Goal: Transaction & Acquisition: Purchase product/service

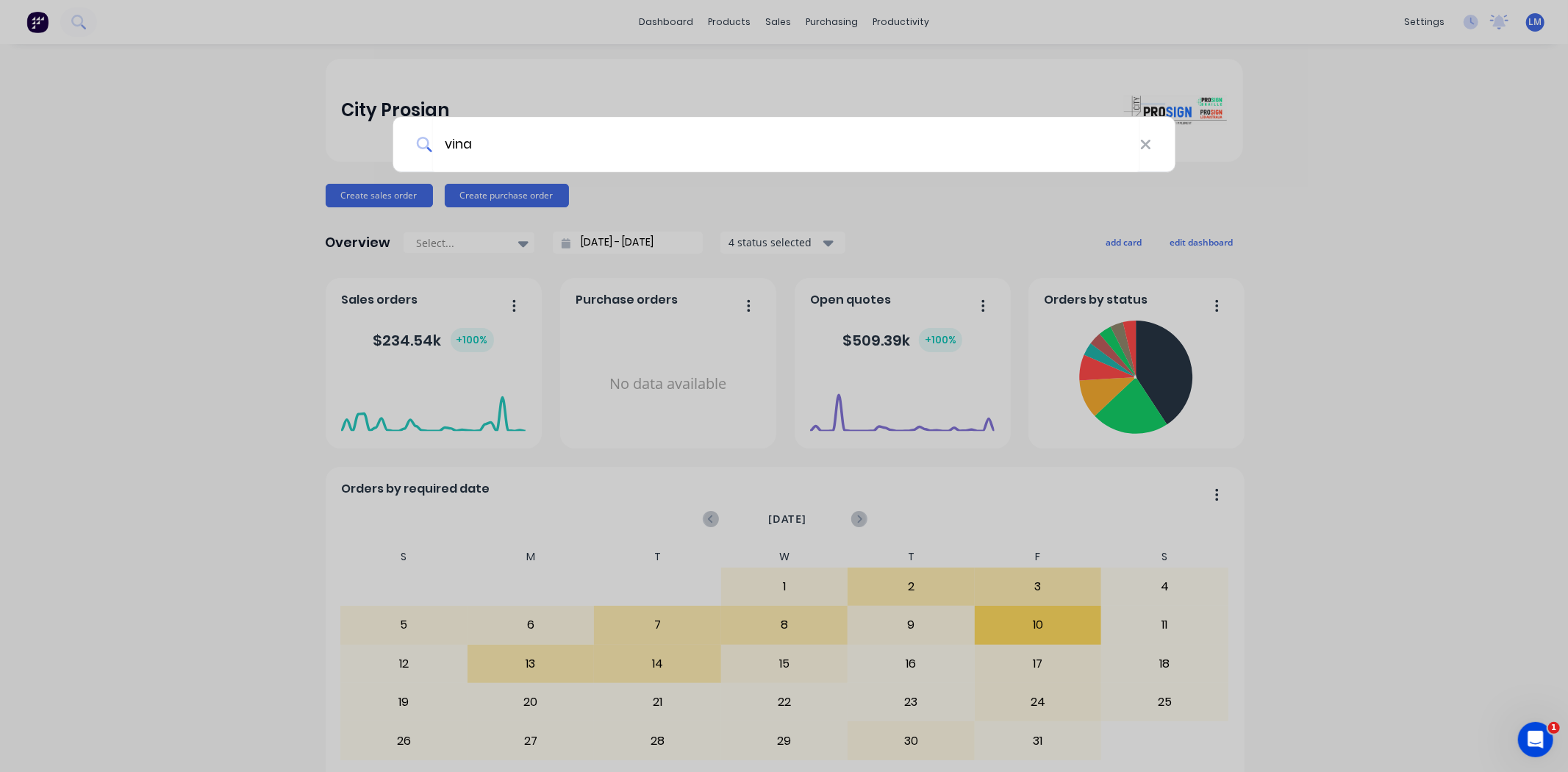
type input "vina"
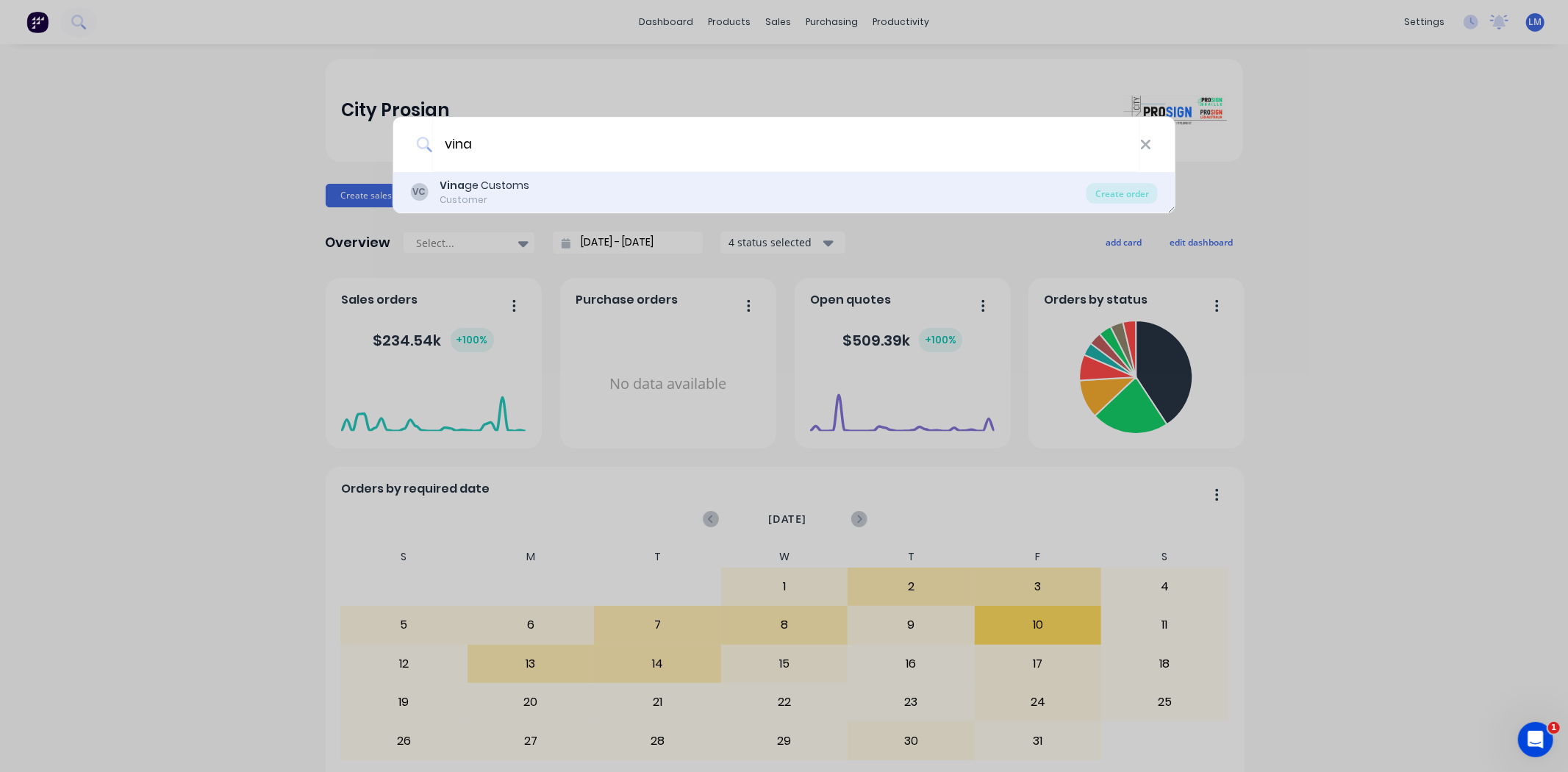
click at [523, 196] on div "Customer" at bounding box center [484, 199] width 90 height 13
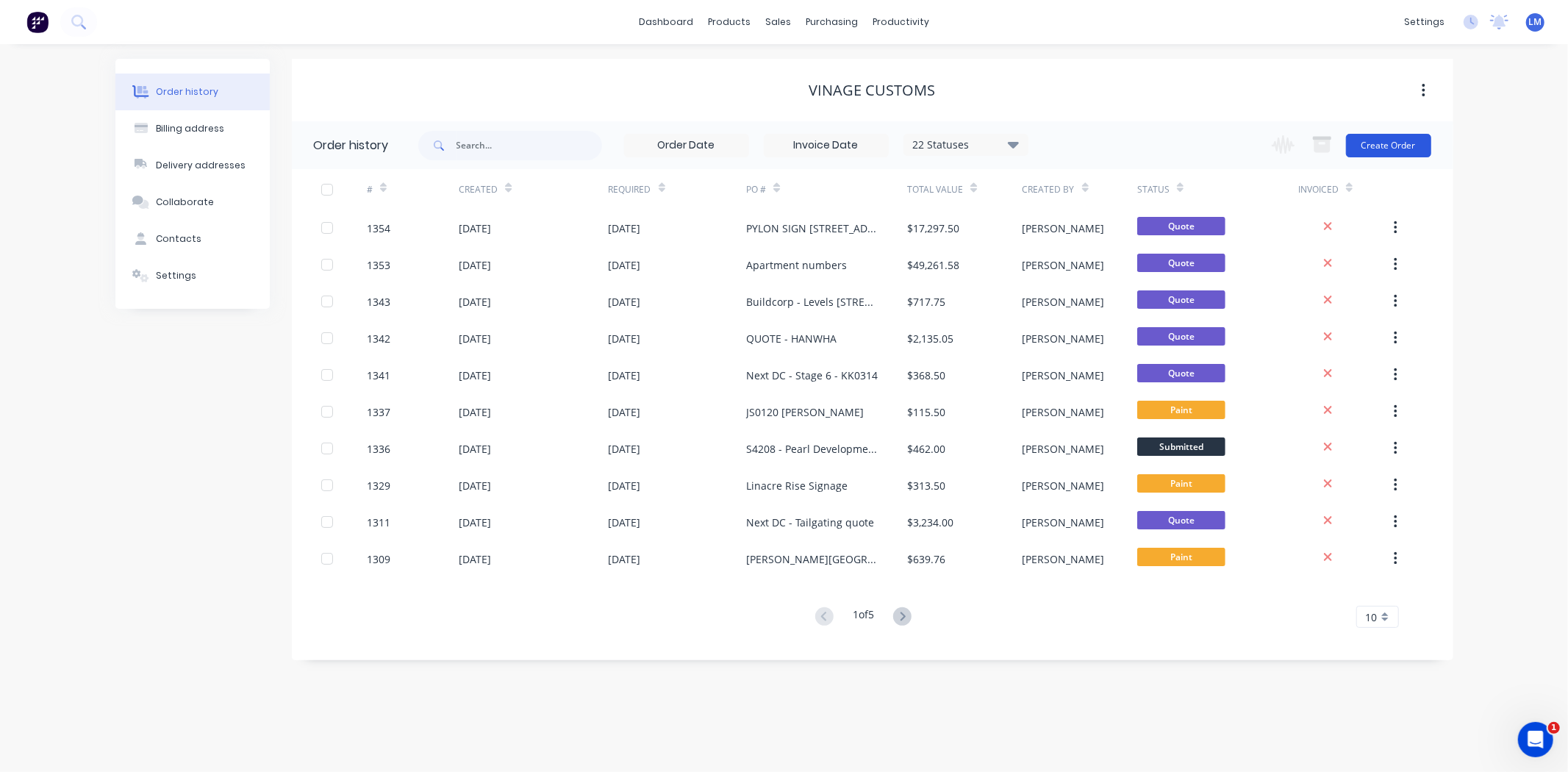
click at [1371, 146] on button "Create Order" at bounding box center [1388, 145] width 85 height 23
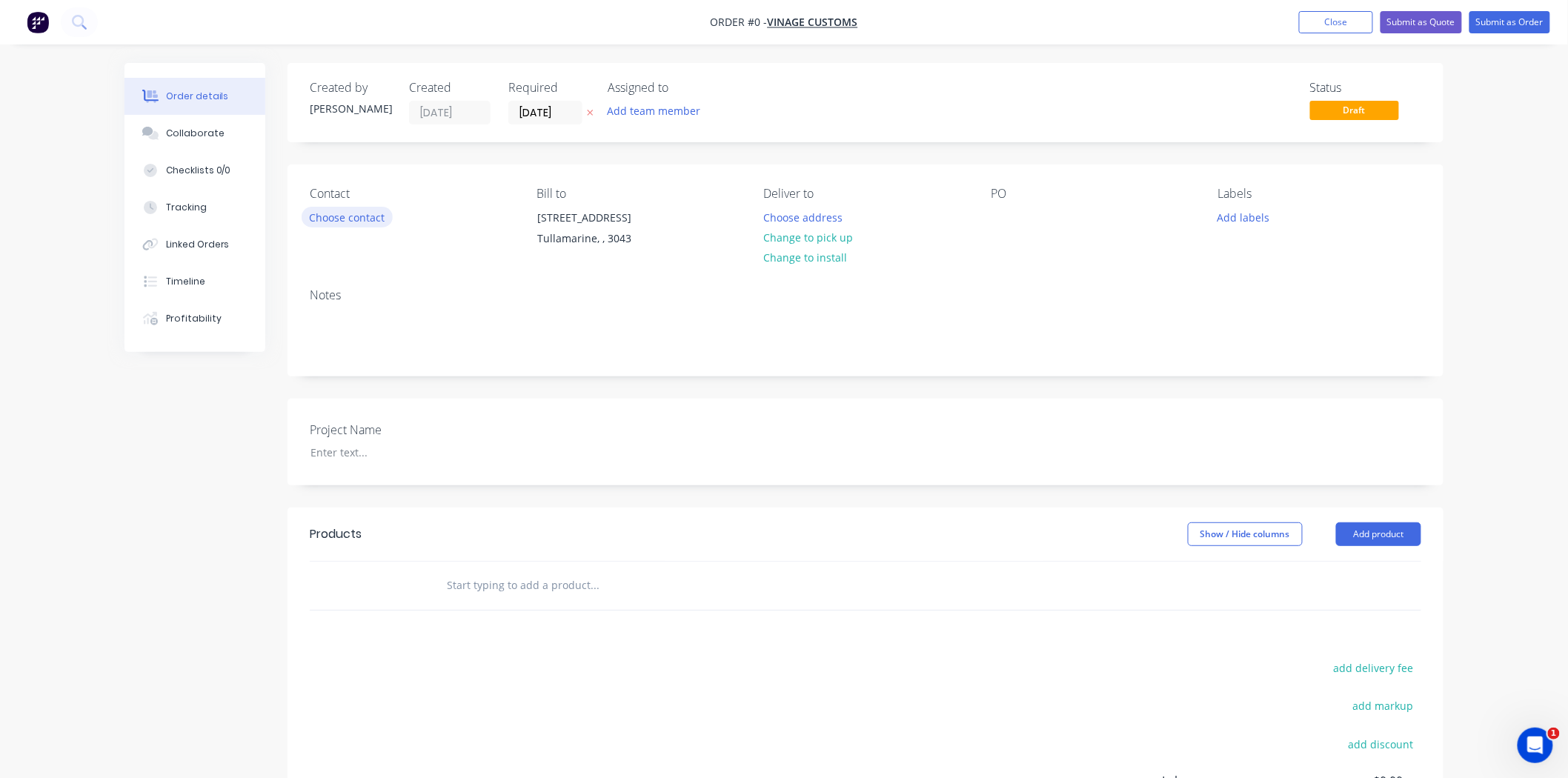
click at [347, 217] on button "Choose contact" at bounding box center [347, 216] width 91 height 20
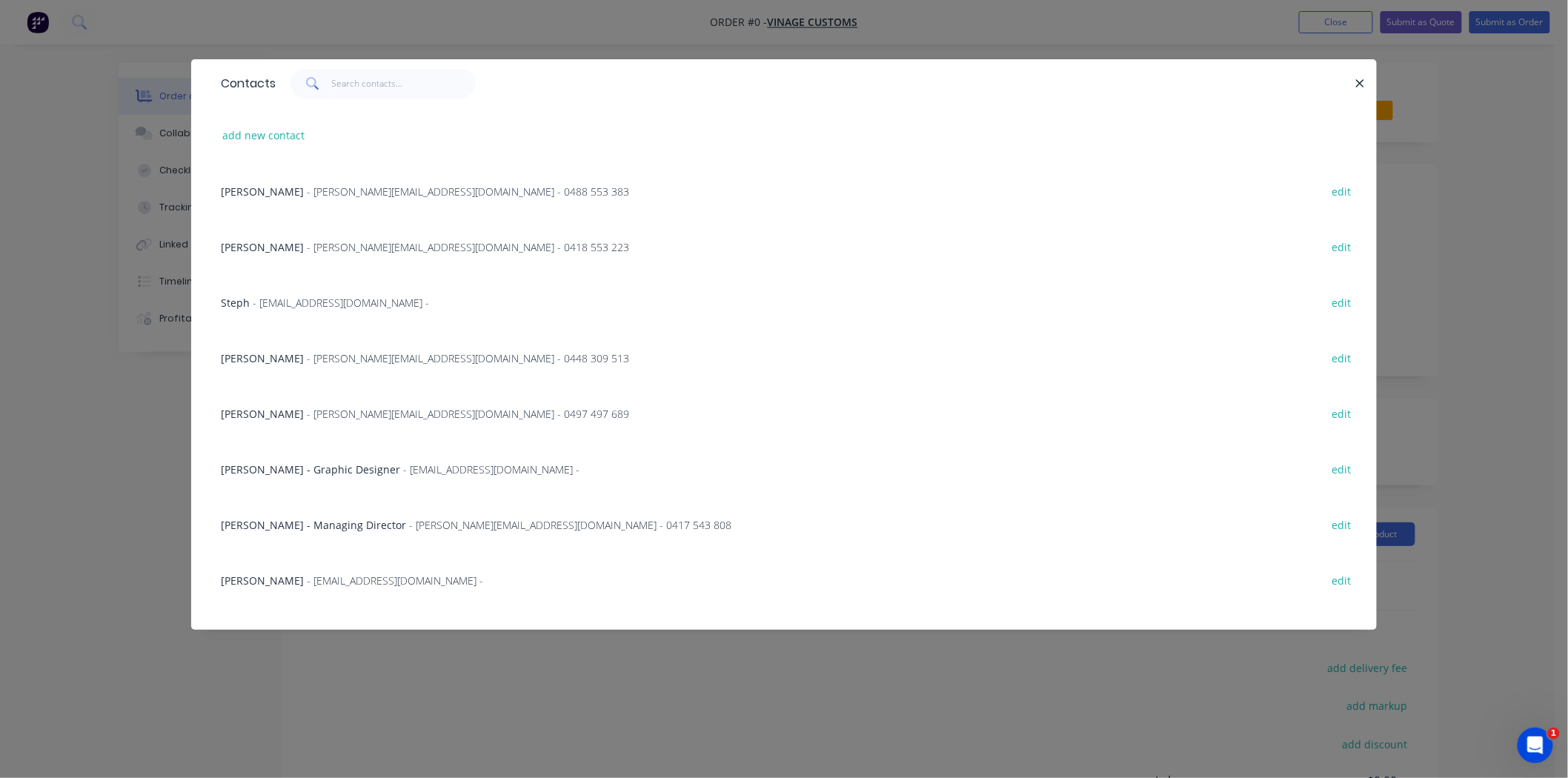
click at [337, 472] on span "[PERSON_NAME] - Graphic Designer" at bounding box center [310, 469] width 179 height 14
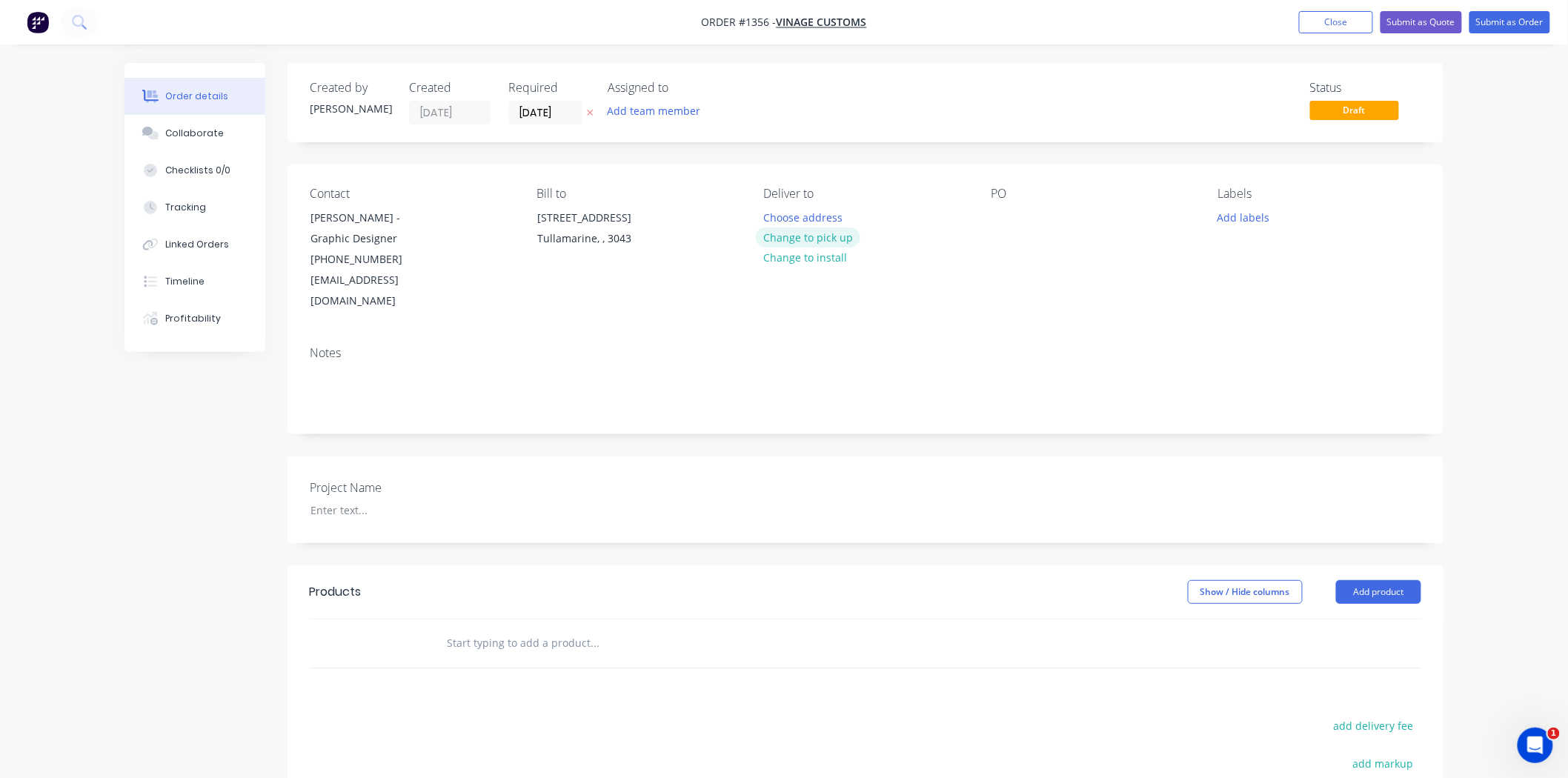
click at [828, 238] on button "Change to pick up" at bounding box center [807, 238] width 105 height 20
click at [1005, 215] on div at bounding box center [1002, 217] width 23 height 22
paste div
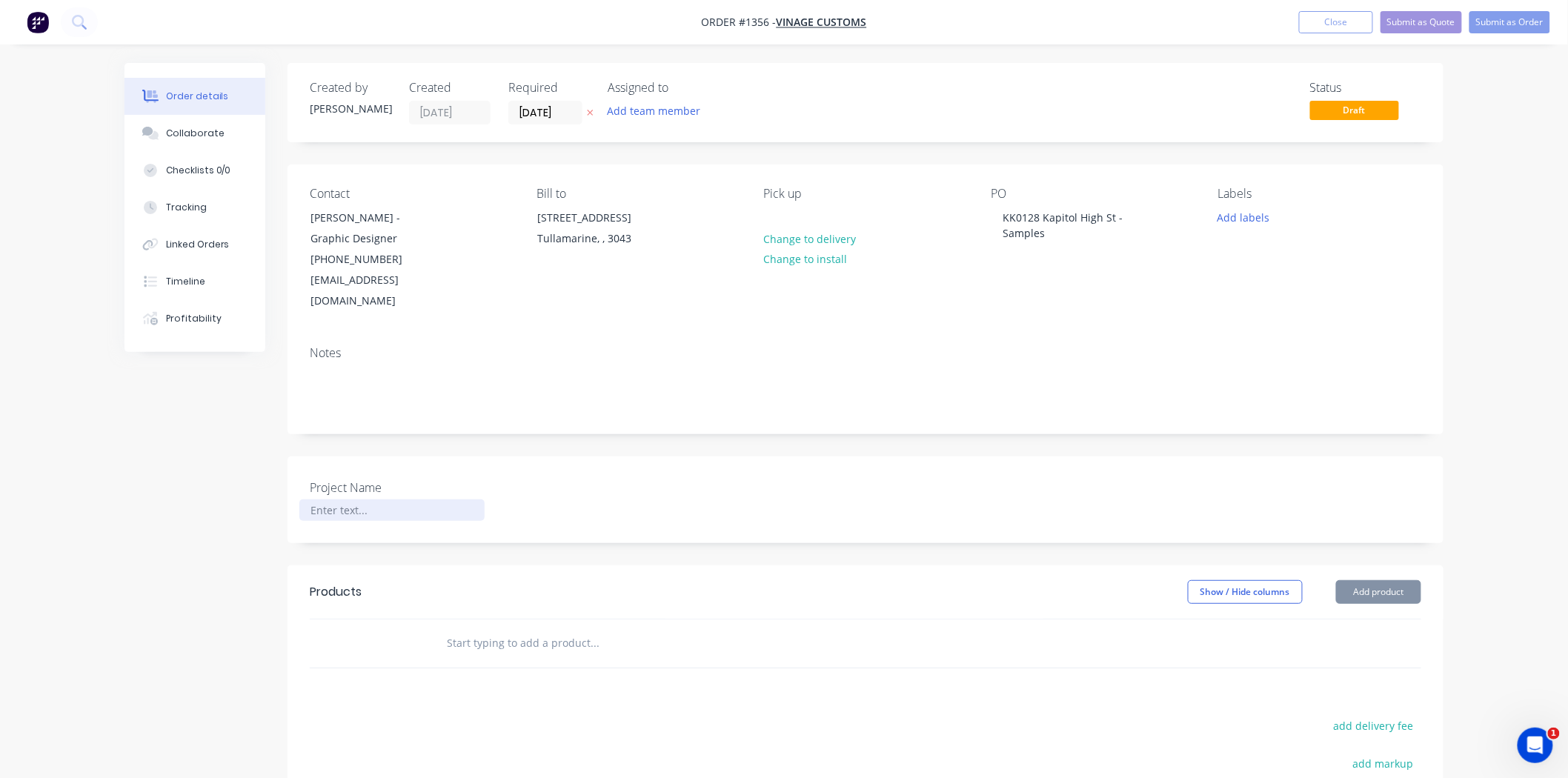
click at [329, 500] on div at bounding box center [392, 511] width 185 height 22
paste div
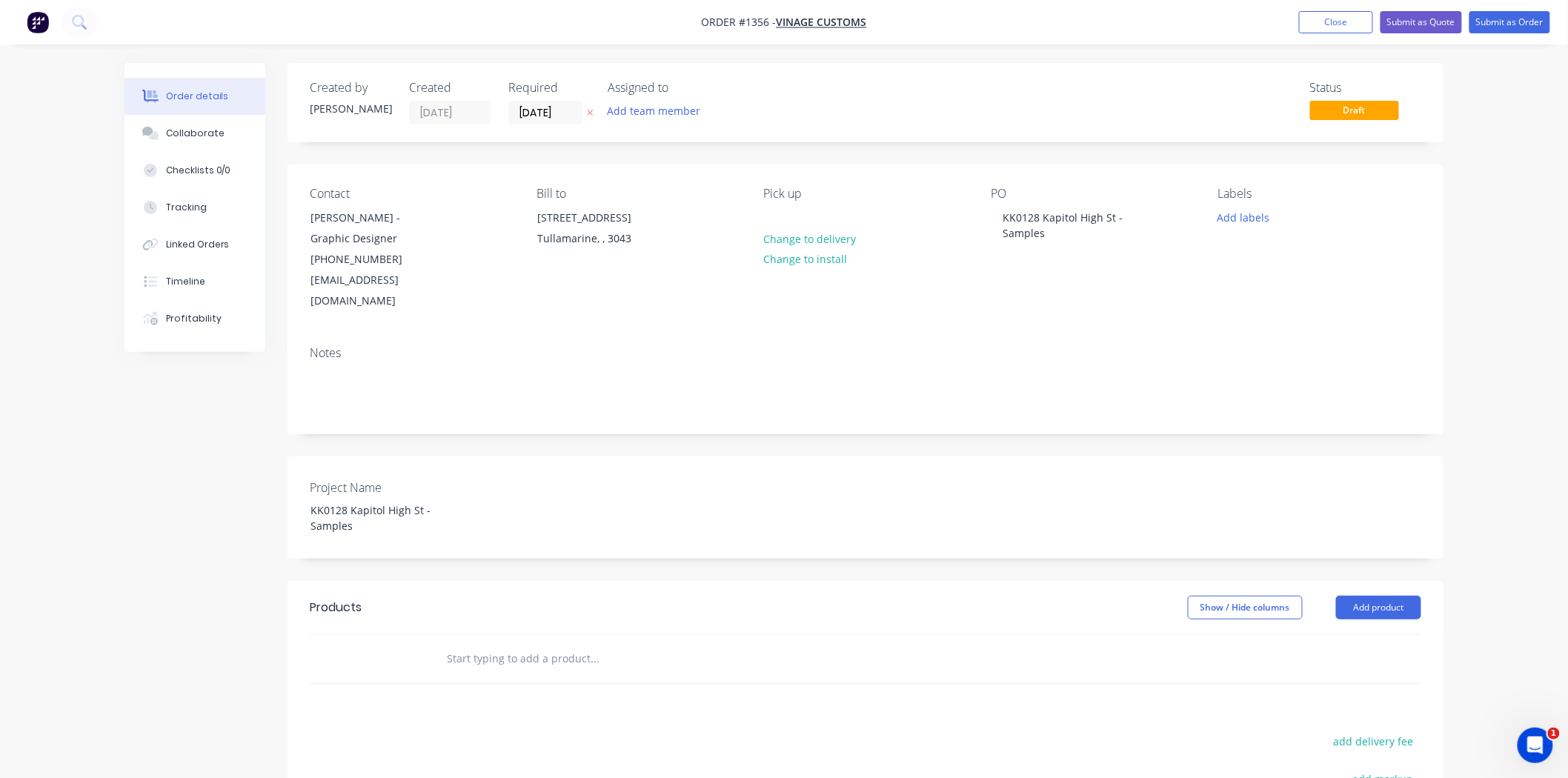
drag, startPoint x: 665, startPoint y: 650, endPoint x: 506, endPoint y: 628, distance: 160.5
click at [477, 644] on input "text" at bounding box center [594, 659] width 296 height 30
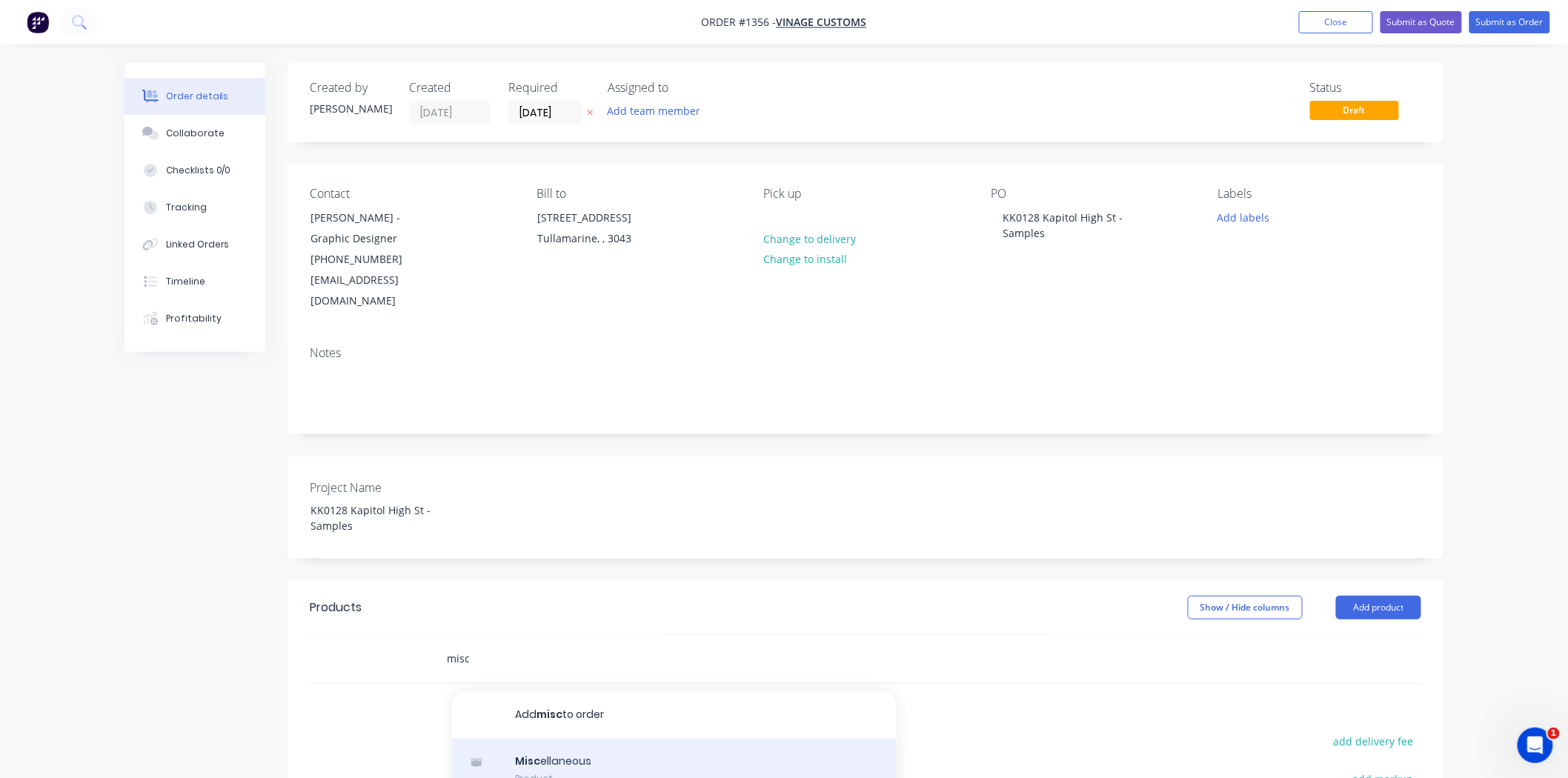
type input "misc"
click at [563, 739] on div "Misc ellaneous Product" at bounding box center [675, 769] width 445 height 62
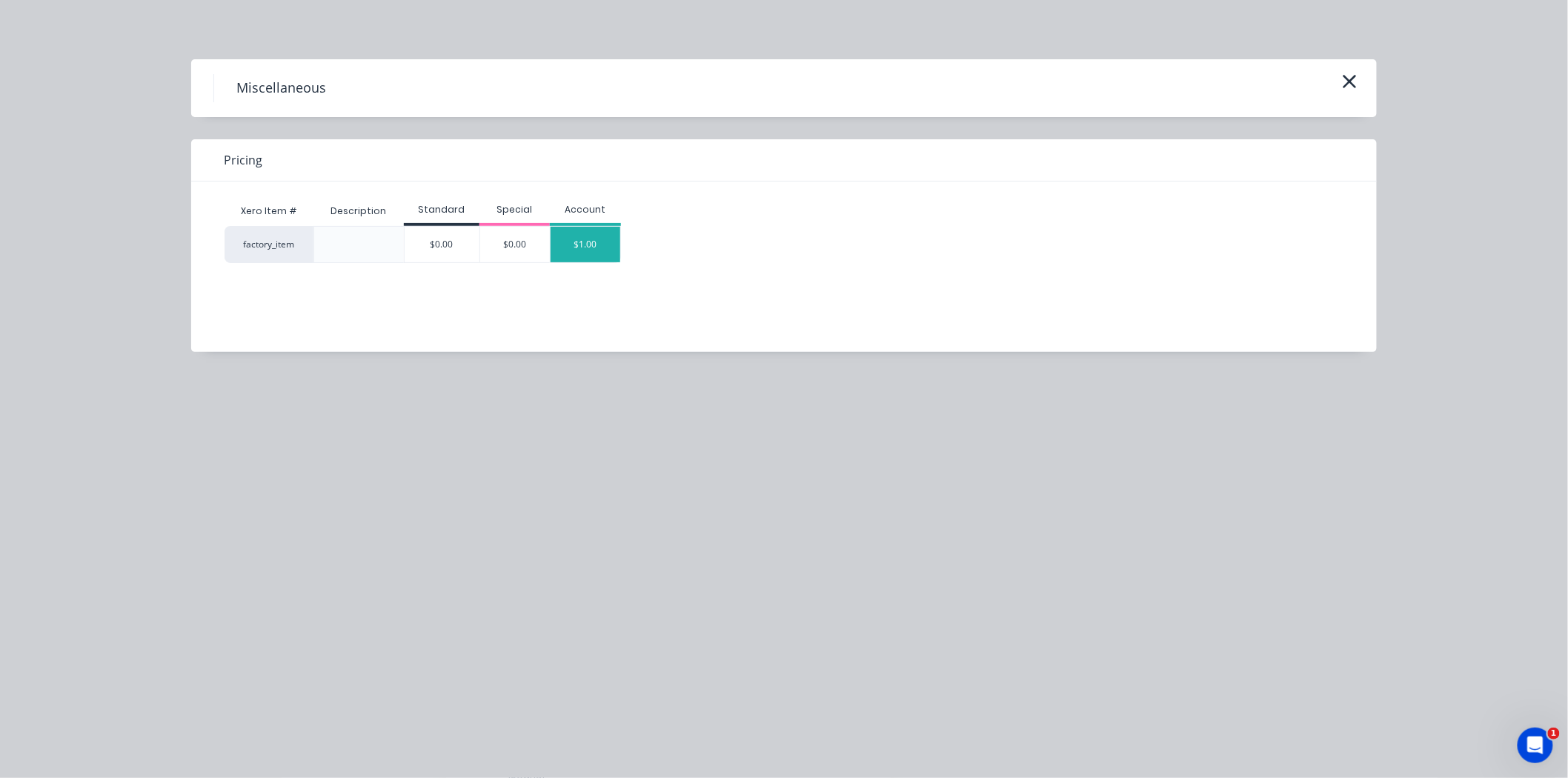
click at [581, 249] on div "$1.00" at bounding box center [586, 245] width 70 height 36
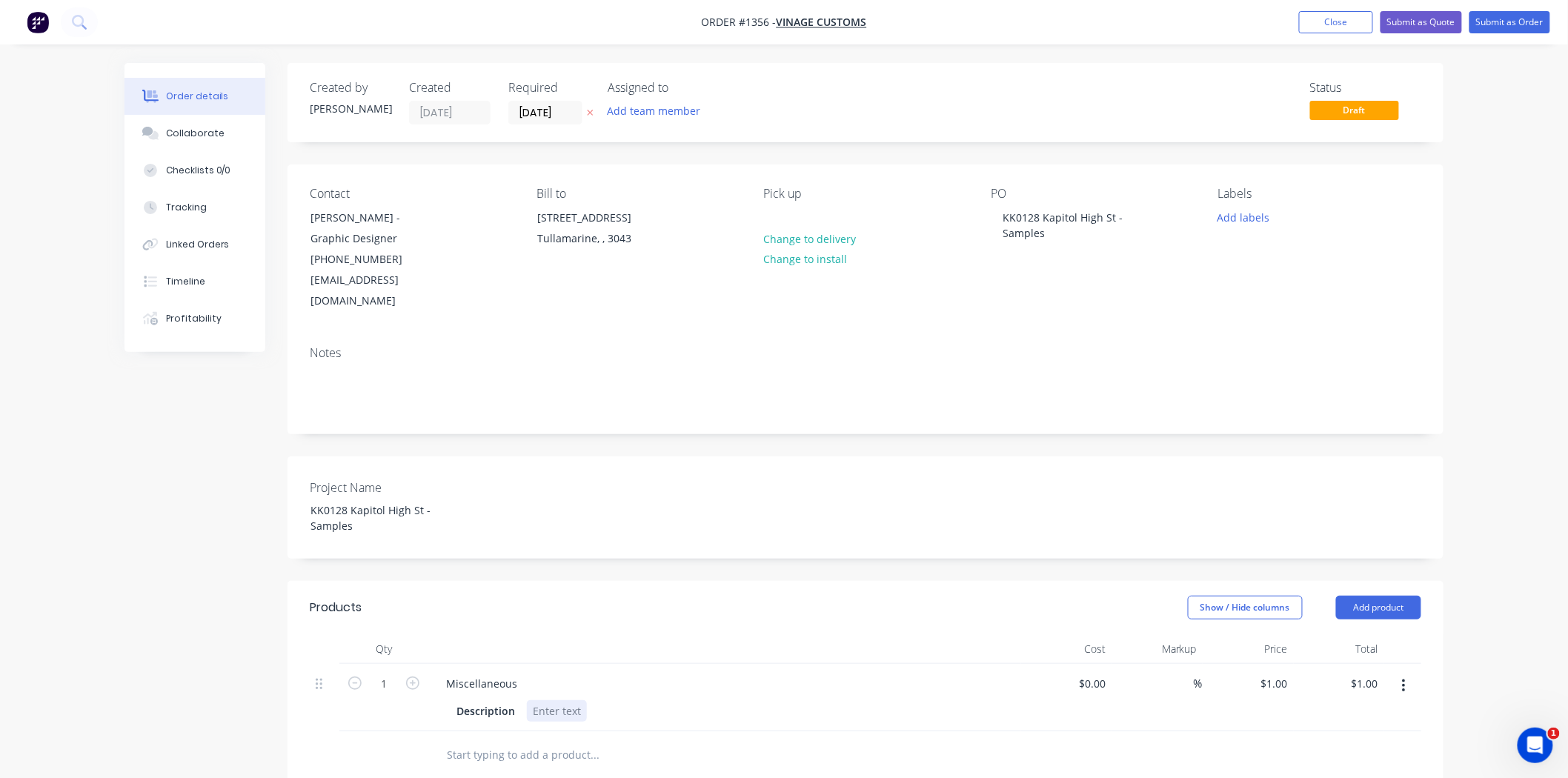
click at [763, 700] on div "Description" at bounding box center [721, 711] width 543 height 22
drag, startPoint x: 518, startPoint y: 642, endPoint x: 443, endPoint y: 645, distance: 75.1
click at [443, 673] on div "Miscellaneous" at bounding box center [482, 684] width 95 height 22
click at [538, 700] on div at bounding box center [556, 711] width 60 height 22
paste div
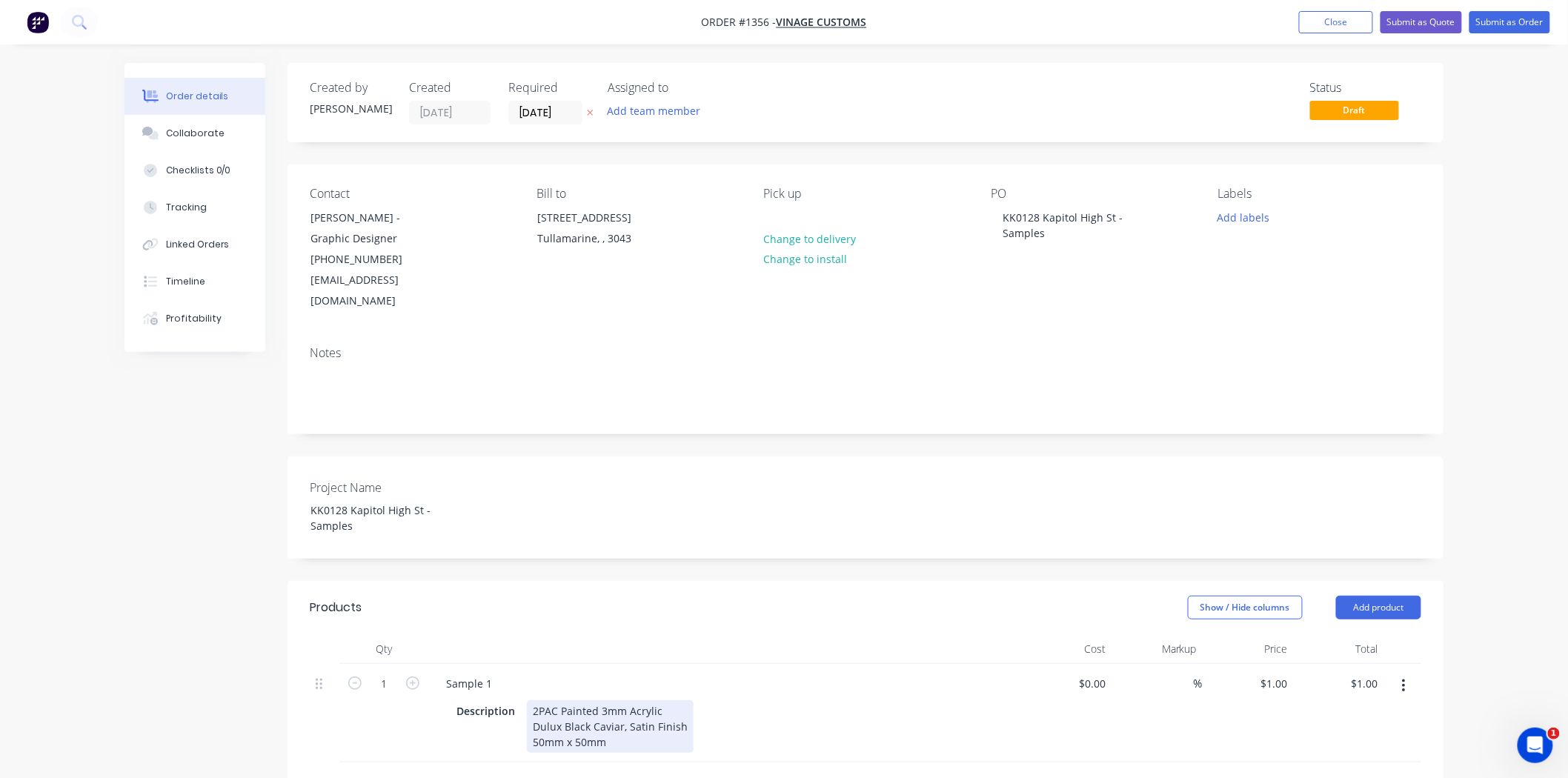
click at [778, 717] on div "Qty Cost Markup Price Total 1 Sample 1 Description 2PAC Painted 3mm Acrylic Dul…" at bounding box center [865, 722] width 1155 height 177
click at [658, 700] on div "2PAC Painted 3mm AcrylicDulux Black Caviar, Satin Finish50mm x 50mm" at bounding box center [711, 711] width 370 height 22
click at [623, 700] on div "2PAC Painted 3mm Acrylic Dulux Black Caviar, Satin Finish50mm x 50mm" at bounding box center [647, 718] width 240 height 37
click at [589, 708] on div "2PAC Painted 3mm Acrylic Dulux Black Caviar, Satin Finish50mm x 50mm" at bounding box center [597, 726] width 143 height 53
click at [417, 677] on icon "button" at bounding box center [413, 683] width 13 height 13
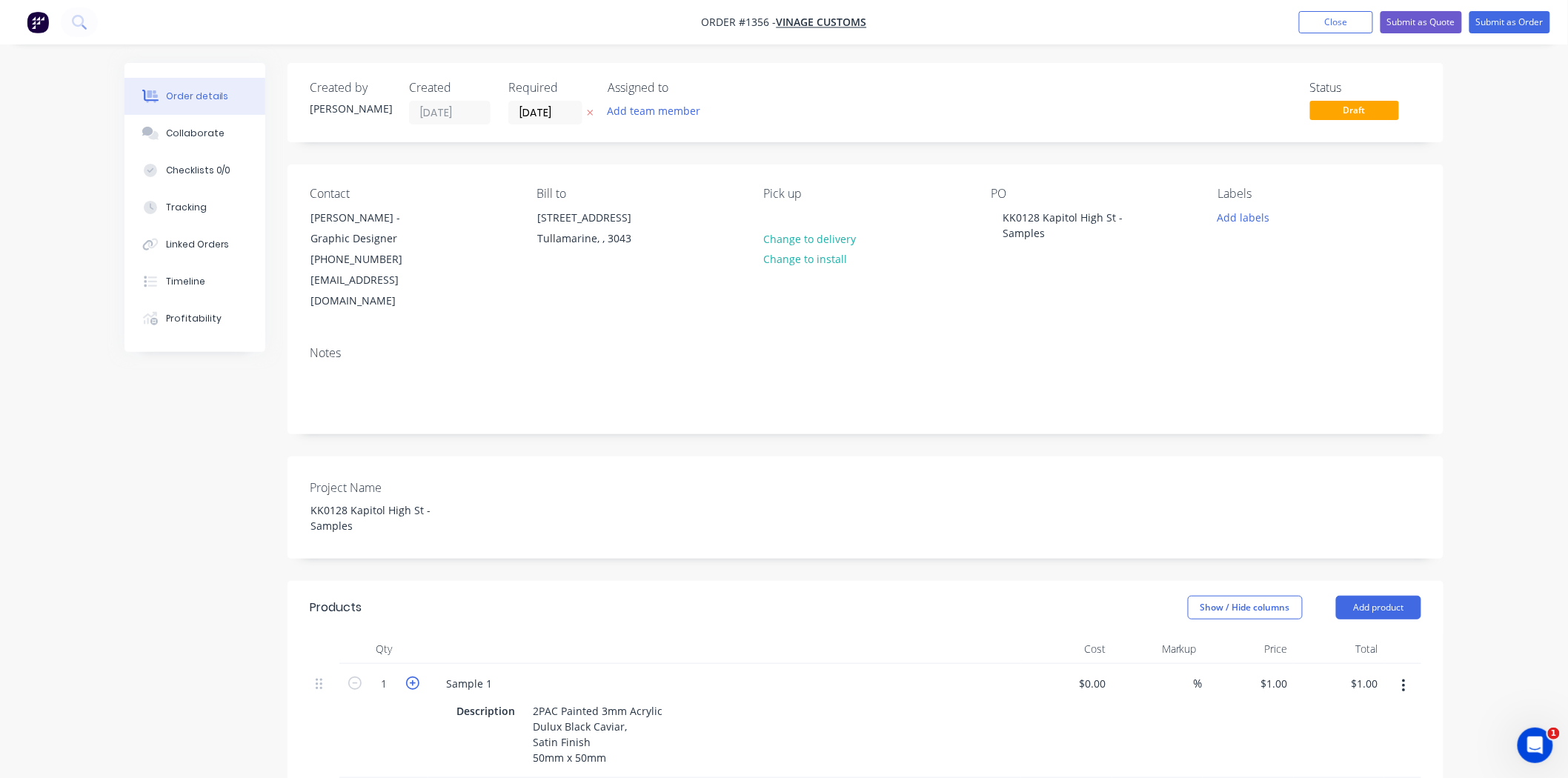
type input "2"
type input "$2.00"
click at [1102, 673] on input at bounding box center [1103, 684] width 17 height 22
type input "0"
type input "$25.00"
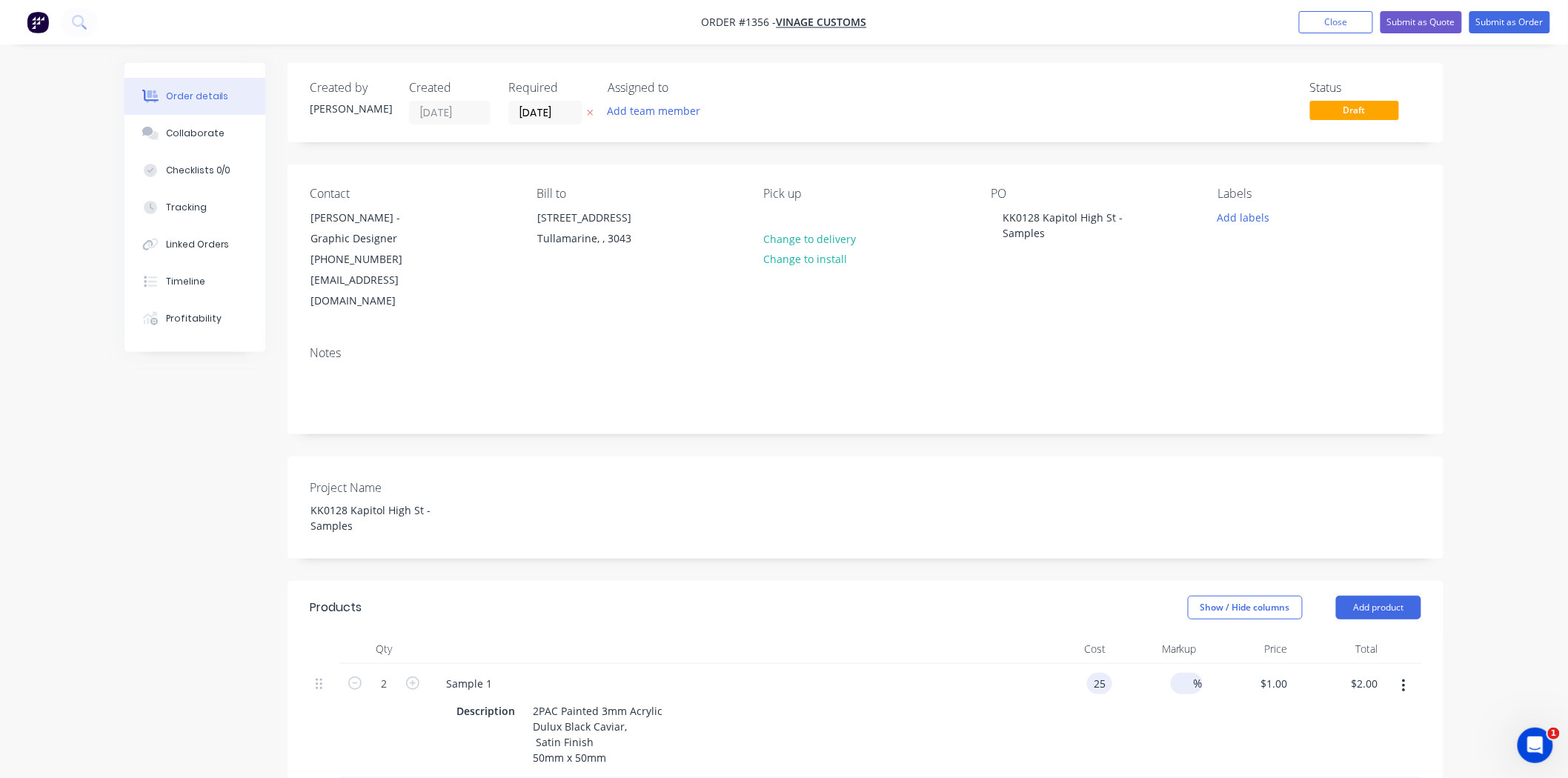
type input "$25.00"
type input "$50.00"
click at [1188, 673] on input at bounding box center [1184, 684] width 17 height 22
type input "50"
type input "$37.50"
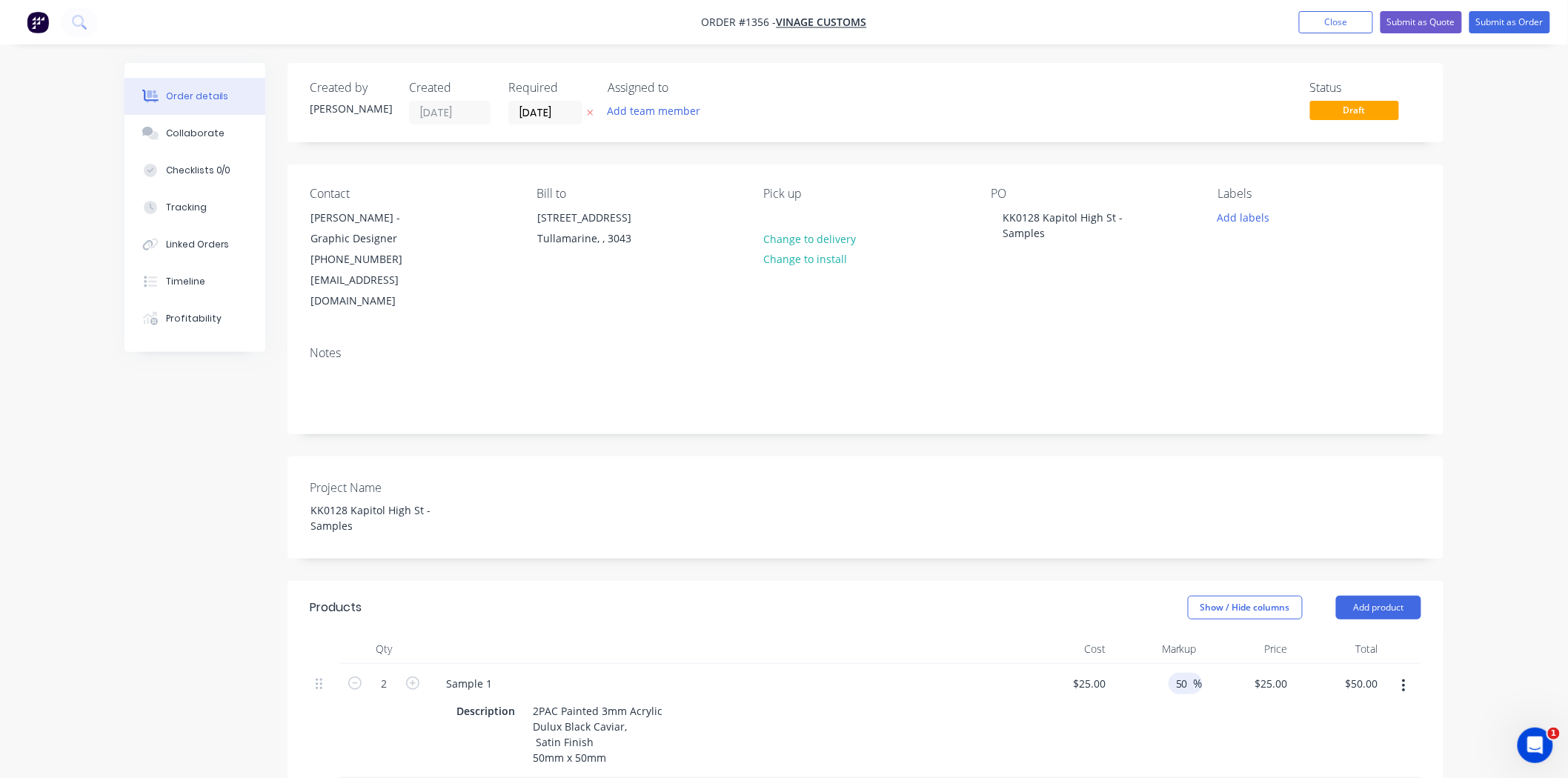
type input "$75.00"
click at [1129, 730] on div "50 50 %" at bounding box center [1158, 721] width 91 height 114
click at [1398, 673] on button "button" at bounding box center [1403, 686] width 35 height 27
click at [1375, 744] on div "Duplicate" at bounding box center [1350, 755] width 114 height 22
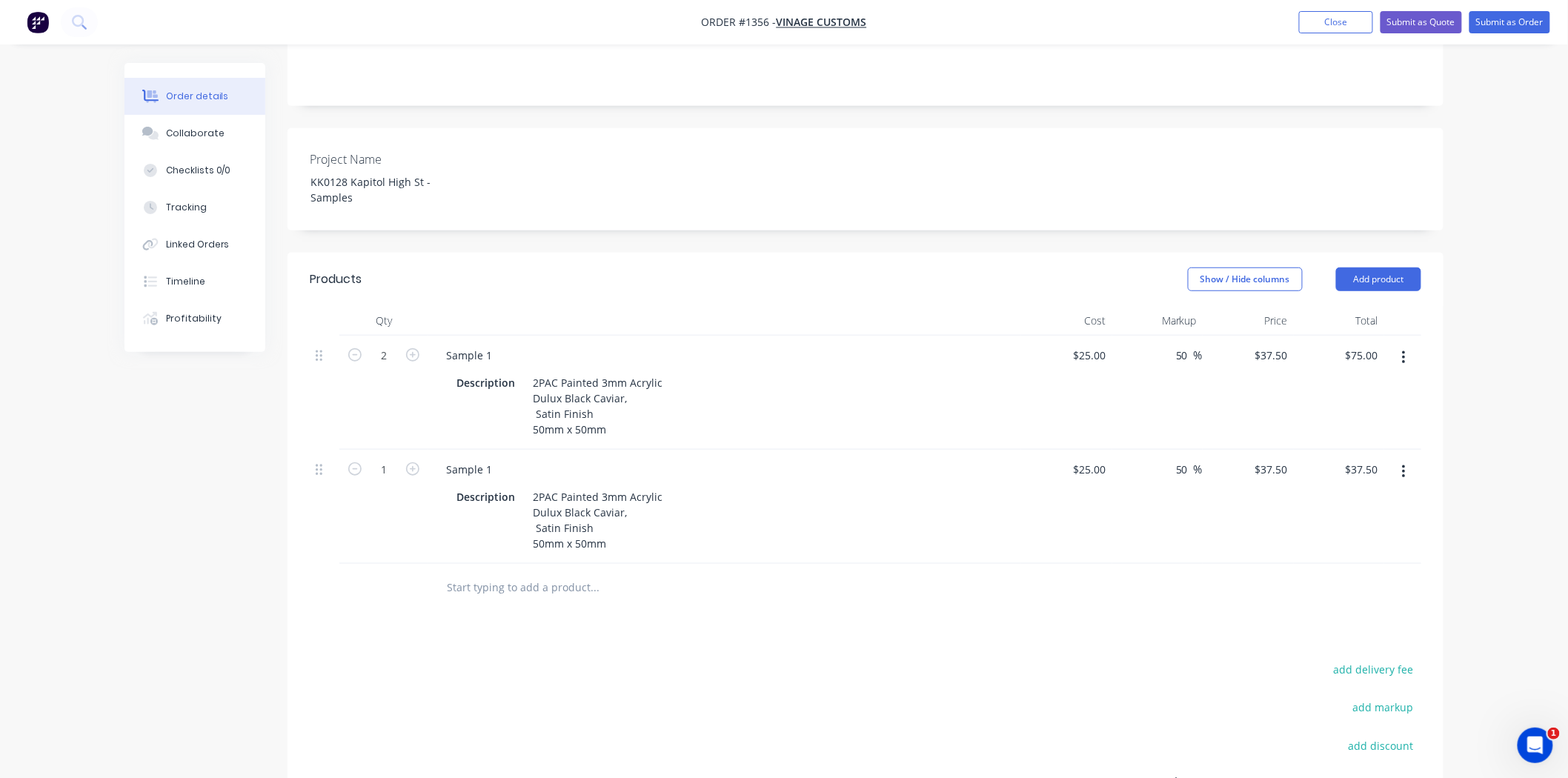
scroll to position [329, 0]
click at [406, 462] on icon "button" at bounding box center [413, 468] width 13 height 13
type input "2"
type input "$75.00"
drag, startPoint x: 484, startPoint y: 432, endPoint x: 493, endPoint y: 431, distance: 9.1
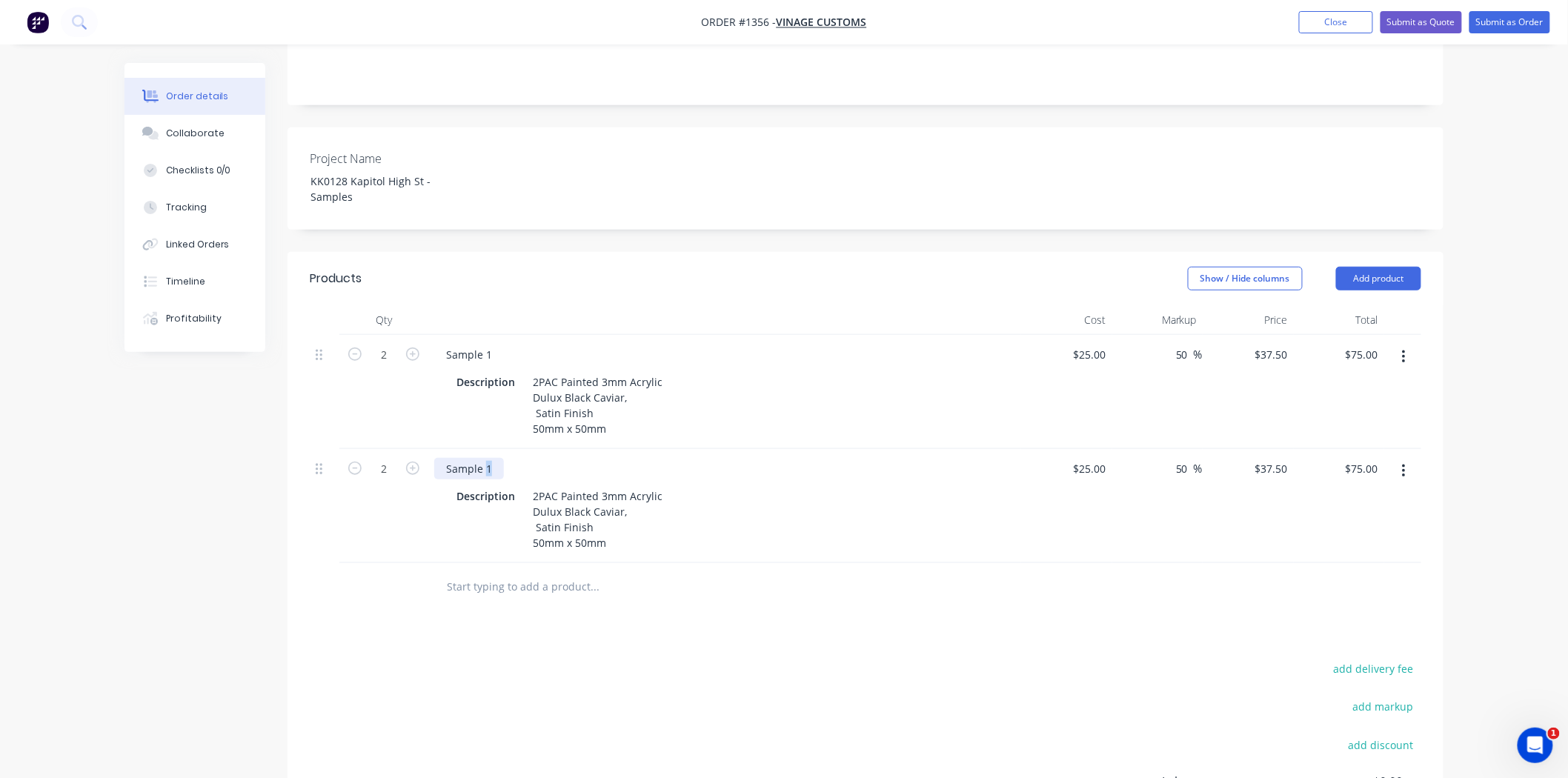
click at [493, 458] on div "Sample 1" at bounding box center [469, 468] width 70 height 22
drag, startPoint x: 563, startPoint y: 472, endPoint x: 632, endPoint y: 472, distance: 69.0
click at [632, 485] on div "2PAC Painted 3mm Acrylic Dulux Black Caviar, Satin Finish 50mm x 50mm" at bounding box center [597, 520] width 142 height 68
click at [908, 573] on div at bounding box center [694, 587] width 521 height 30
drag, startPoint x: 571, startPoint y: 473, endPoint x: 619, endPoint y: 475, distance: 48.0
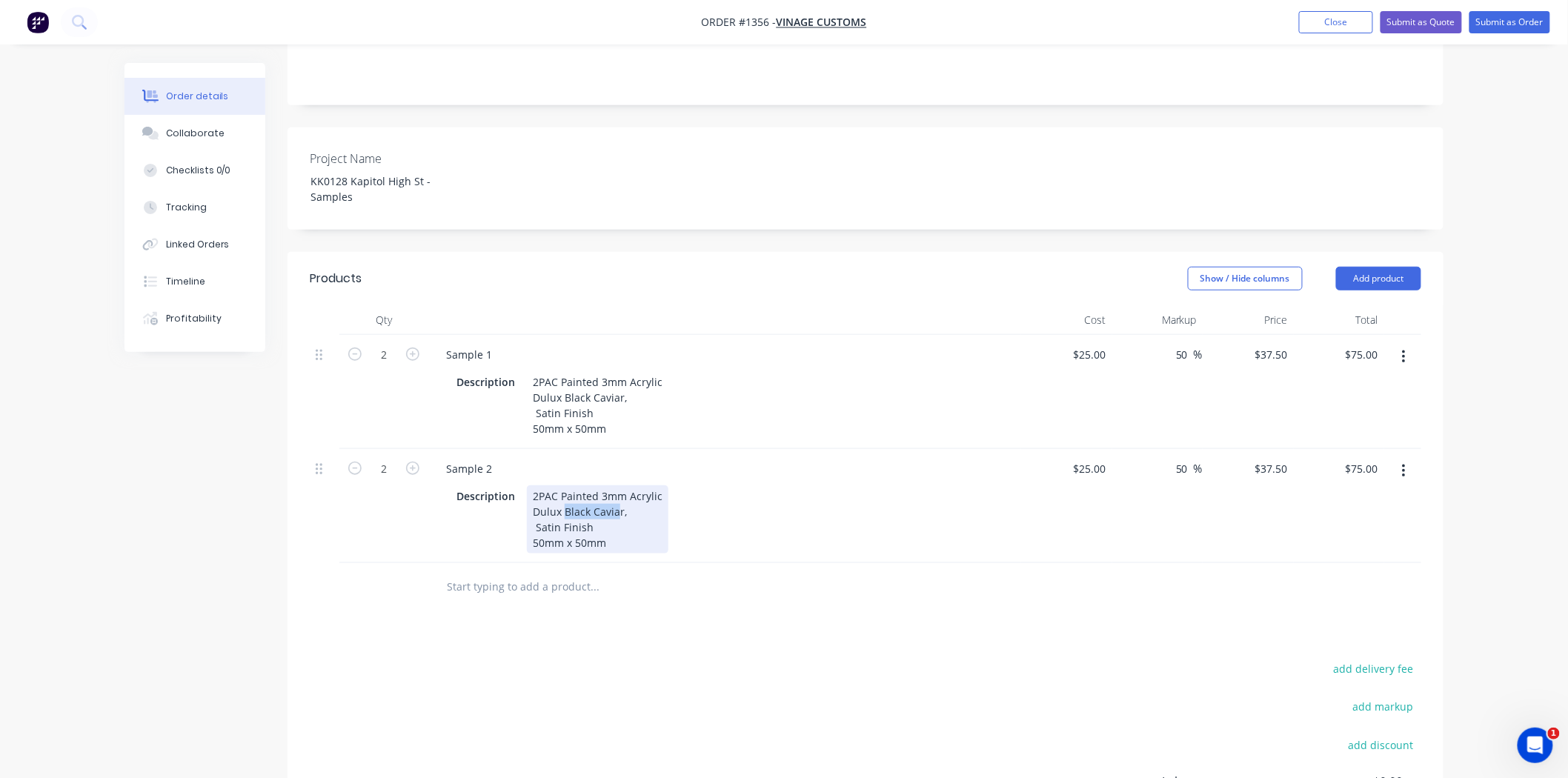
click at [619, 485] on div "2PAC Painted 3mm Acrylic Dulux Black Caviar, Satin Finish 50mm x 50mm" at bounding box center [597, 520] width 142 height 68
click at [780, 617] on div "Products Show / Hide columns Add product Qty Cost Markup Price Total 2 Sample 1…" at bounding box center [865, 609] width 1155 height 715
click at [1403, 463] on icon "button" at bounding box center [1404, 471] width 4 height 16
click at [1351, 529] on div "Duplicate" at bounding box center [1350, 540] width 114 height 22
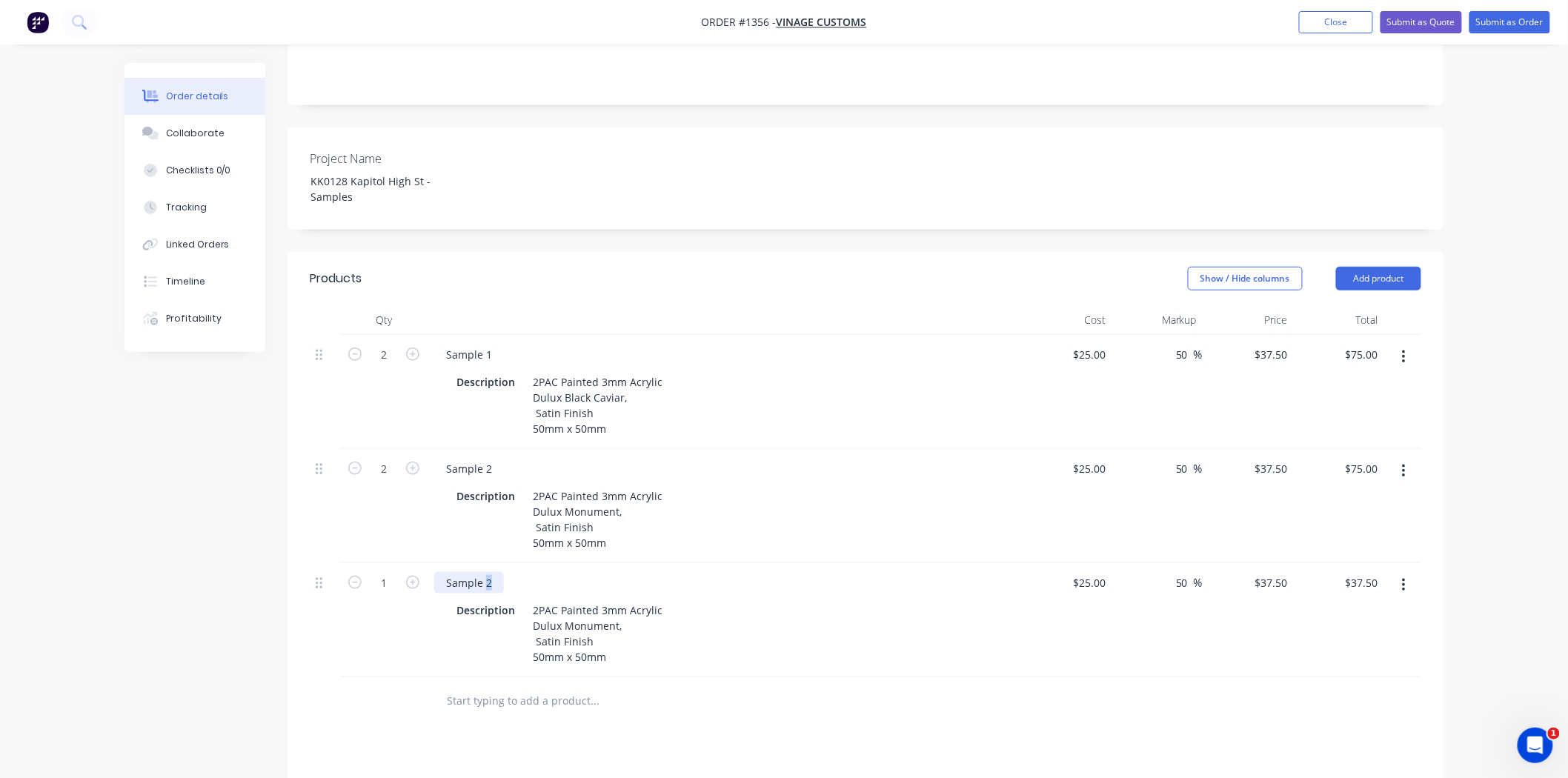
drag, startPoint x: 484, startPoint y: 544, endPoint x: 506, endPoint y: 544, distance: 22.0
click at [506, 573] on div "Sample 2" at bounding box center [724, 583] width 580 height 22
click at [639, 599] on div "2PAC Painted 3mm Acrylic Dulux Monument, Satin Finish 50mm x 50mm" at bounding box center [597, 634] width 142 height 68
paste div
click at [742, 614] on div "Description 2PAC Painted 3mm Acrylic Dulux Dieskau Satin Finish 50mm x 50mm" at bounding box center [721, 634] width 543 height 68
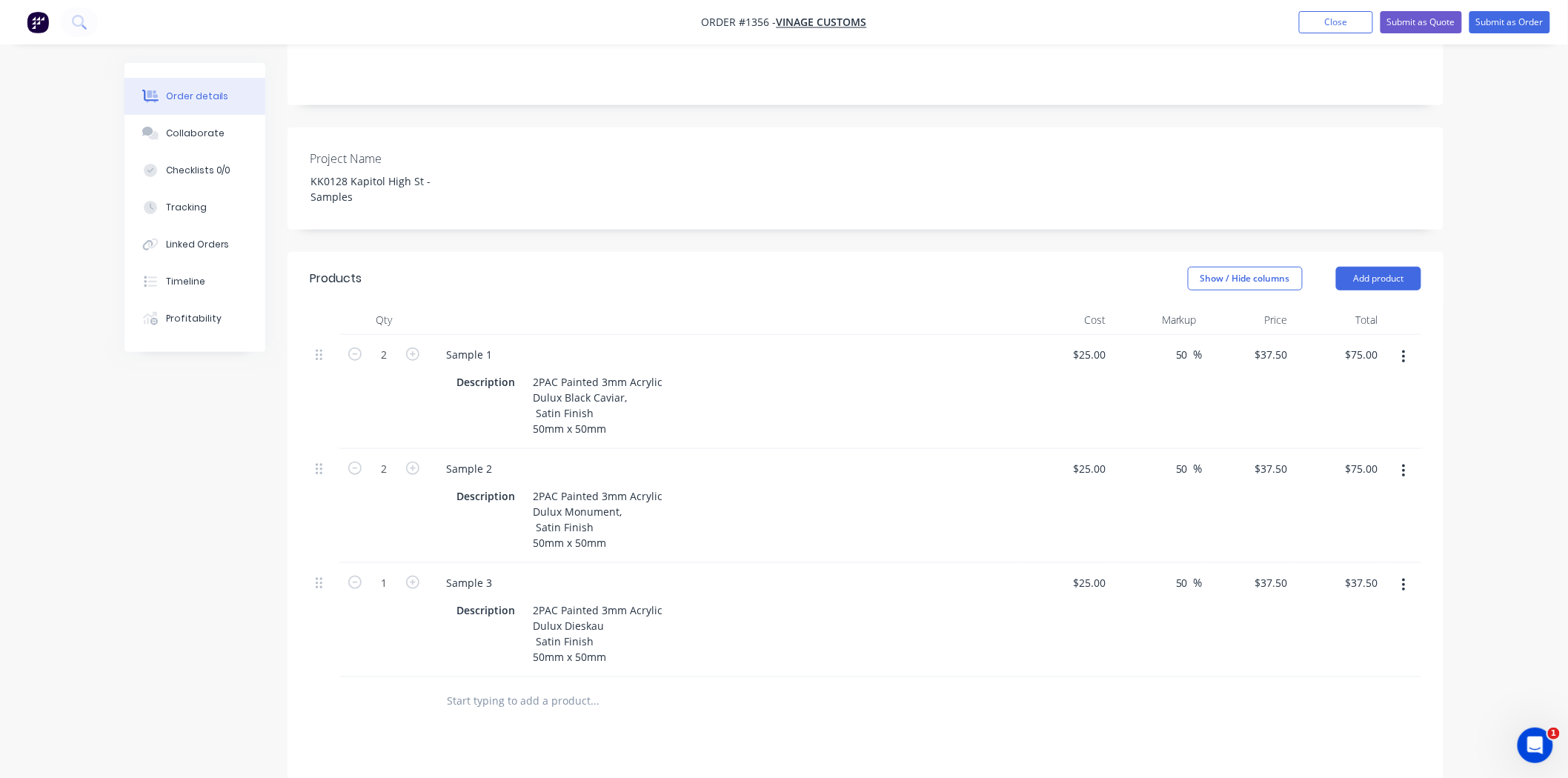
click at [1410, 573] on button "button" at bounding box center [1403, 586] width 35 height 27
click at [1360, 643] on div "Duplicate" at bounding box center [1350, 654] width 114 height 22
click at [414, 576] on icon "button" at bounding box center [413, 582] width 13 height 13
type input "2"
type input "$75.00"
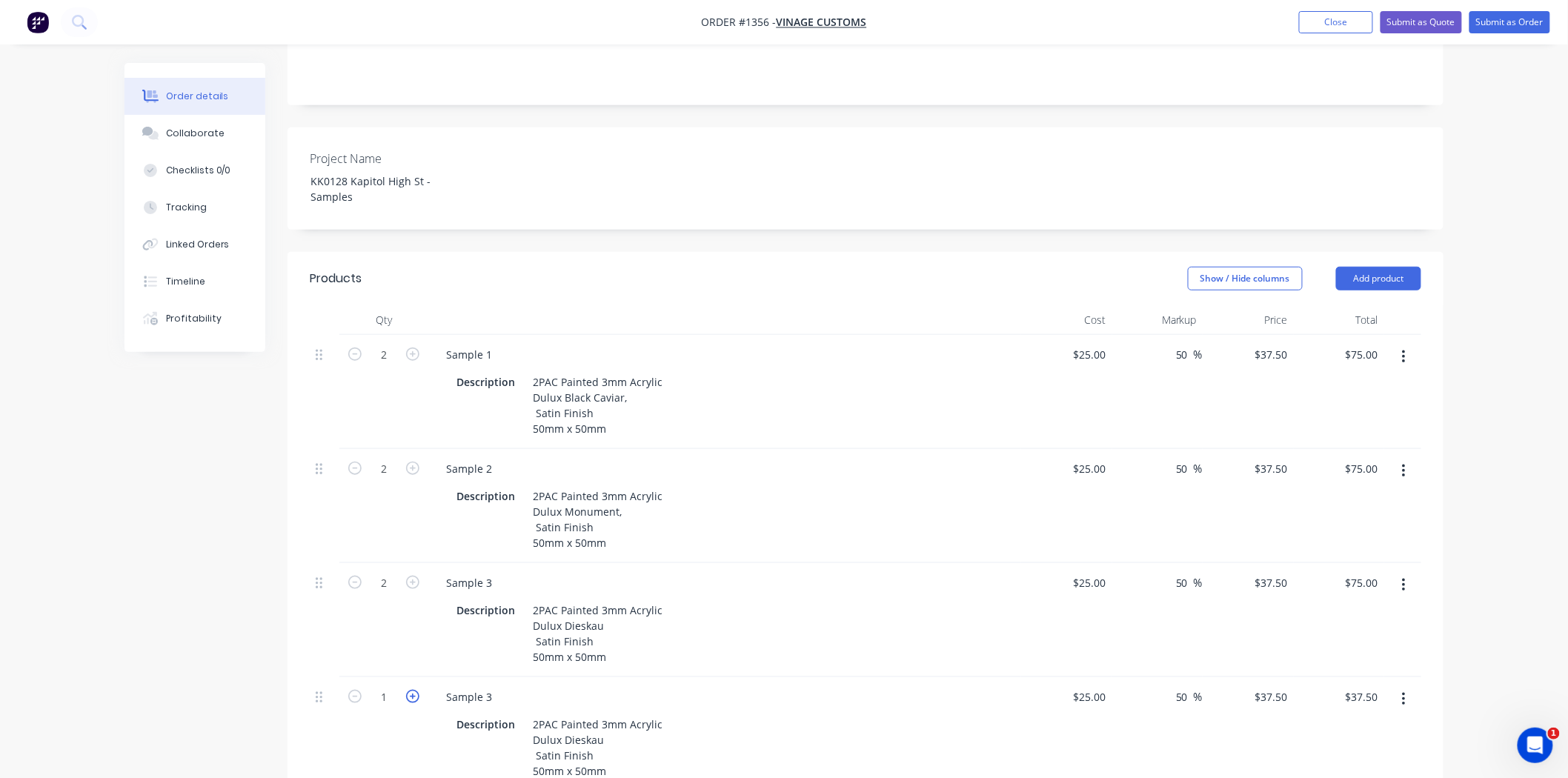
click at [411, 690] on icon "button" at bounding box center [413, 696] width 13 height 13
type input "2"
type input "$75.00"
click at [497, 686] on div "Sample 3" at bounding box center [469, 697] width 70 height 22
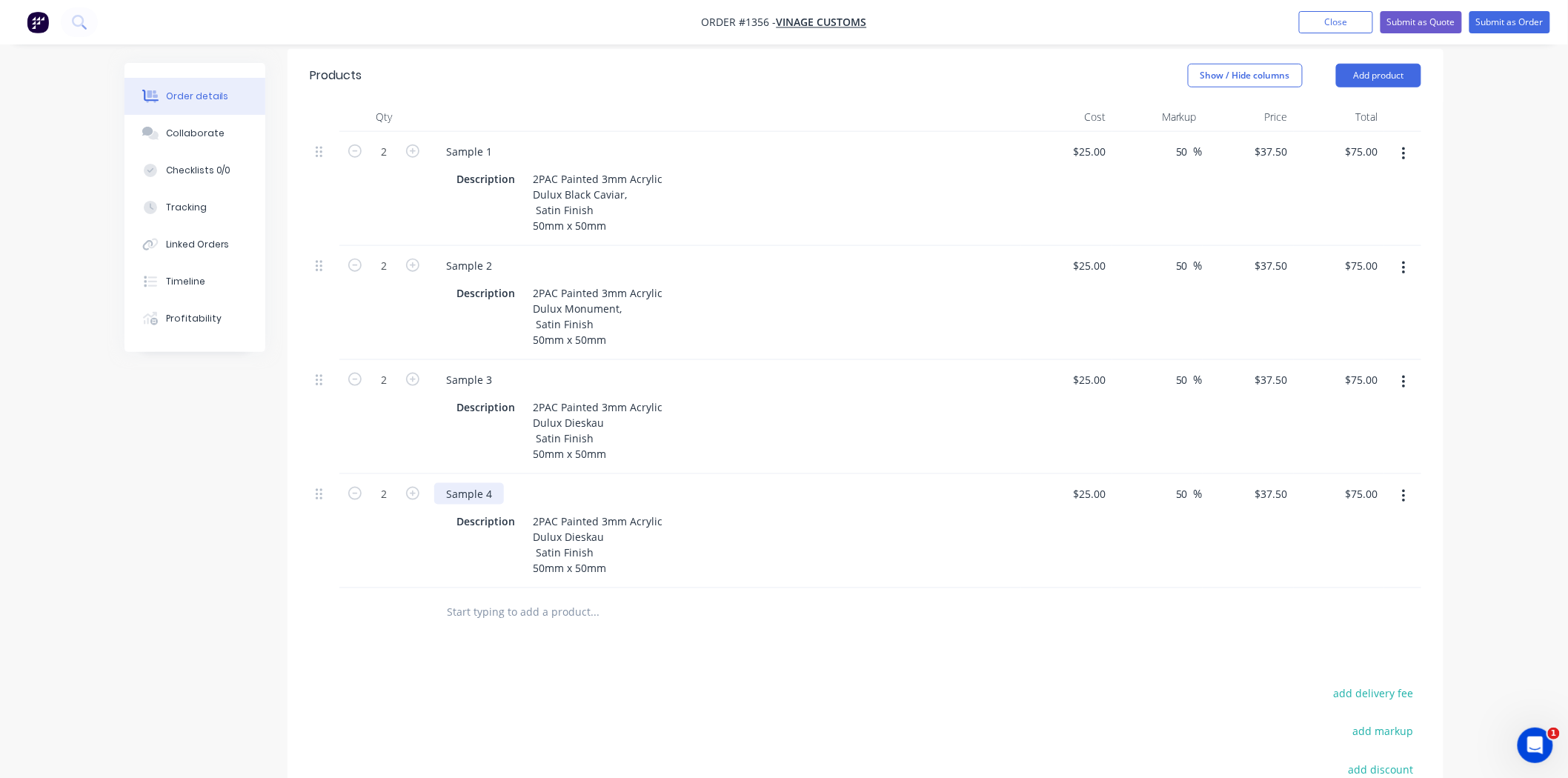
scroll to position [658, 0]
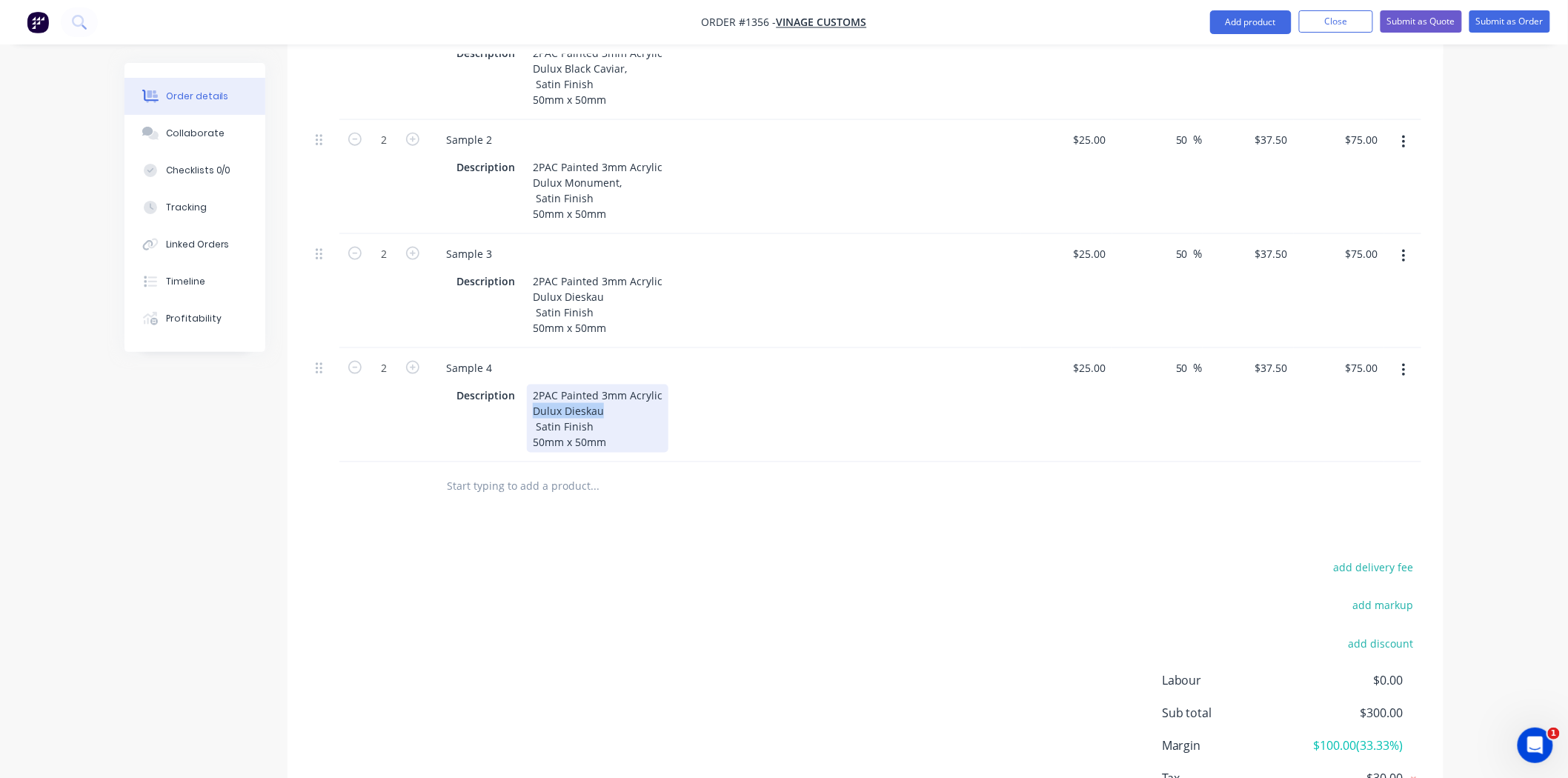
drag, startPoint x: 584, startPoint y: 369, endPoint x: 620, endPoint y: 375, distance: 36.5
click at [614, 385] on div "2PAC Painted 3mm Acrylic Dulux Dieskau Satin Finish 50mm x 50mm" at bounding box center [597, 419] width 142 height 68
paste div
click at [714, 504] on div "Products Show / Hide columns Add product Qty Cost Markup Price Total 2 Sample 1…" at bounding box center [865, 394] width 1155 height 943
click at [1398, 357] on button "button" at bounding box center [1403, 371] width 35 height 27
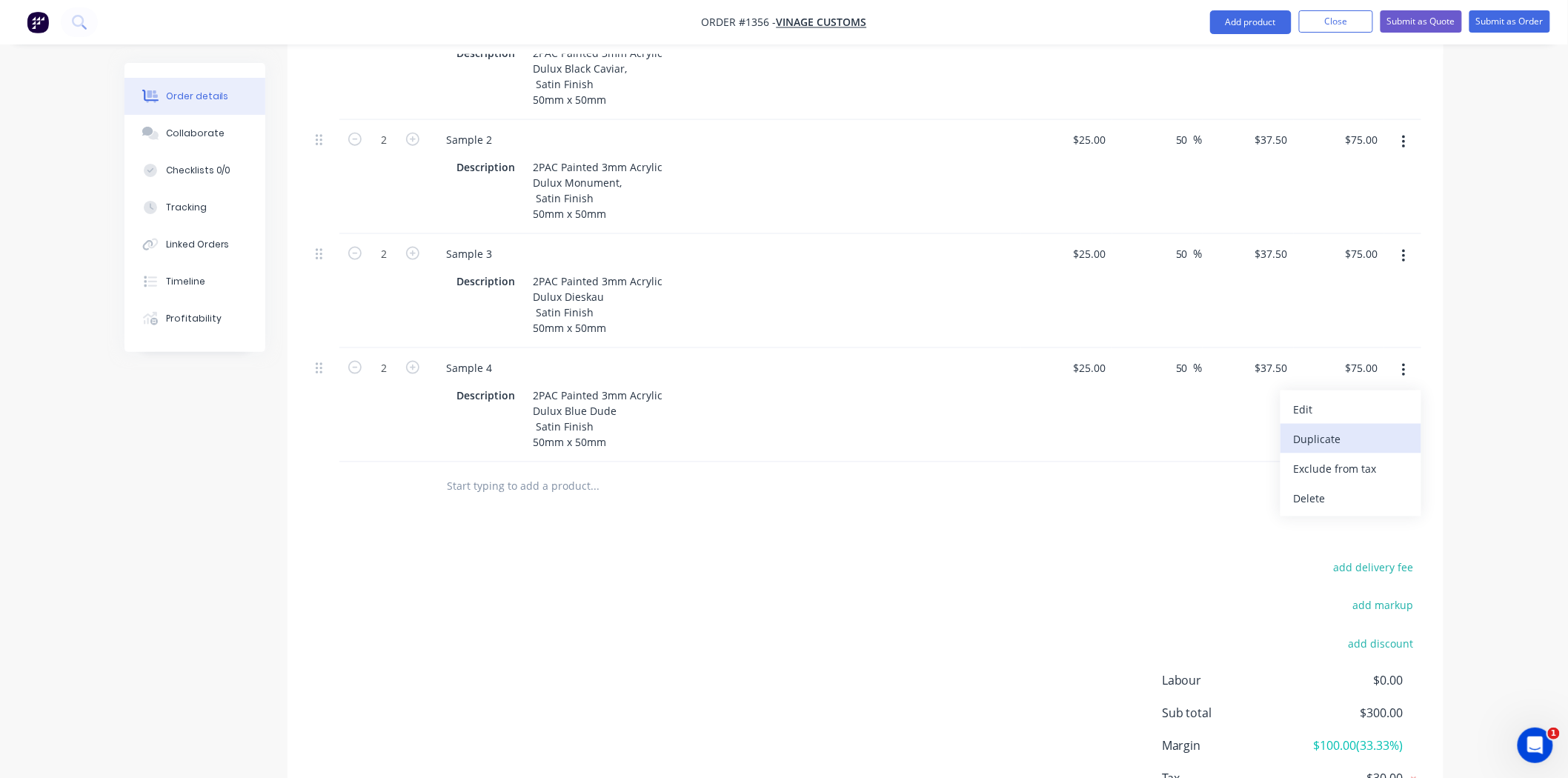
click at [1337, 428] on div "Duplicate" at bounding box center [1350, 439] width 114 height 22
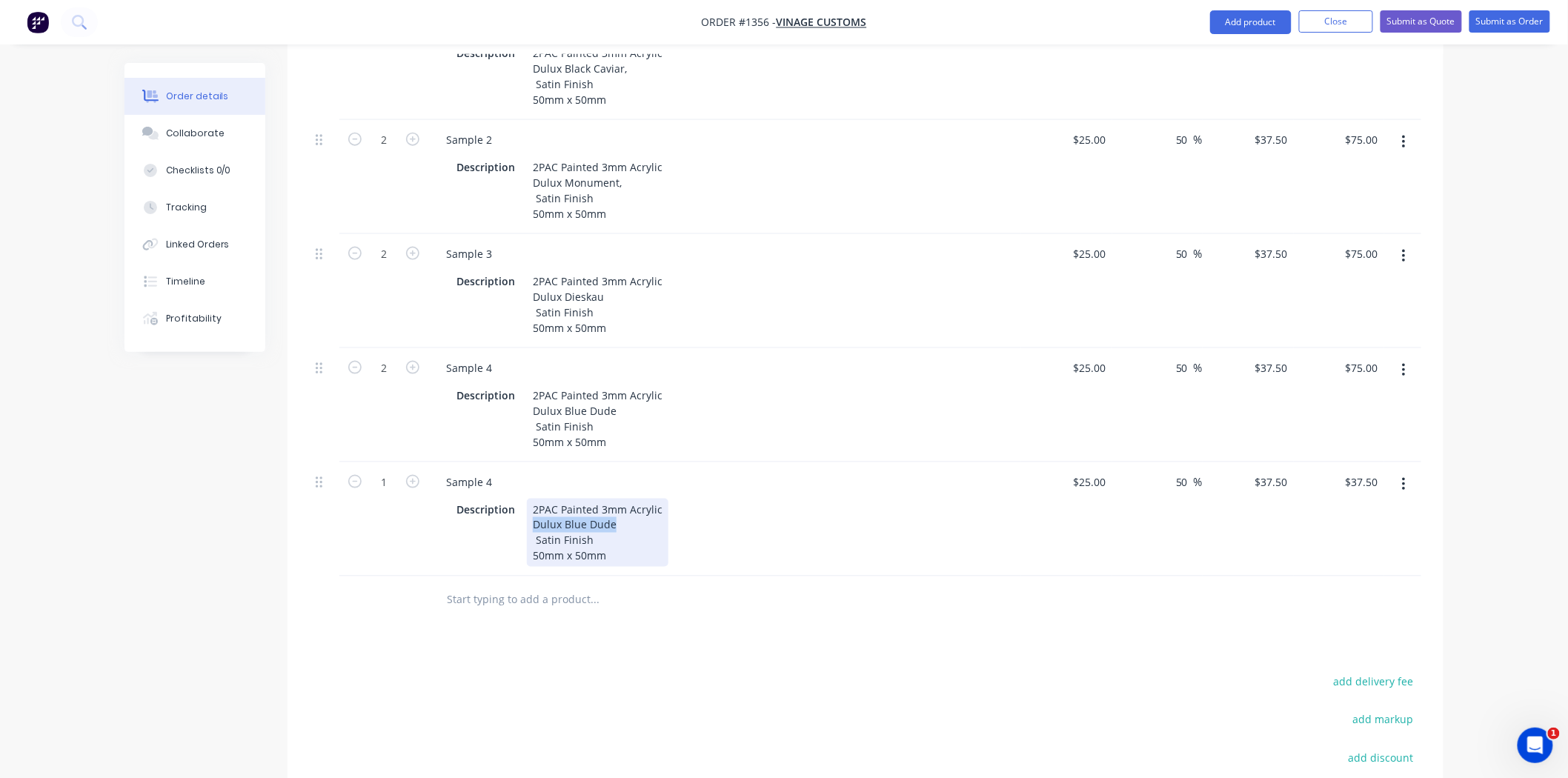
drag, startPoint x: 571, startPoint y: 486, endPoint x: 670, endPoint y: 487, distance: 99.0
click at [670, 499] on div "Description 2PAC Painted 3mm Acrylic Dulux Blue Dude Satin Finish 50mm x 50mm" at bounding box center [721, 533] width 543 height 68
paste div
drag, startPoint x: 686, startPoint y: 590, endPoint x: 654, endPoint y: 569, distance: 38.3
click at [683, 589] on div "Products Show / Hide columns Add product Qty Cost Markup Price Total 2 Sample 1…" at bounding box center [865, 451] width 1155 height 1058
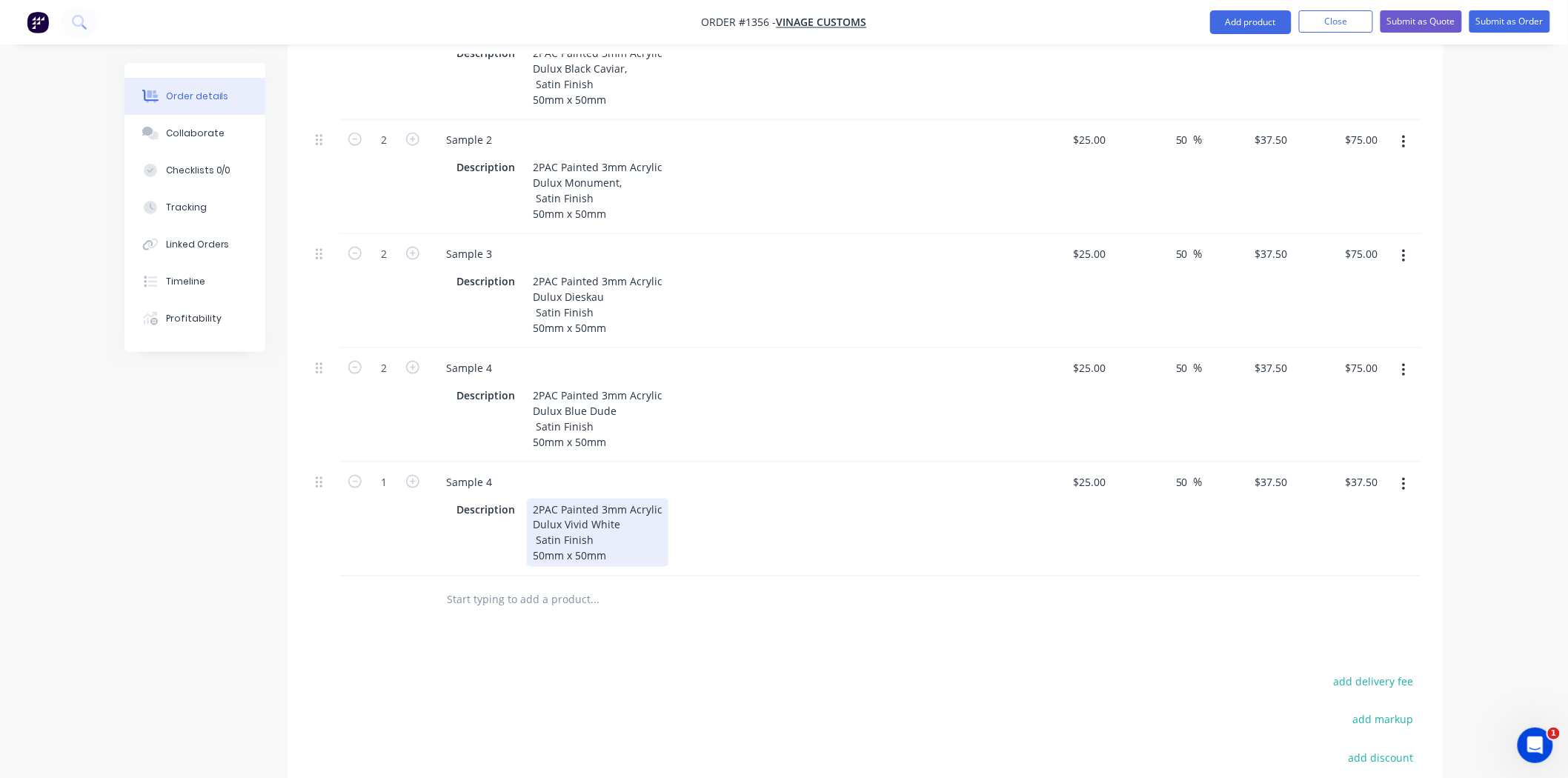
click at [535, 500] on div "2PAC Painted 3mm Acrylic Dulux Vivid White Satin Finish 50mm x 50mm" at bounding box center [597, 533] width 142 height 68
drag, startPoint x: 486, startPoint y: 438, endPoint x: 493, endPoint y: 439, distance: 7.1
click at [493, 471] on div "Sample 4" at bounding box center [469, 482] width 70 height 22
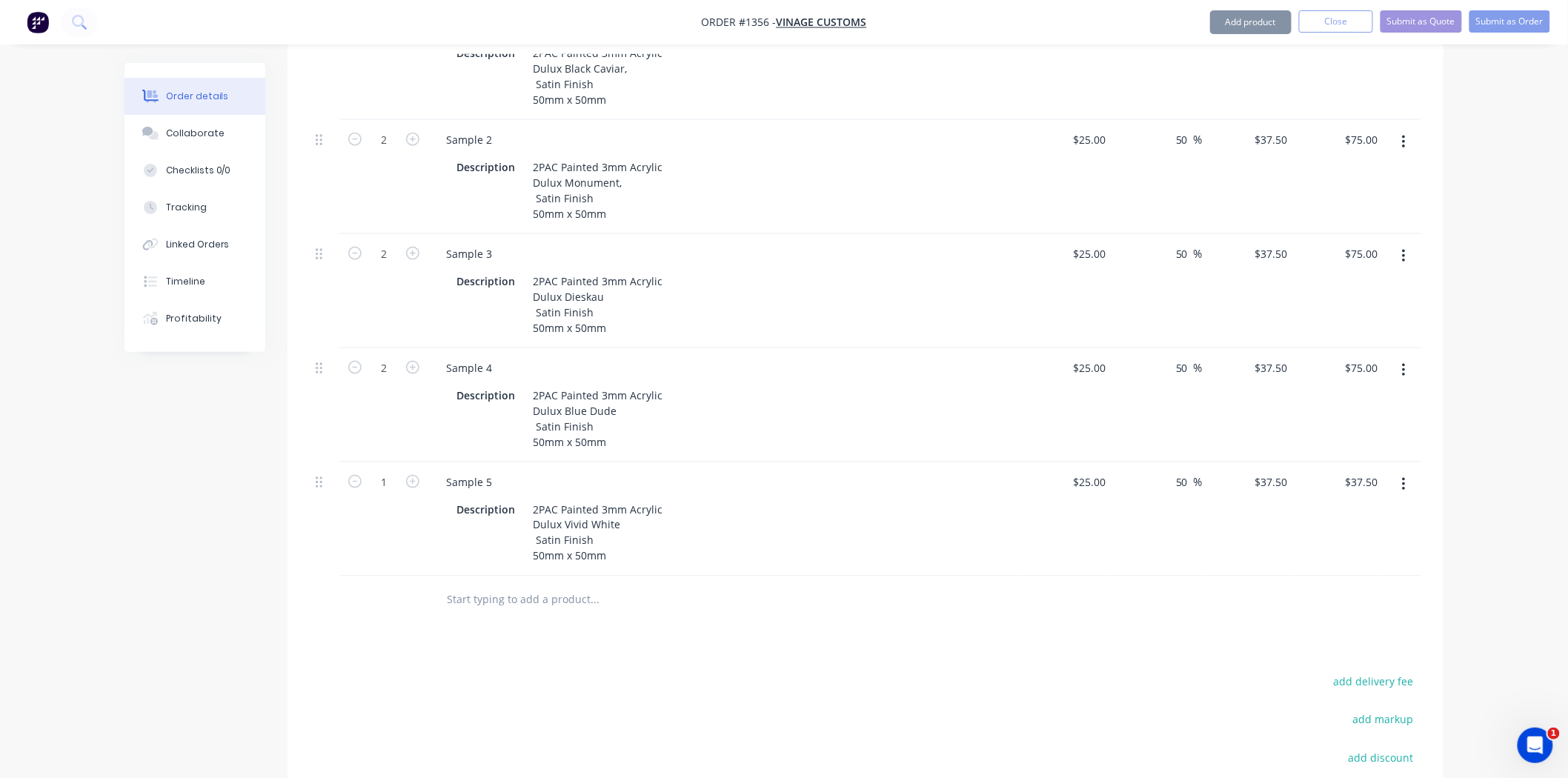
click at [700, 609] on div "Products Show / Hide columns Add product Qty Cost Markup Price Total 2 Sample 1…" at bounding box center [865, 451] width 1155 height 1058
click at [412, 475] on icon "button" at bounding box center [413, 481] width 13 height 13
type input "2"
type input "$75.00"
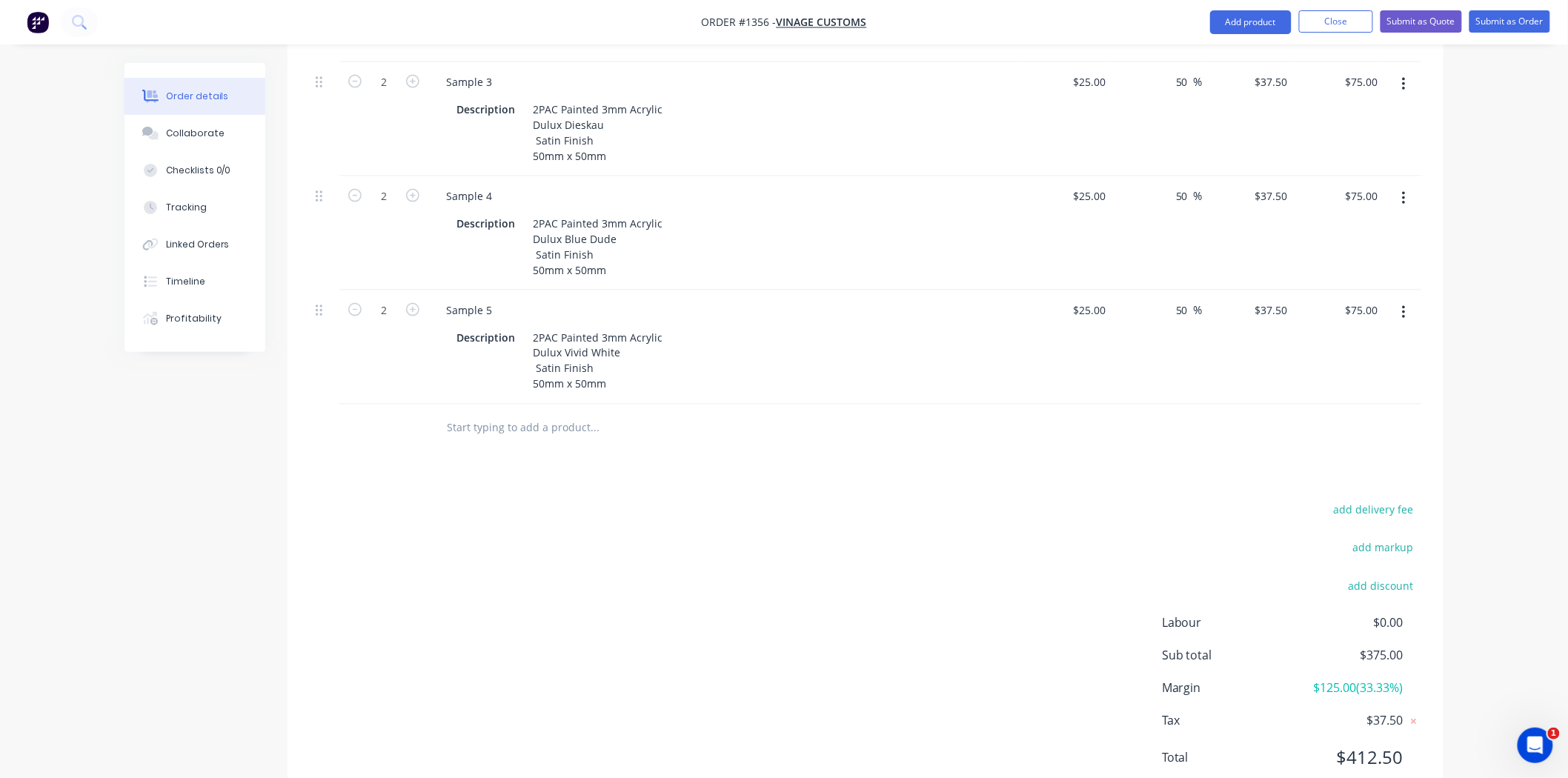
scroll to position [846, 0]
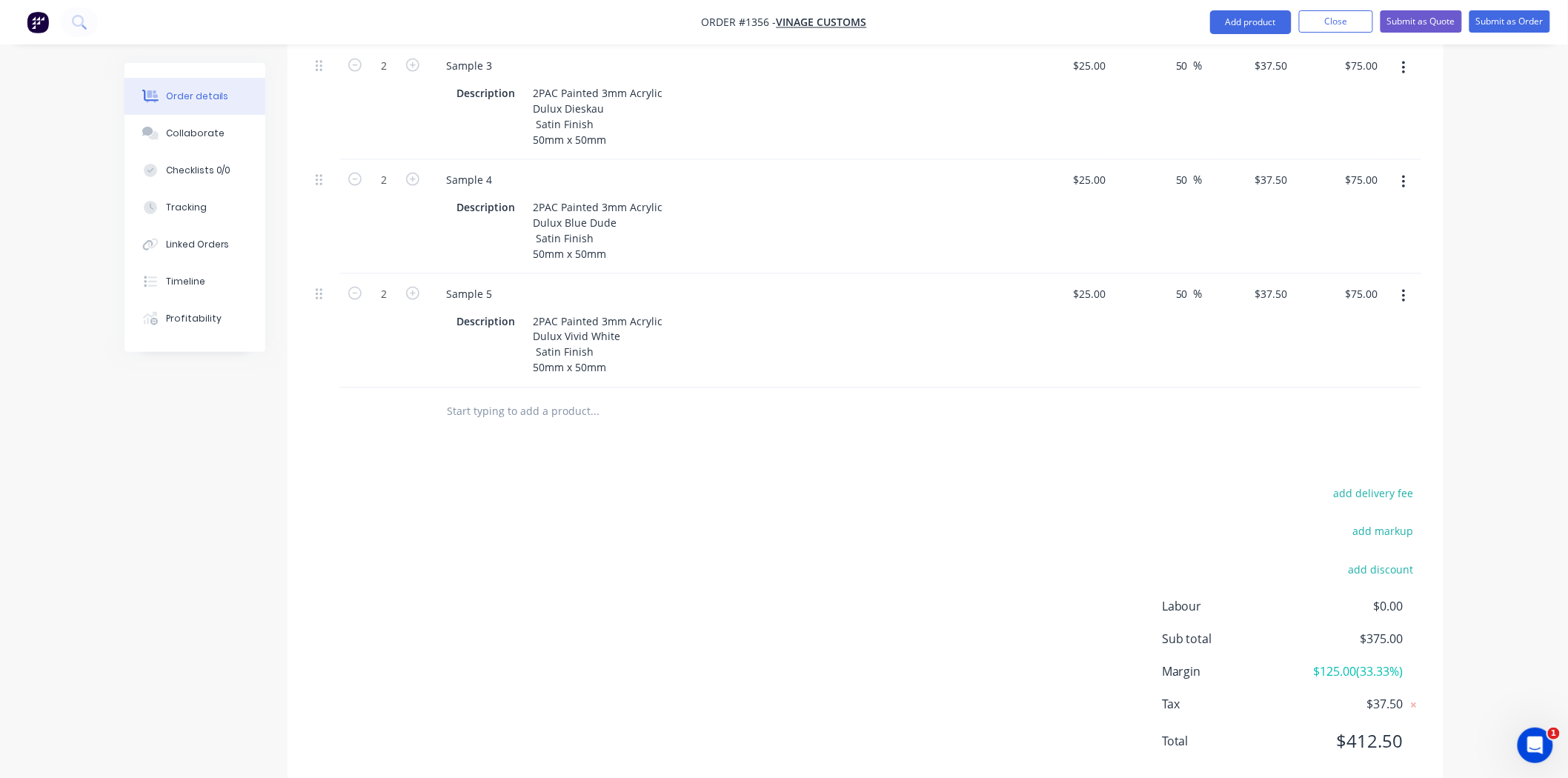
click at [1402, 288] on icon "button" at bounding box center [1404, 296] width 4 height 16
click at [1364, 354] on div "Duplicate" at bounding box center [1350, 365] width 114 height 22
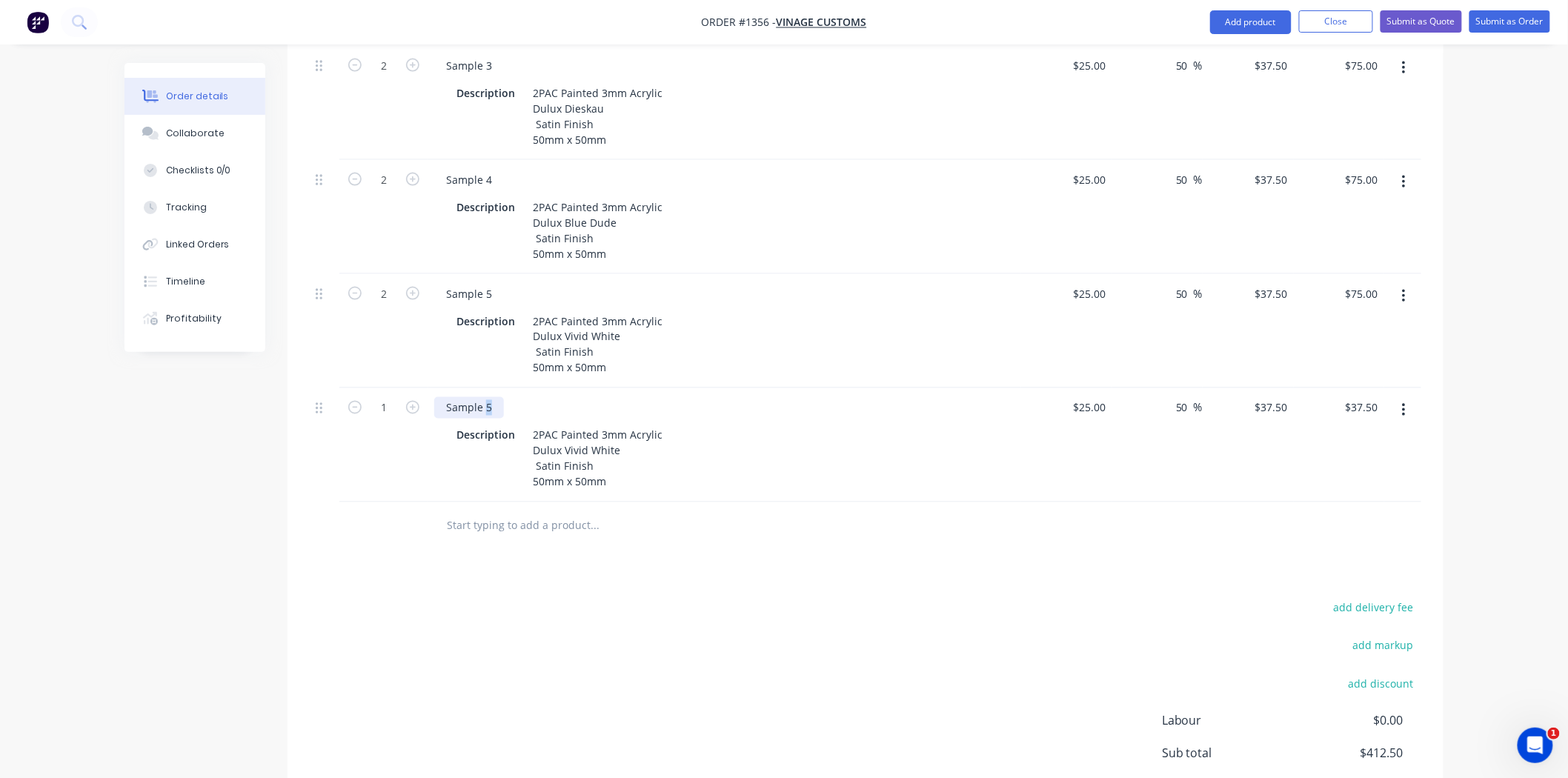
drag, startPoint x: 483, startPoint y: 366, endPoint x: 502, endPoint y: 368, distance: 19.1
click at [502, 398] on div "Sample 5" at bounding box center [724, 408] width 580 height 22
click at [408, 401] on icon "button" at bounding box center [413, 407] width 13 height 13
type input "2"
type input "$75.00"
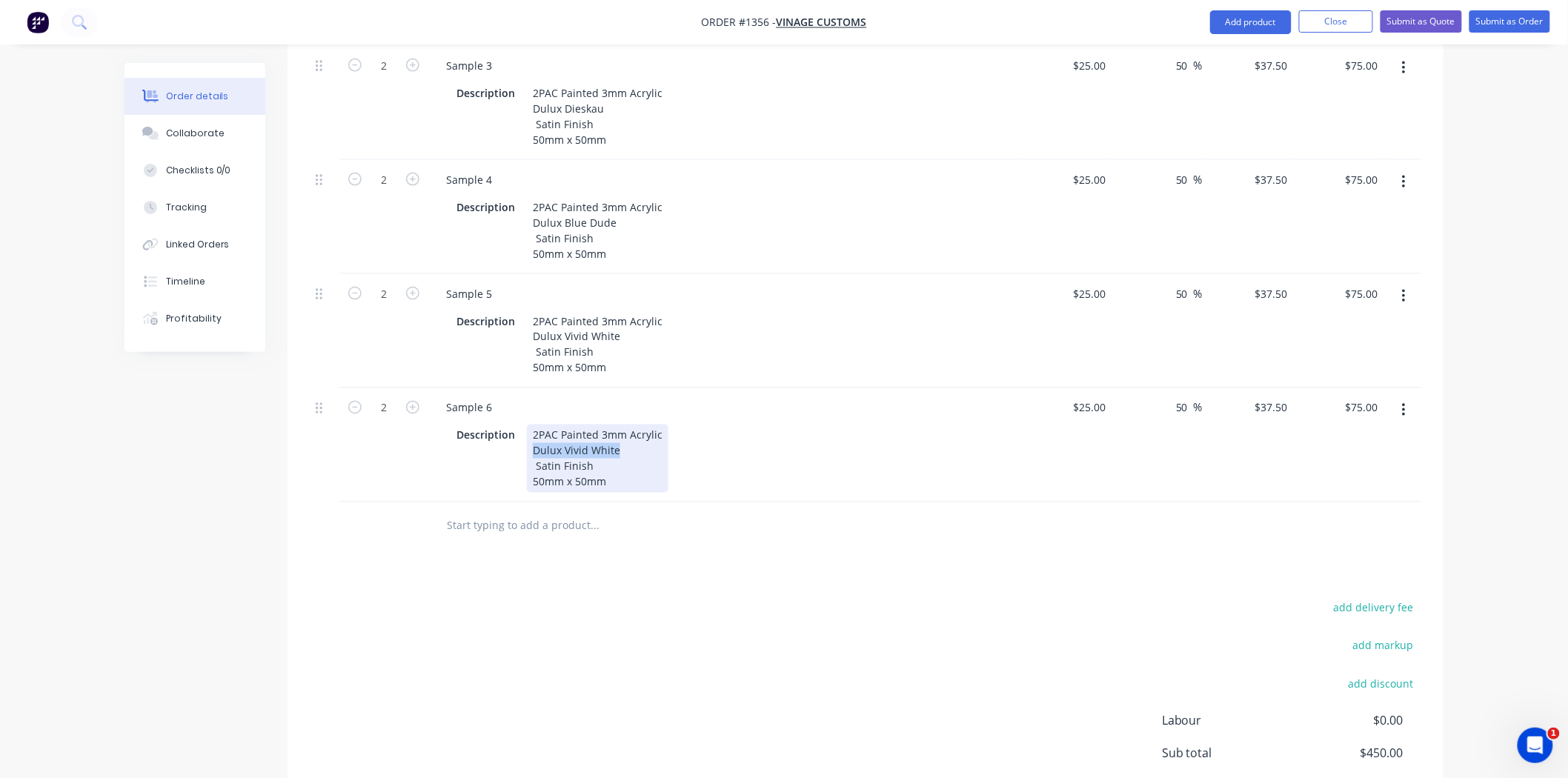
drag, startPoint x: 531, startPoint y: 413, endPoint x: 662, endPoint y: 413, distance: 131.0
click at [662, 424] on div "2PAC Painted 3mm Acrylic Dulux Vivid White Satin Finish 50mm x 50mm" at bounding box center [597, 459] width 142 height 68
paste div
click at [746, 558] on div "Products Show / Hide columns Add product Qty Cost Markup Price Total 2 Sample 1…" at bounding box center [865, 320] width 1155 height 1172
click at [1403, 404] on icon "button" at bounding box center [1403, 410] width 3 height 13
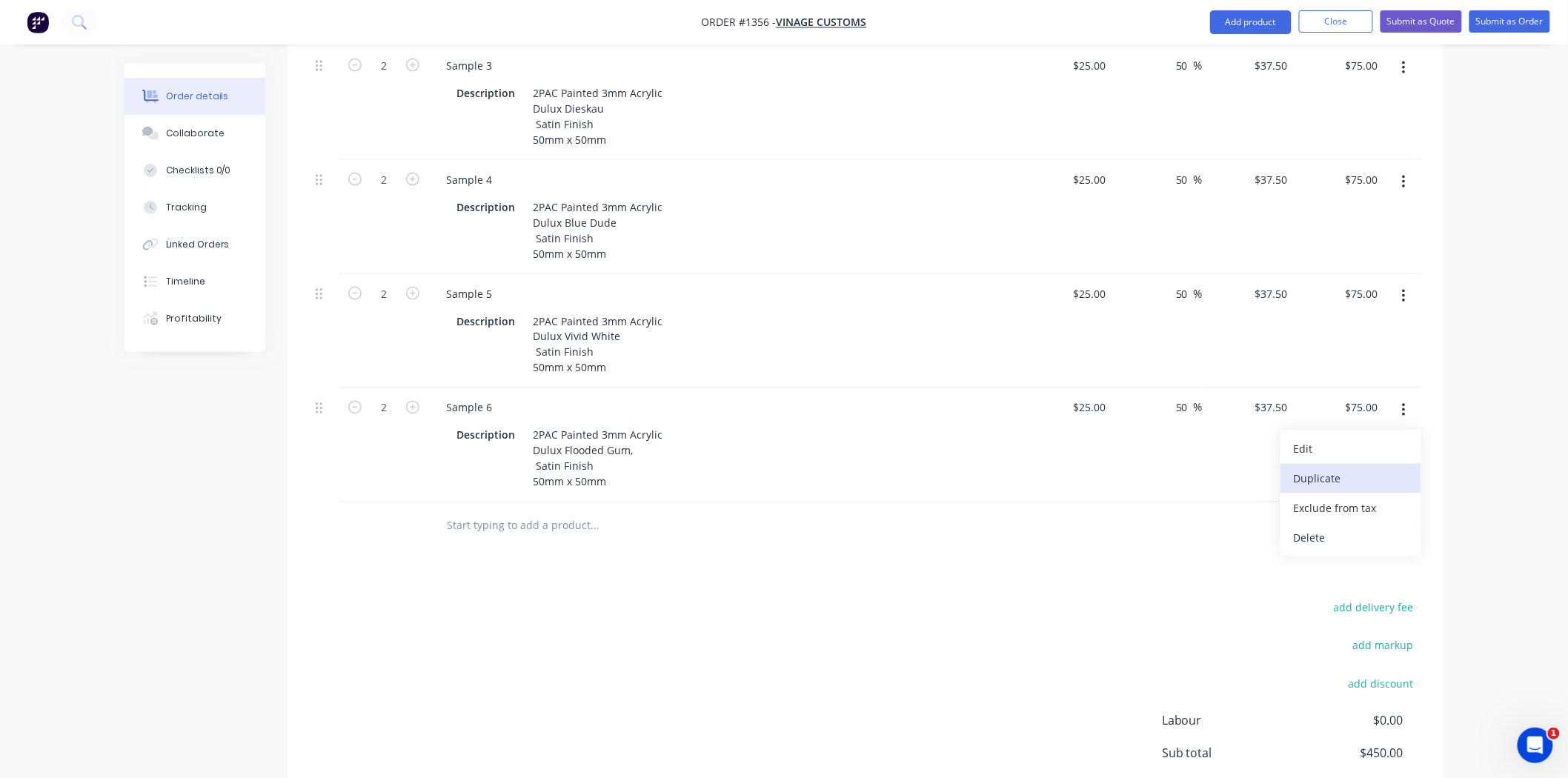
click at [1385, 468] on div "Duplicate" at bounding box center [1350, 479] width 114 height 22
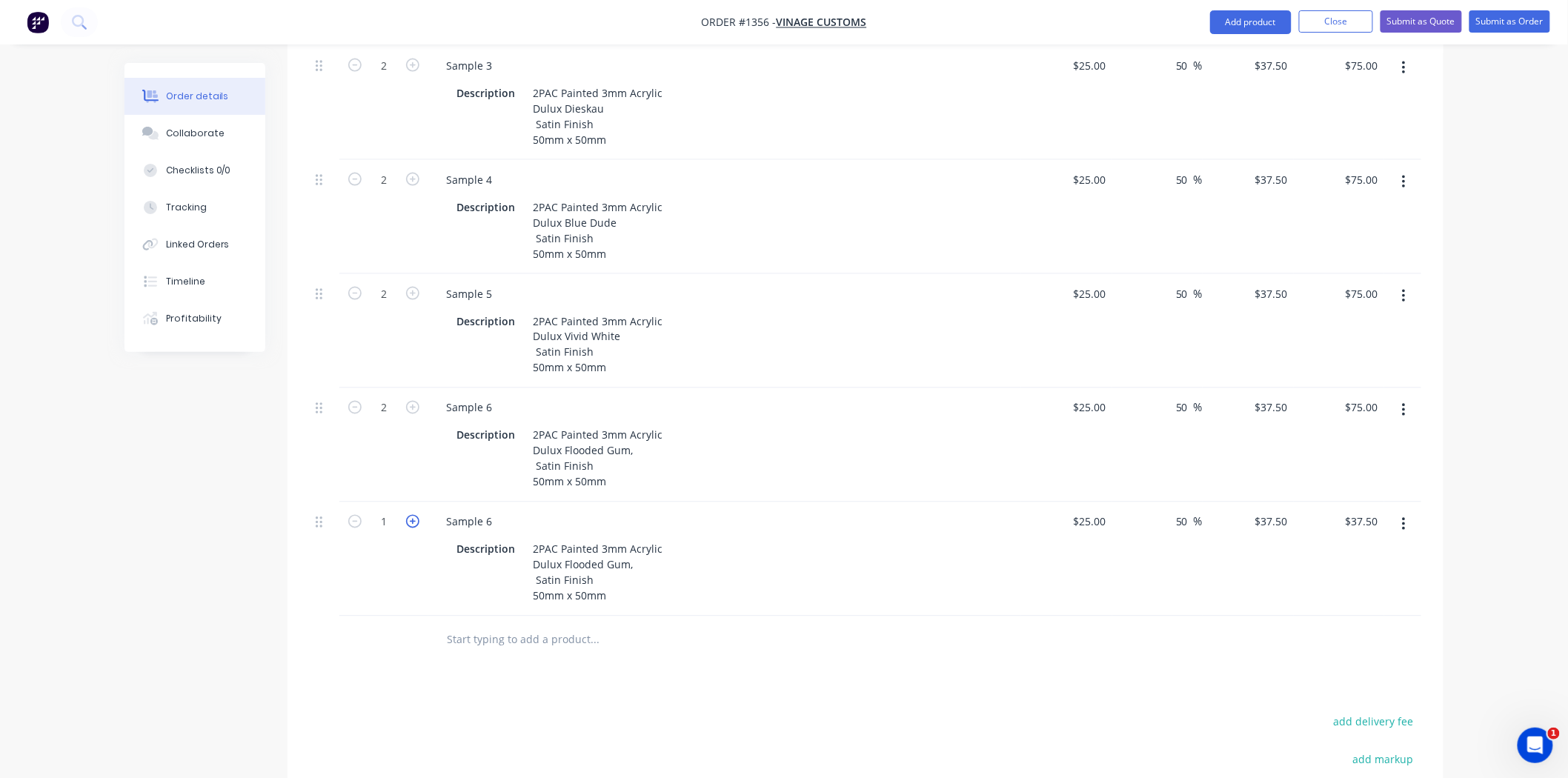
click at [409, 515] on icon "button" at bounding box center [413, 521] width 13 height 13
type input "2"
type input "$75.00"
click at [499, 511] on div "Sample 6" at bounding box center [469, 522] width 70 height 22
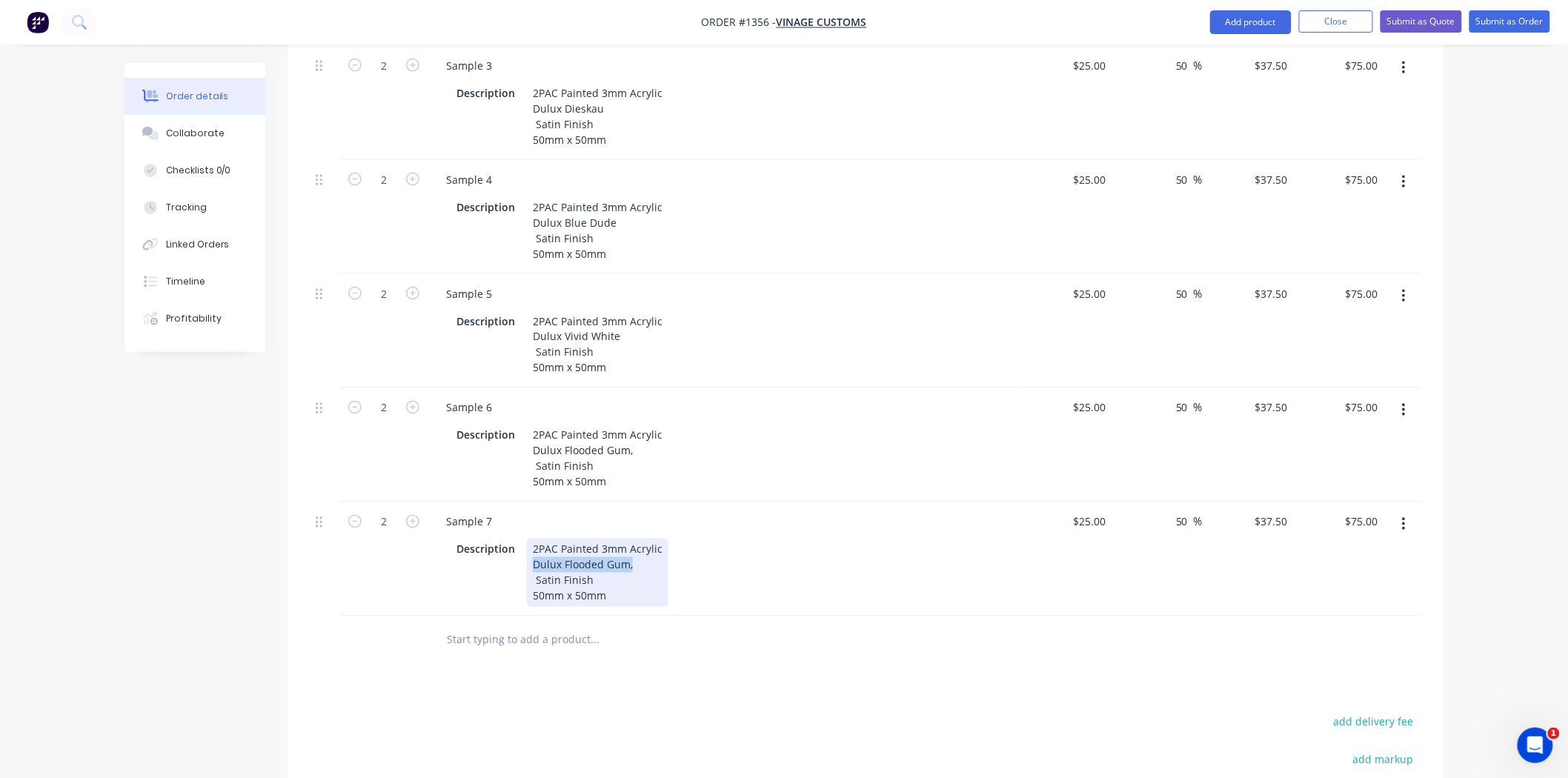
drag, startPoint x: 556, startPoint y: 525, endPoint x: 655, endPoint y: 525, distance: 99.0
click at [655, 538] on div "2PAC Painted 3mm Acrylic Dulux Flooded Gum, Satin Finish 50mm x 50mm" at bounding box center [597, 573] width 142 height 68
paste div
click at [742, 673] on div "Products Show / Hide columns Add product Qty Cost Markup Price Total 2 Sample 1…" at bounding box center [865, 377] width 1155 height 1286
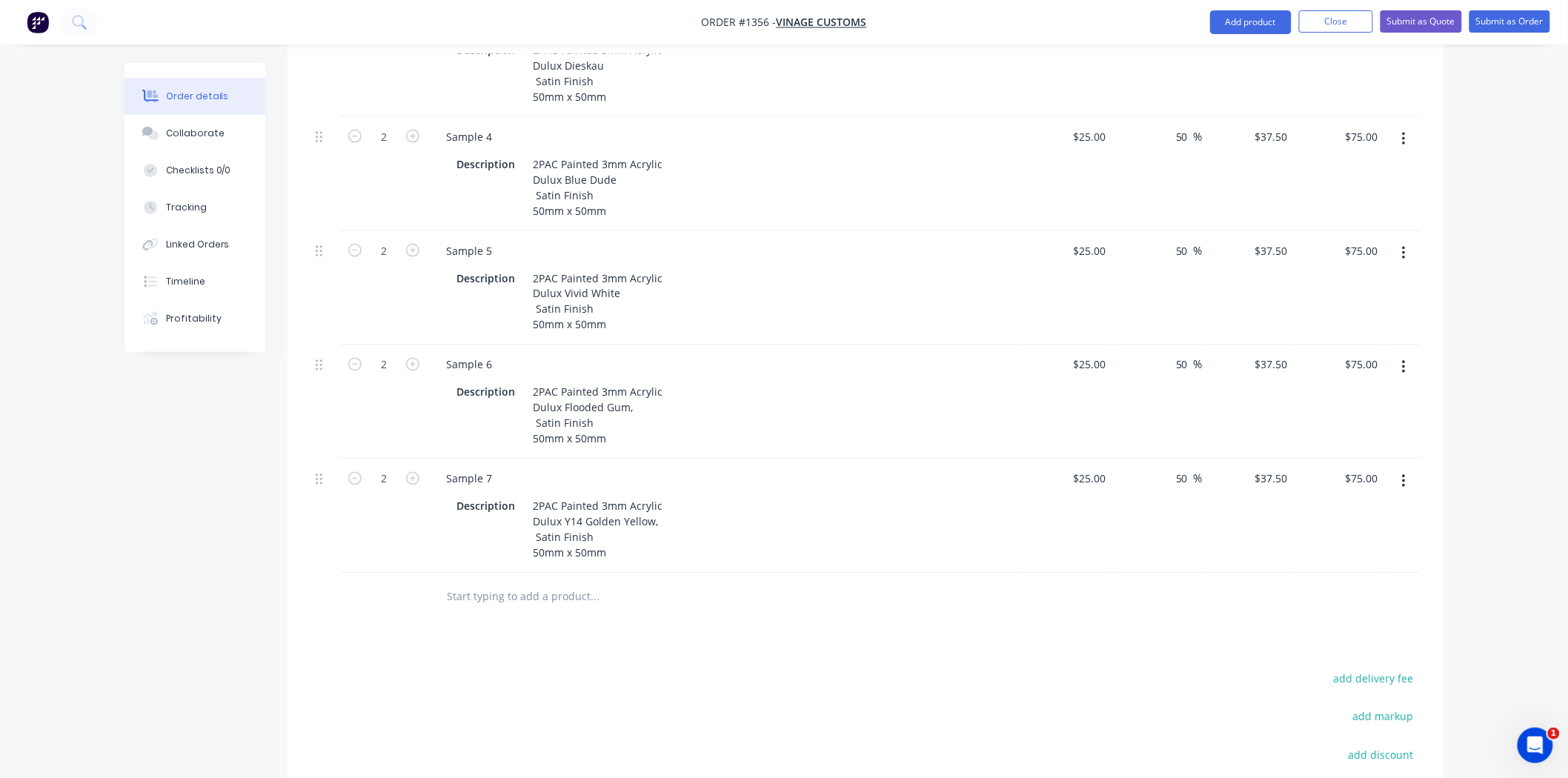
scroll to position [929, 0]
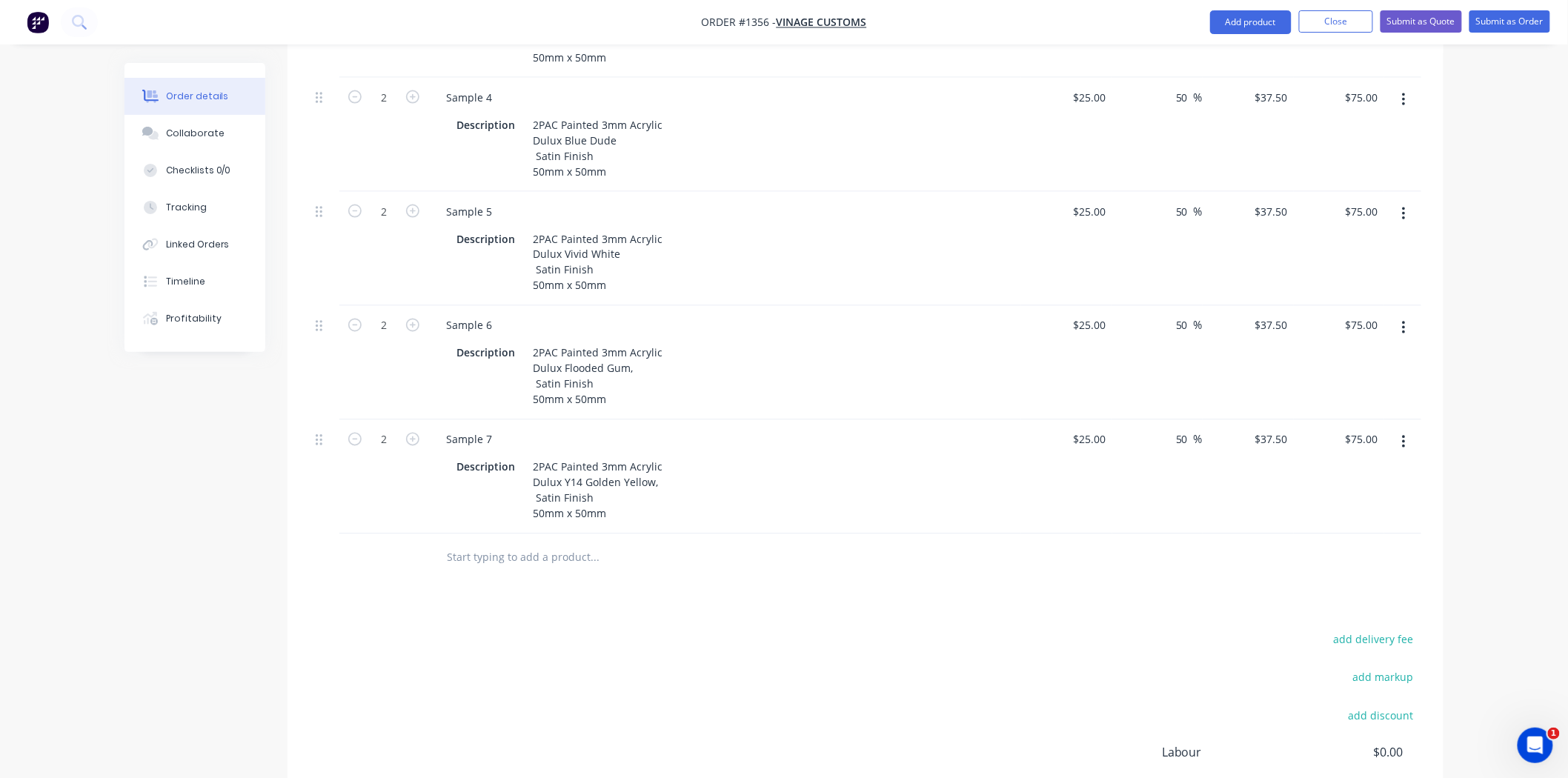
click at [1408, 429] on button "button" at bounding box center [1403, 442] width 35 height 27
click at [1365, 500] on div "Duplicate" at bounding box center [1350, 511] width 114 height 22
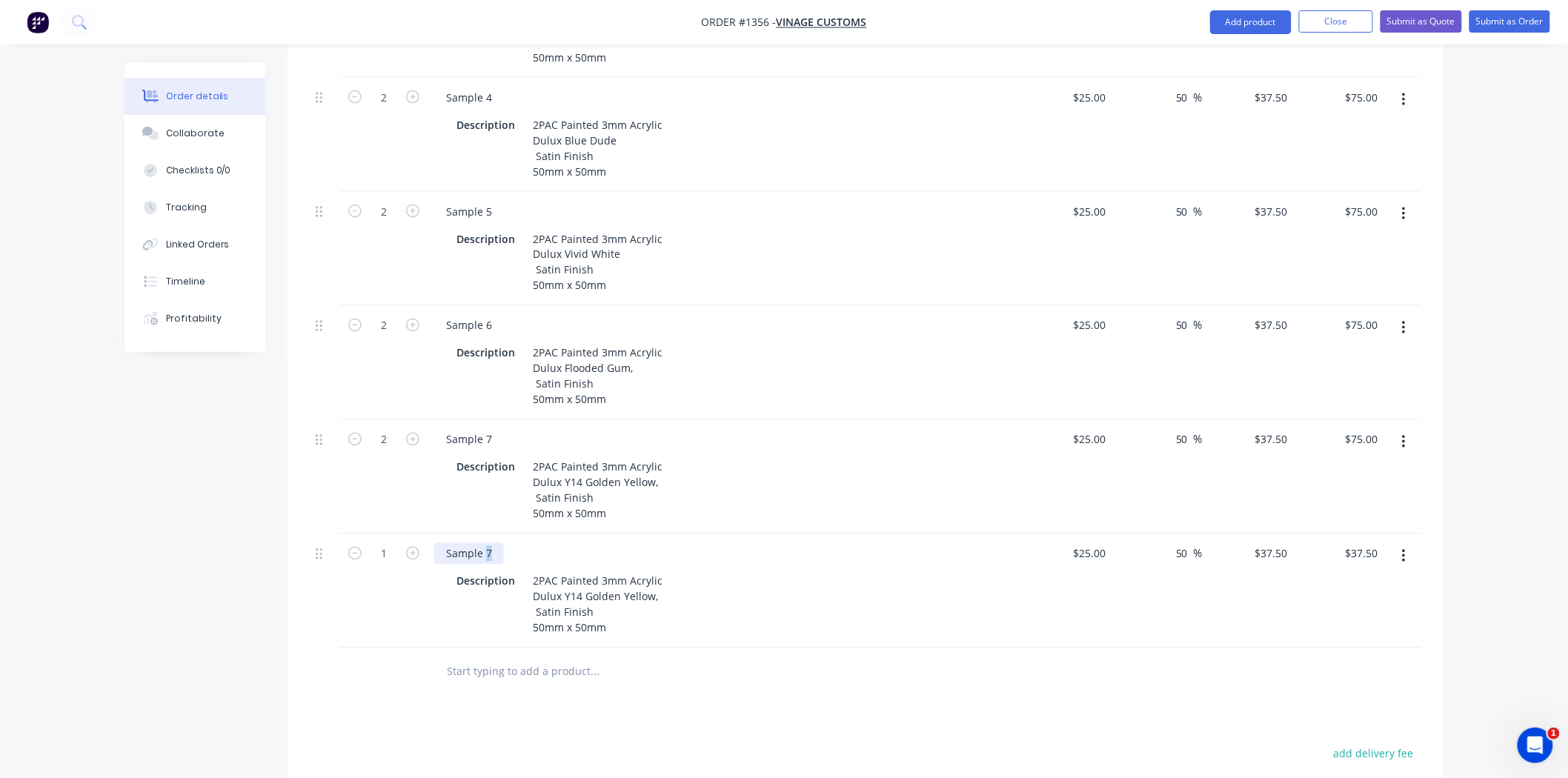
drag, startPoint x: 485, startPoint y: 513, endPoint x: 496, endPoint y: 514, distance: 11.0
click at [496, 543] on div "Sample 7" at bounding box center [469, 554] width 70 height 22
drag, startPoint x: 529, startPoint y: 556, endPoint x: 625, endPoint y: 573, distance: 97.5
click at [625, 573] on div "2PAC Painted 3mm Acrylic Dulux Y14 Golden Yellow, Satin Finish 50mm x 50mm" at bounding box center [597, 605] width 142 height 68
paste div
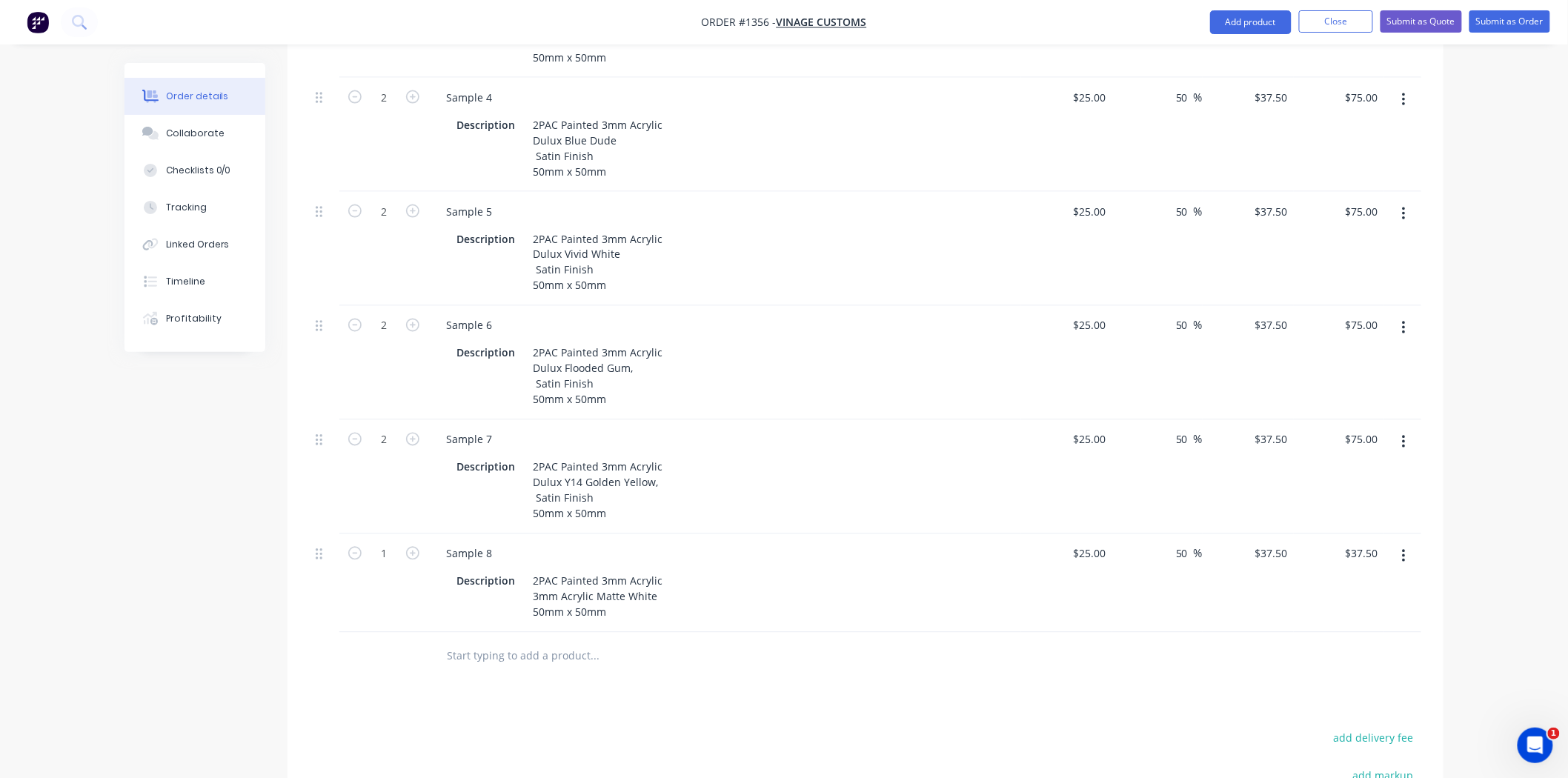
click at [782, 642] on div at bounding box center [657, 656] width 445 height 30
drag, startPoint x: 1077, startPoint y: 516, endPoint x: 1141, endPoint y: 516, distance: 64.0
click at [1141, 534] on div "1 Sample 8 Description 2PAC Painted 3mm Acrylic 3mm Acrylic Matte White 50mm x …" at bounding box center [865, 583] width 1111 height 99
type input "$8.00"
type input "$12.00"
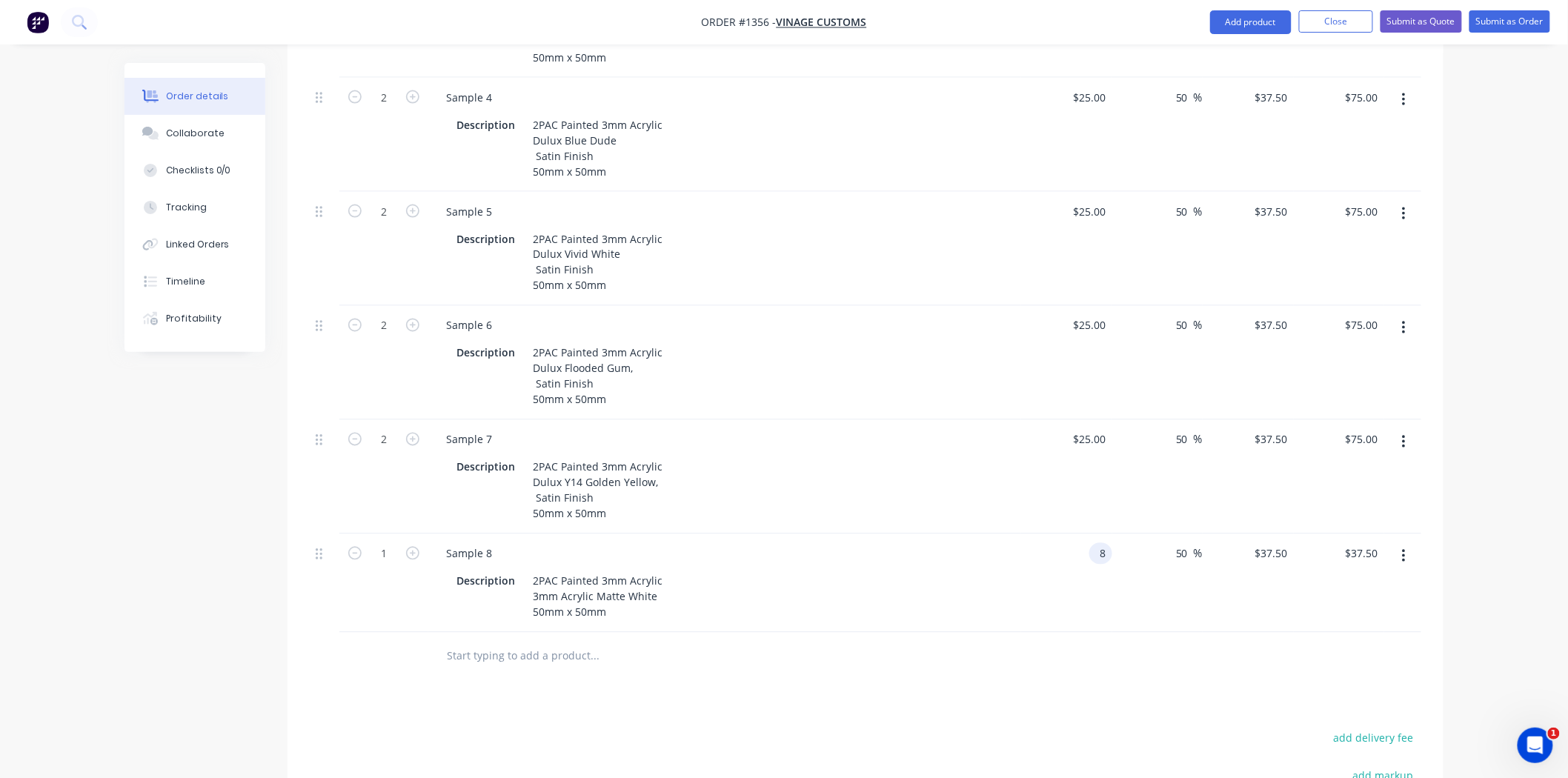
type input "$12.00"
click at [1090, 669] on div "Products Show / Hide columns Add product Qty Cost Markup Price Total 2 Sample 1…" at bounding box center [865, 345] width 1155 height 1385
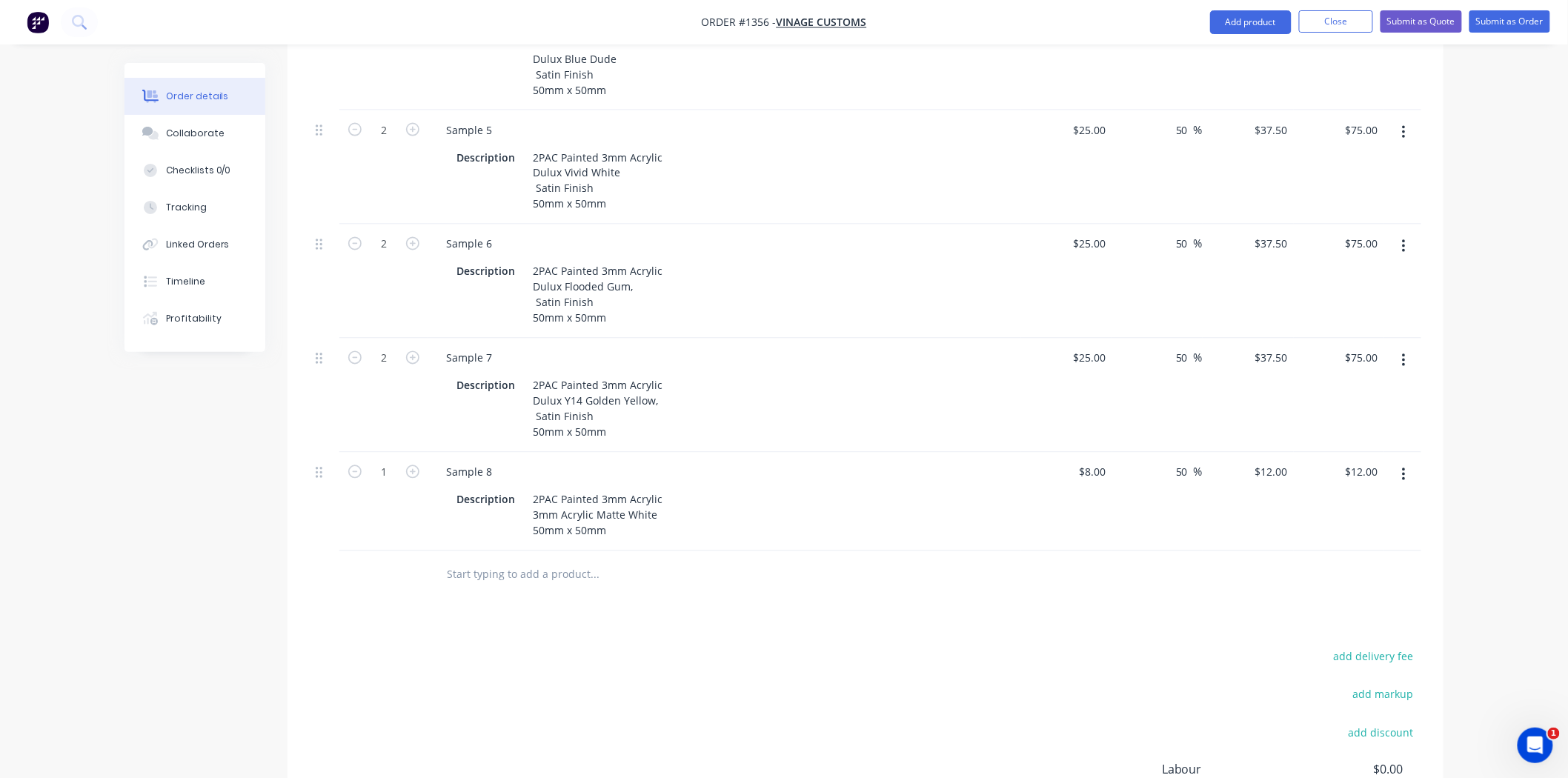
scroll to position [1093, 0]
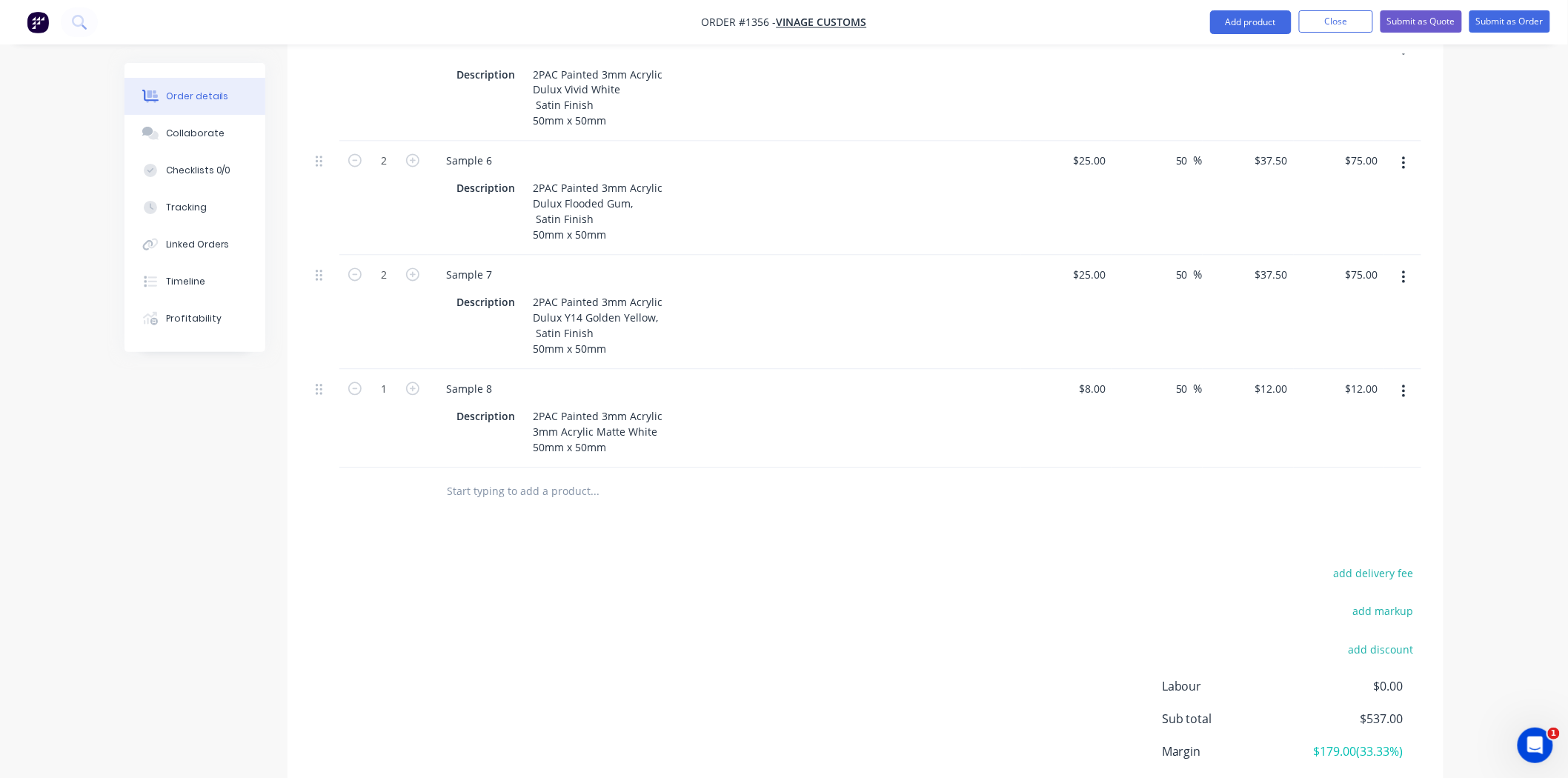
click at [1398, 379] on button "button" at bounding box center [1403, 392] width 35 height 27
click at [1381, 450] on div "Duplicate" at bounding box center [1350, 460] width 114 height 22
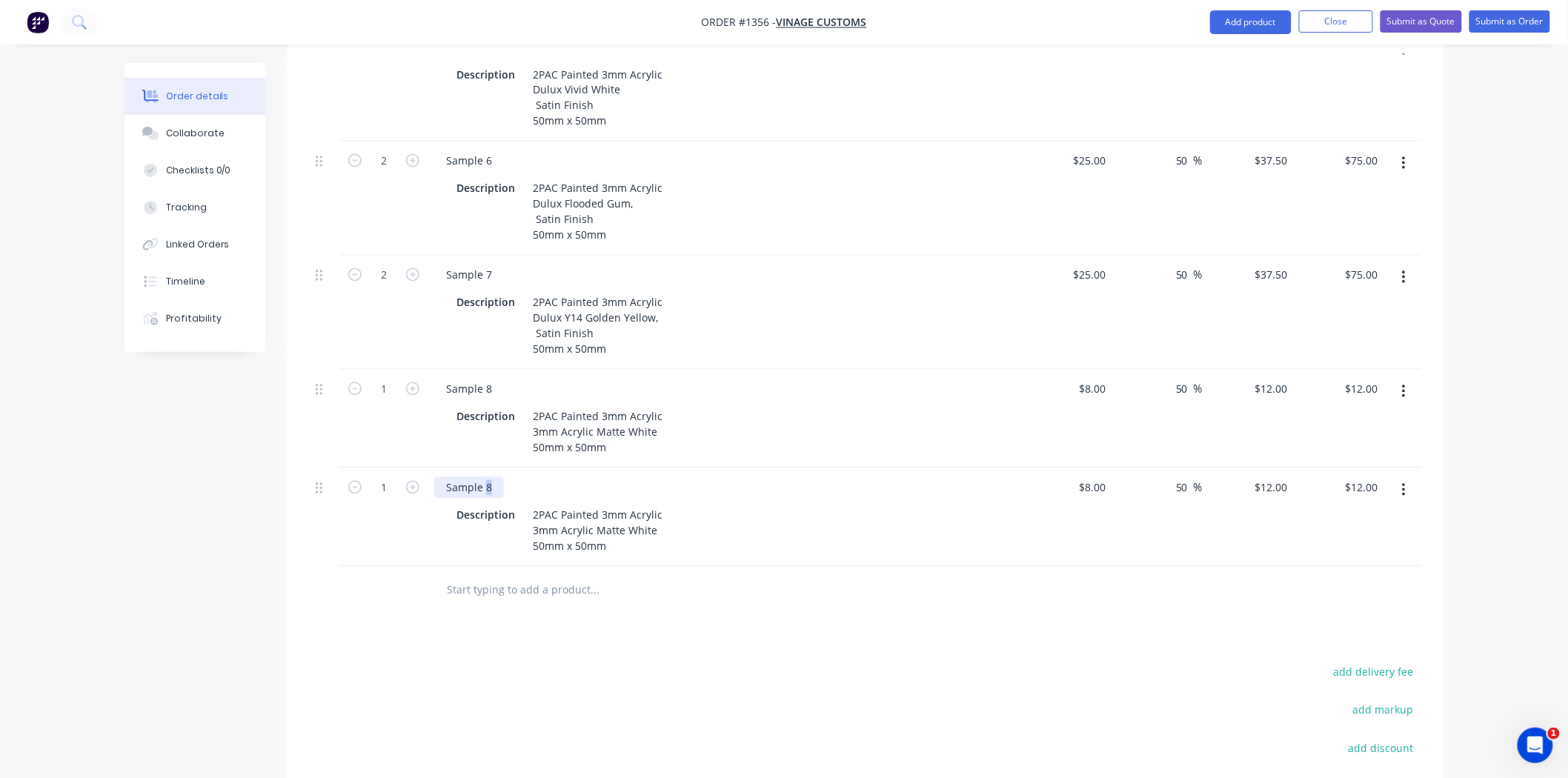
drag, startPoint x: 484, startPoint y: 448, endPoint x: 494, endPoint y: 449, distance: 10.0
click at [494, 477] on div "Sample 8" at bounding box center [469, 488] width 70 height 22
click at [597, 504] on div "2PAC Painted 3mm Acrylic 3mm Acrylic Matte White 50mm x 50mm" at bounding box center [597, 530] width 142 height 53
click at [600, 504] on div "2PAC Painted 3mm Acrylic 3mm Acrylic Matte White 50mm x 50mm" at bounding box center [597, 530] width 142 height 53
drag, startPoint x: 532, startPoint y: 489, endPoint x: 518, endPoint y: 492, distance: 14.3
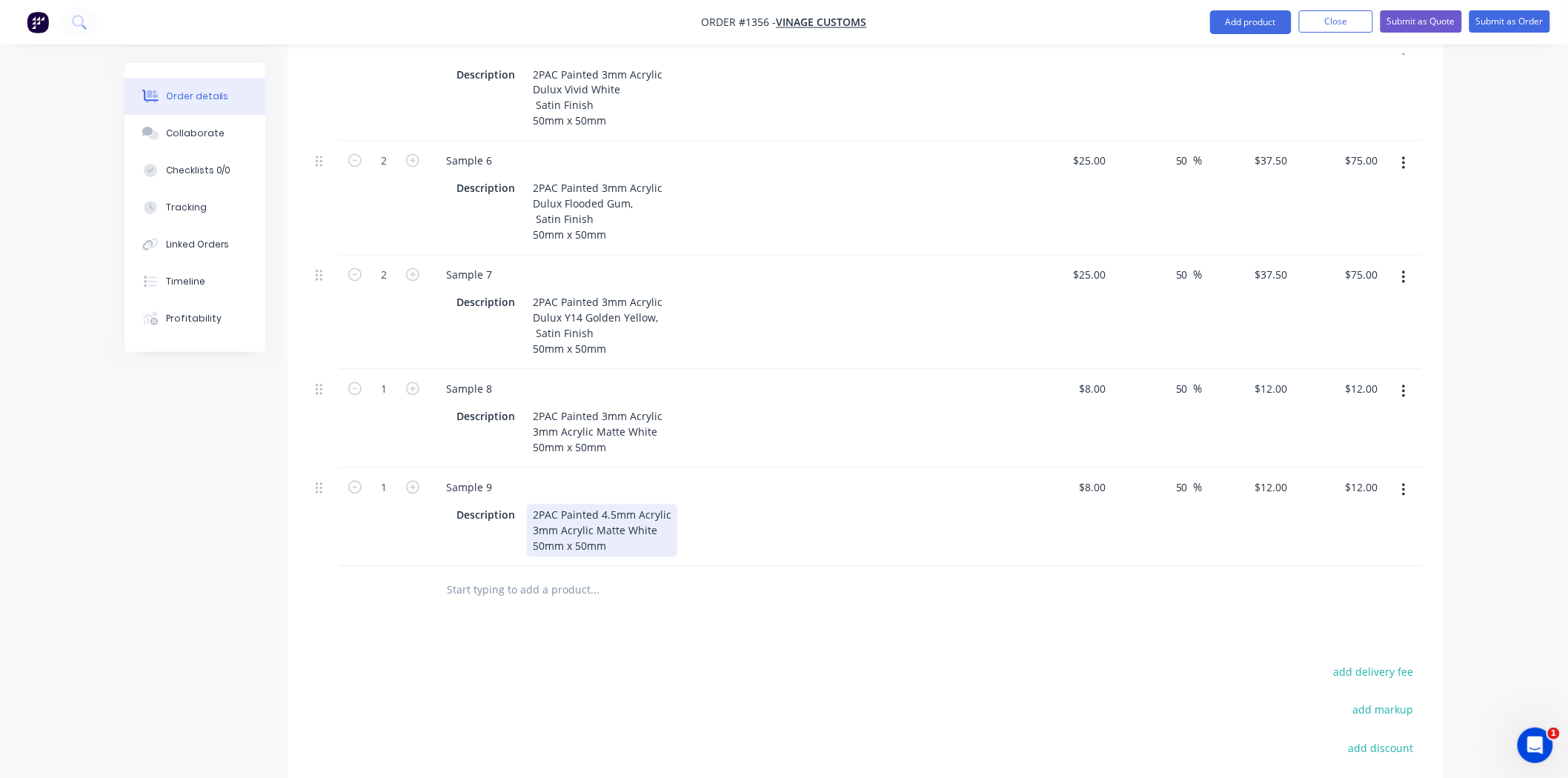
click at [518, 504] on div "Description 2PAC Painted 4.5mm Acrylic 3mm Acrylic Matte White 50mm x 50mm" at bounding box center [721, 530] width 543 height 53
click at [1402, 484] on icon "button" at bounding box center [1403, 490] width 3 height 13
click at [1343, 548] on div "Duplicate" at bounding box center [1350, 559] width 114 height 22
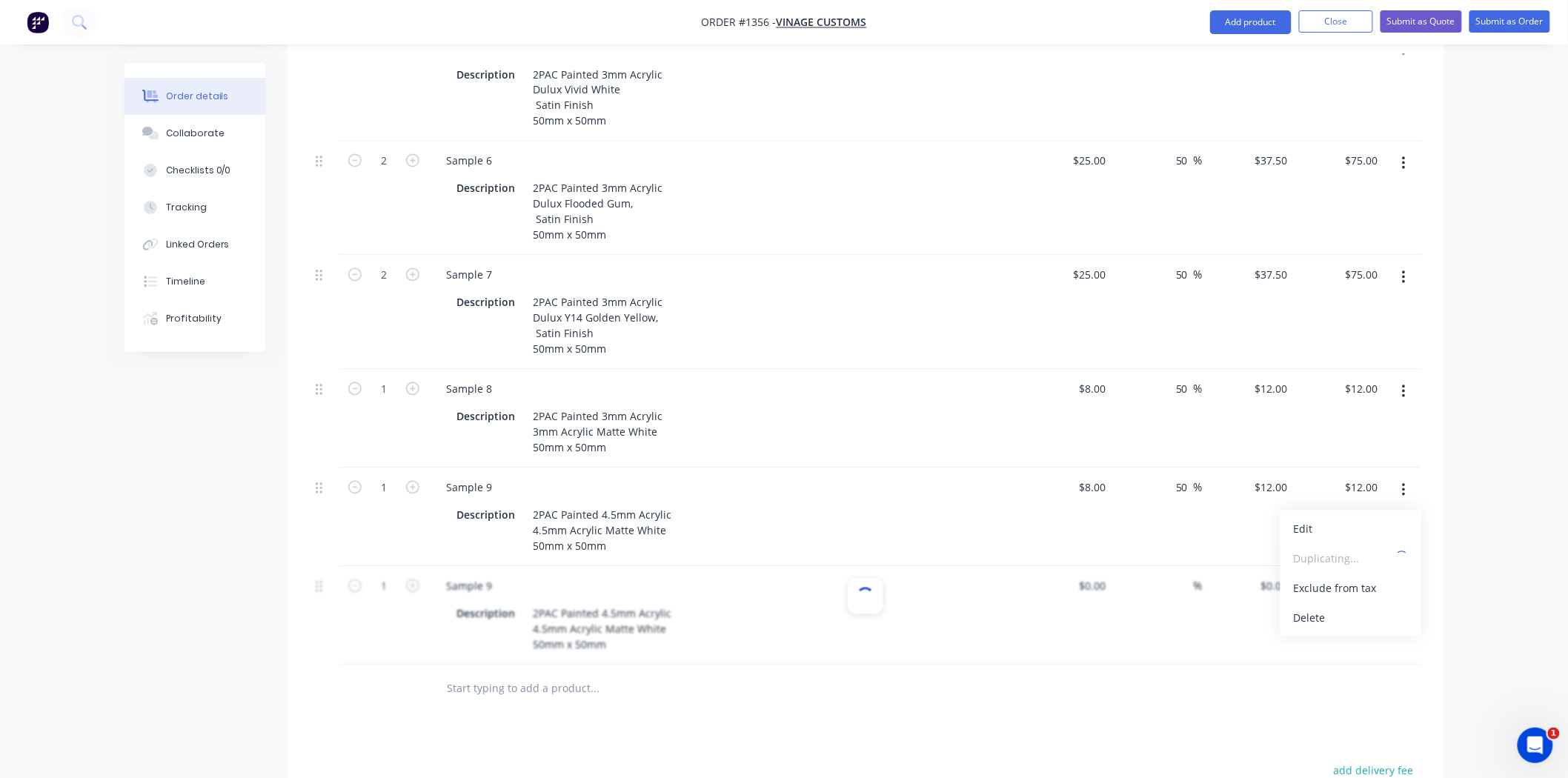
type input "$8.00"
type input "50"
type input "$12.00"
drag, startPoint x: 487, startPoint y: 543, endPoint x: 507, endPoint y: 544, distance: 20.0
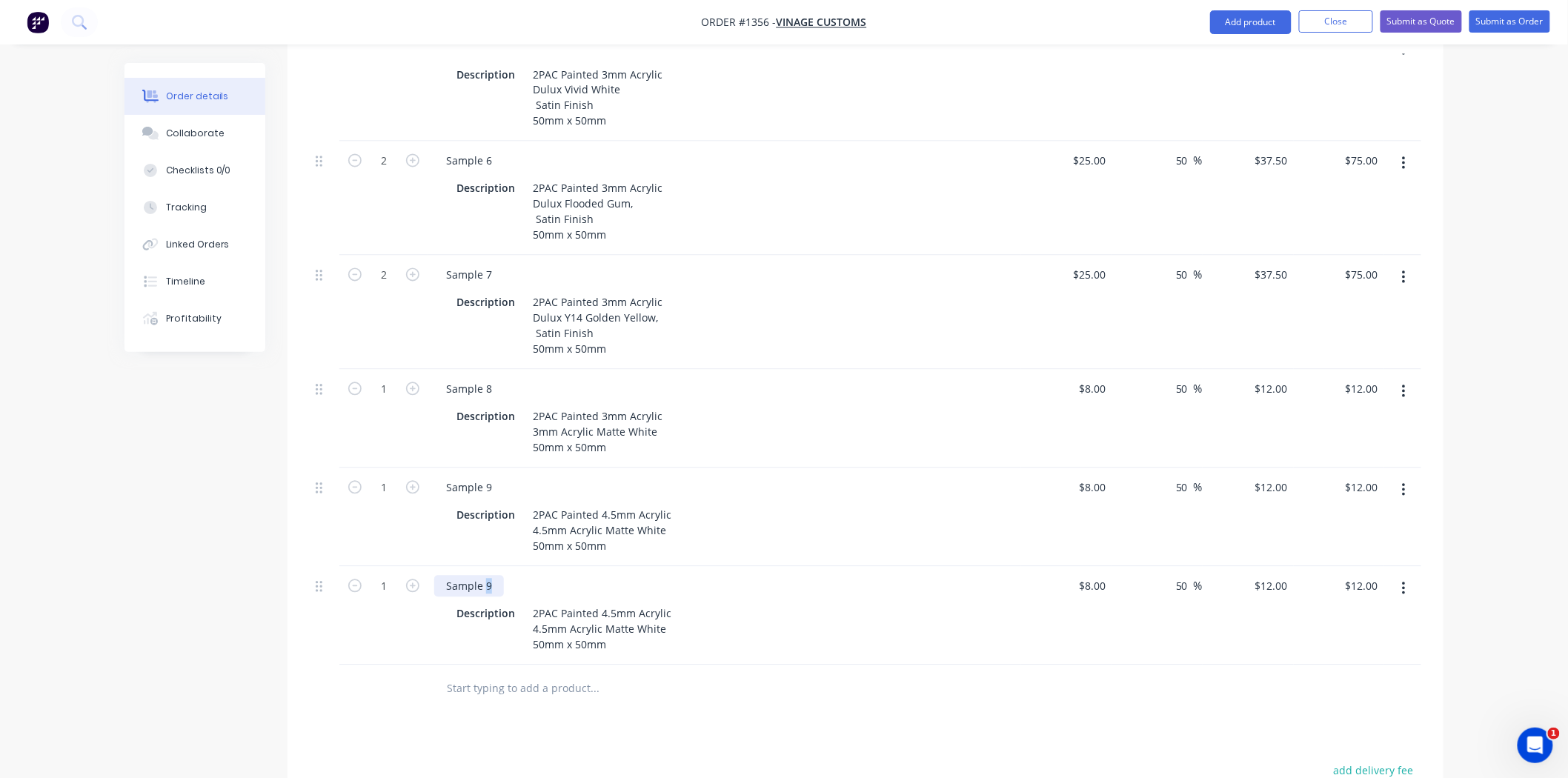
click at [507, 576] on div "Sample 9" at bounding box center [724, 587] width 580 height 22
drag, startPoint x: 530, startPoint y: 574, endPoint x: 619, endPoint y: 575, distance: 89.0
click at [619, 603] on div "2PAC Painted 4.5mm Acrylic 4.5mm Acrylic Matte White 50mm x 50mm" at bounding box center [602, 629] width 151 height 53
drag, startPoint x: 613, startPoint y: 574, endPoint x: 517, endPoint y: 573, distance: 96.0
click at [517, 603] on div "Description 2PAC Painted 4.5mm Acrylic 4.5mm Acrylic Matte White 50mm x 50mm" at bounding box center [721, 629] width 543 height 53
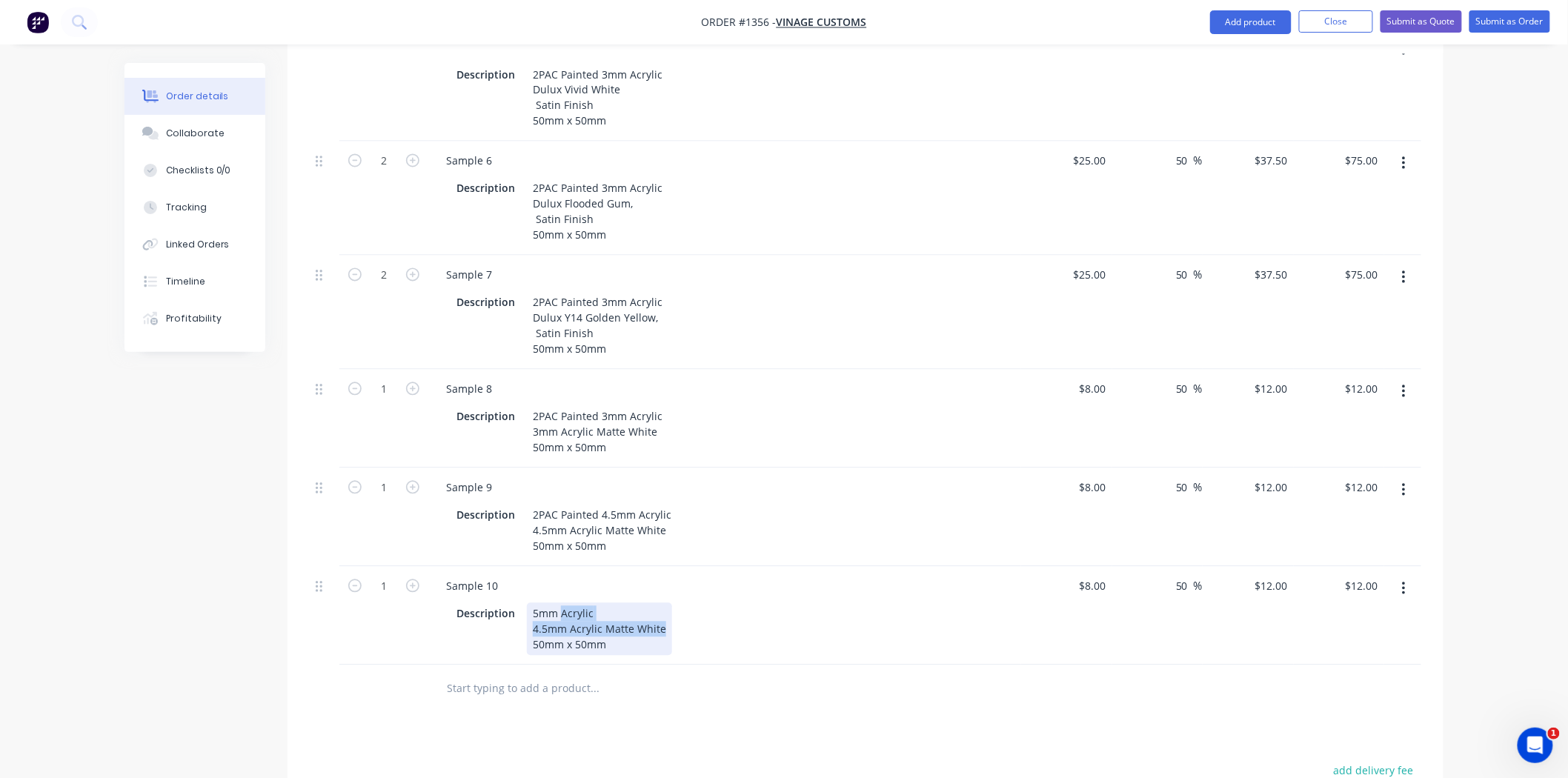
drag, startPoint x: 562, startPoint y: 574, endPoint x: 677, endPoint y: 587, distance: 115.7
click at [677, 603] on div "Description 5mm Acrylic 4.5mm Acrylic Matte White 50mm x 50mm" at bounding box center [721, 629] width 543 height 53
click at [1083, 567] on div "8 8" at bounding box center [1067, 608] width 91 height 83
type input "$10.00"
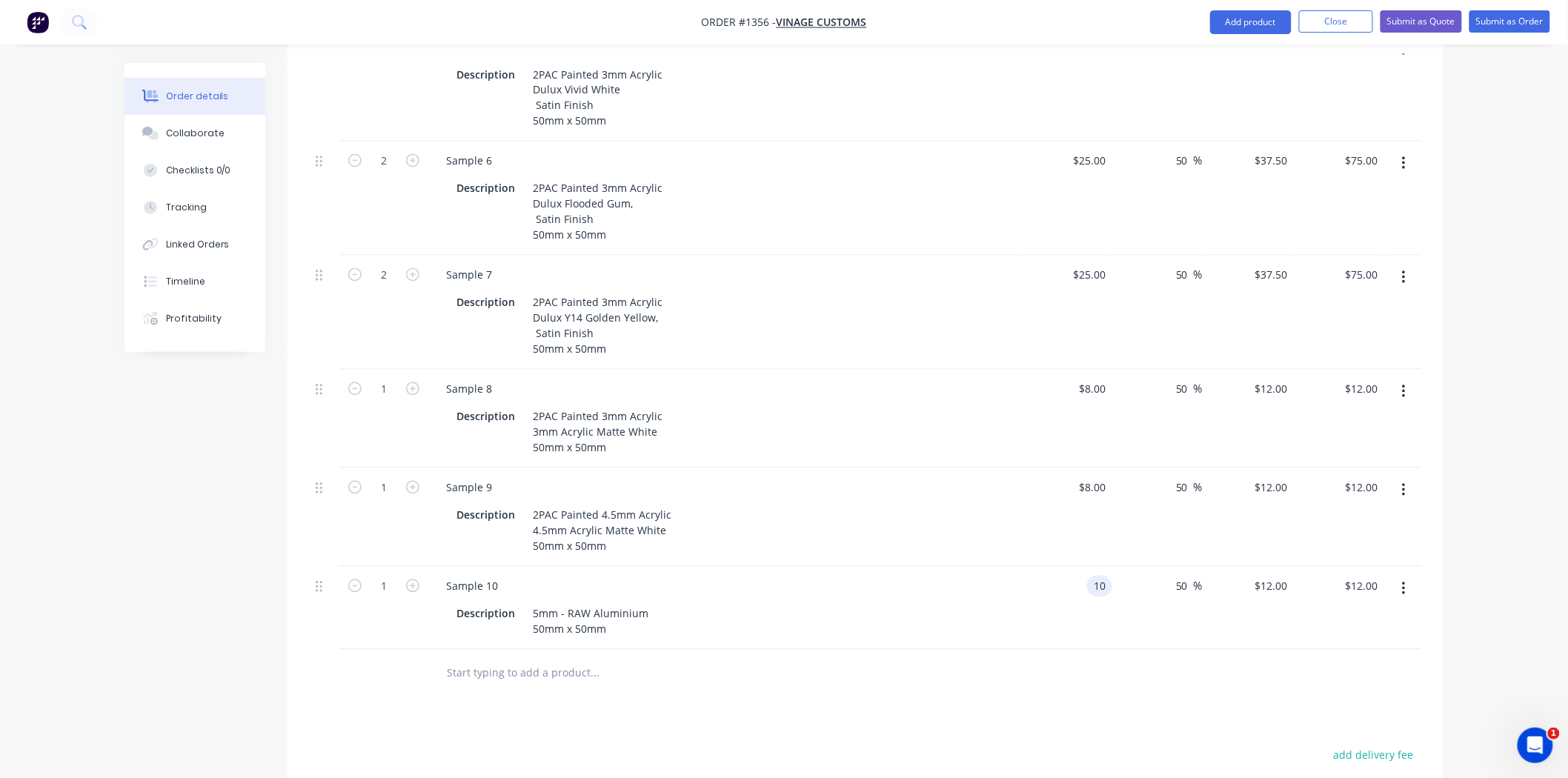
type input "$15.00"
click at [943, 661] on div at bounding box center [694, 674] width 534 height 48
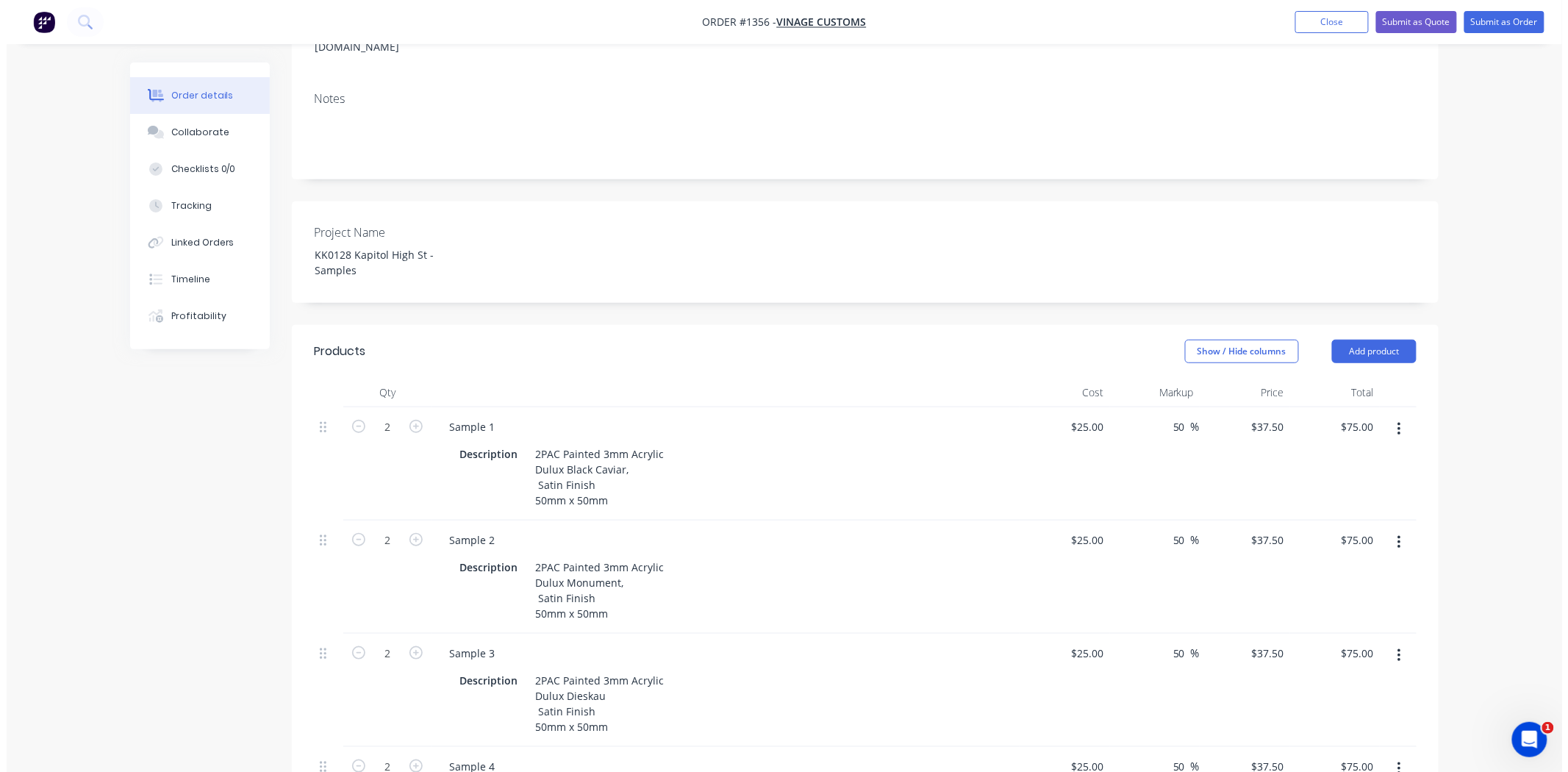
scroll to position [0, 0]
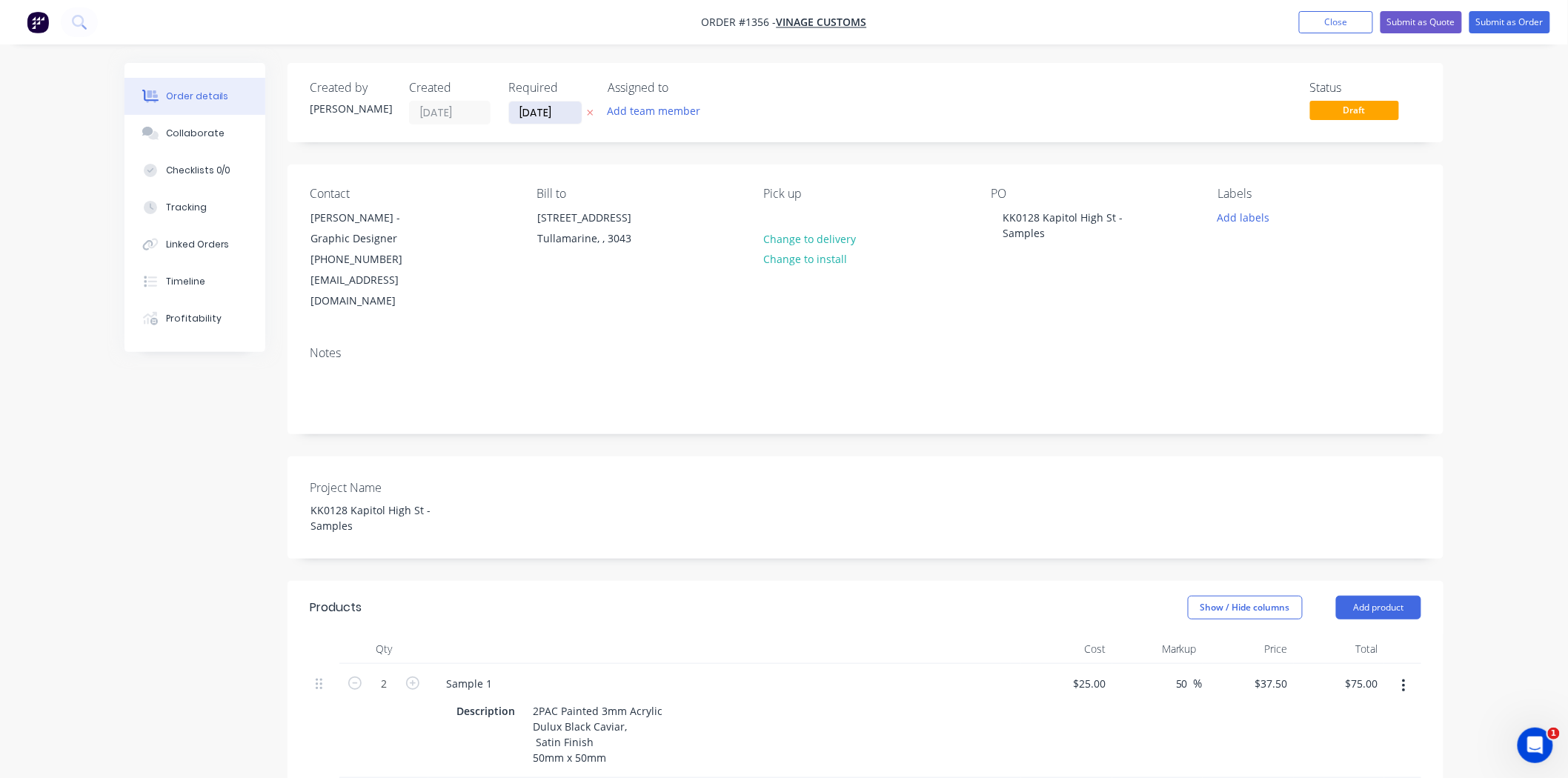
click at [541, 107] on input "[DATE]" at bounding box center [544, 112] width 73 height 22
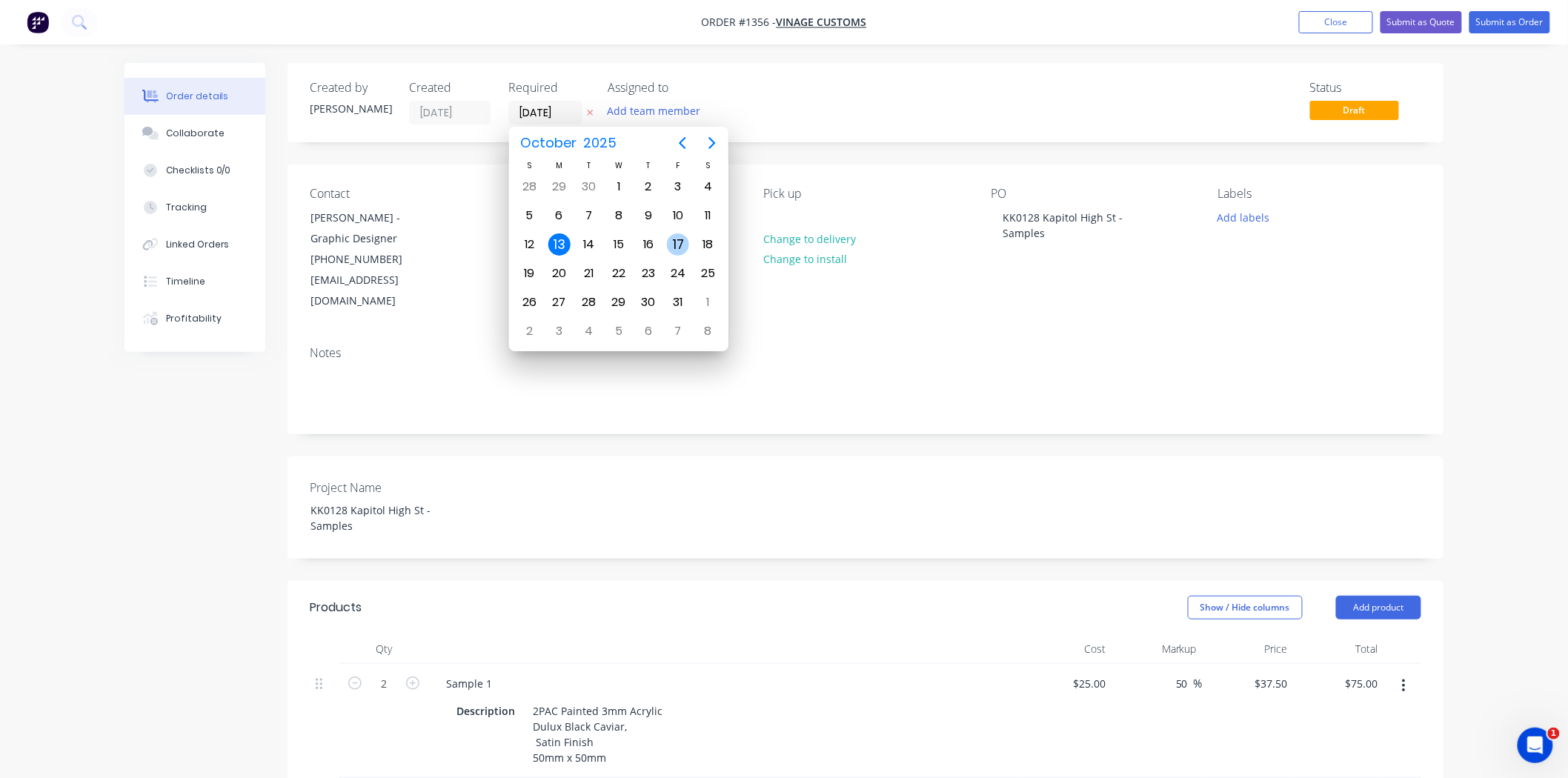
click at [671, 243] on div "17" at bounding box center [677, 244] width 22 height 22
type input "[DATE]"
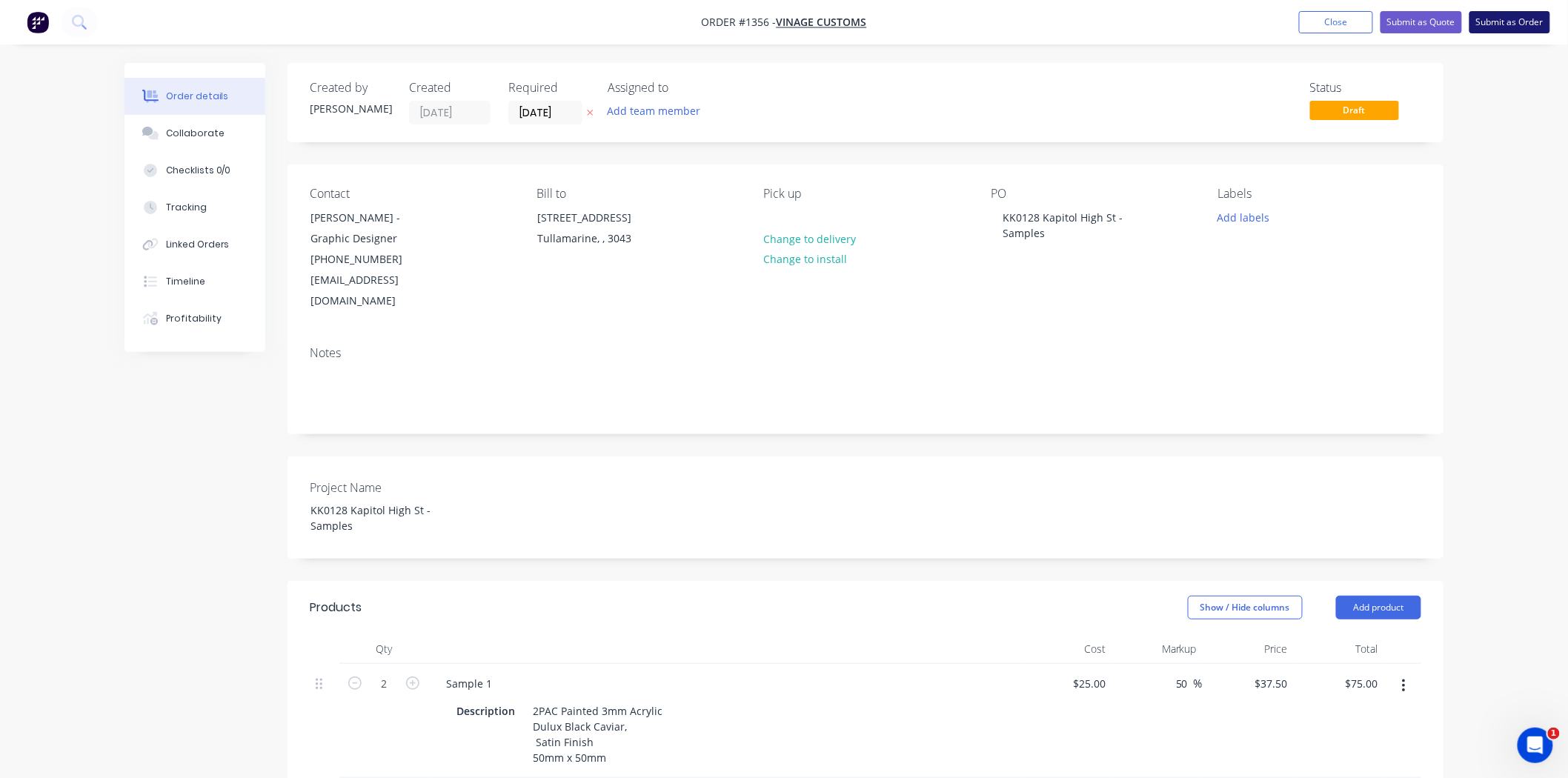
click at [1523, 22] on button "Submit as Order" at bounding box center [1510, 22] width 81 height 22
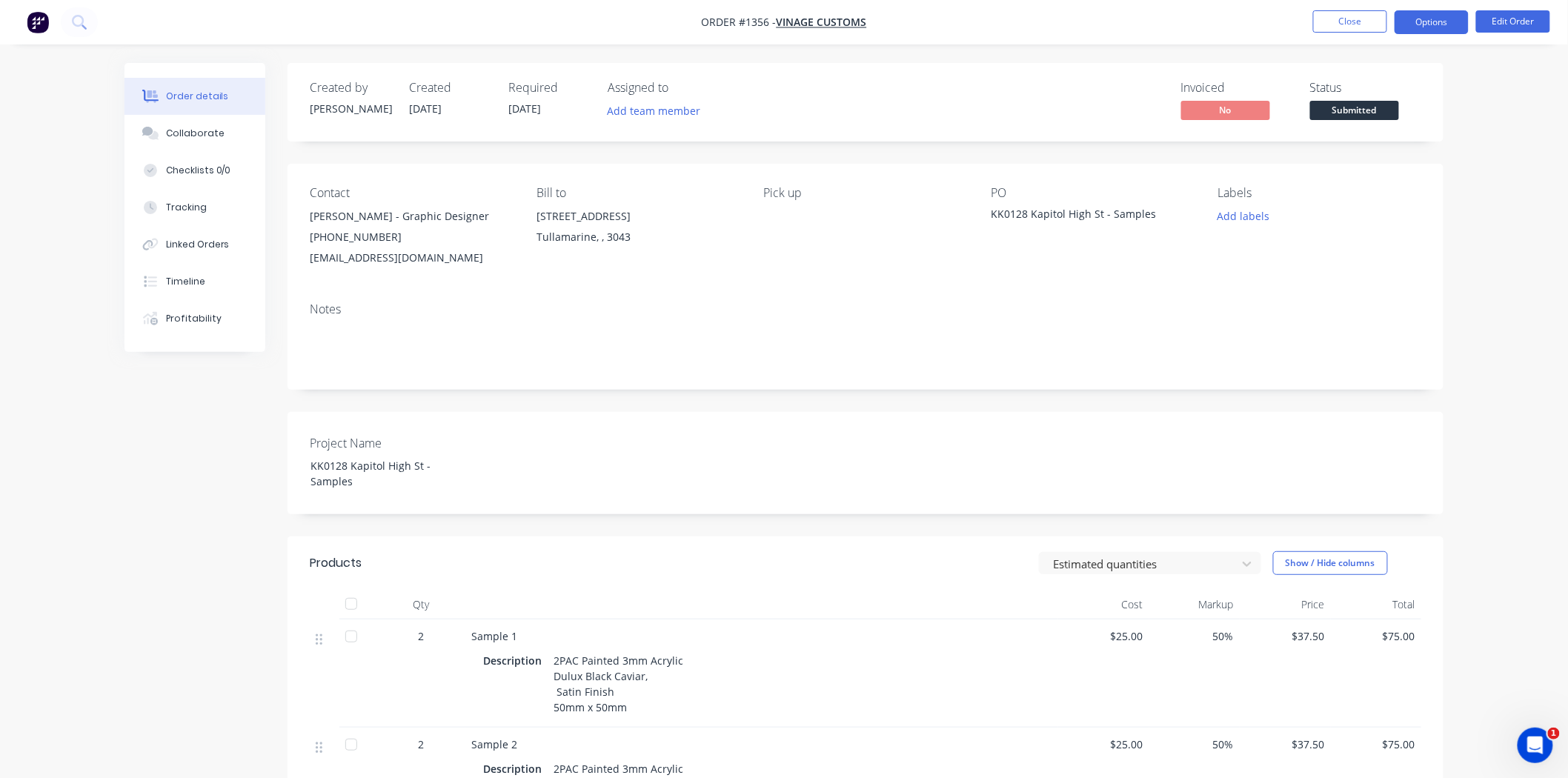
click at [1437, 20] on button "Options" at bounding box center [1431, 22] width 74 height 23
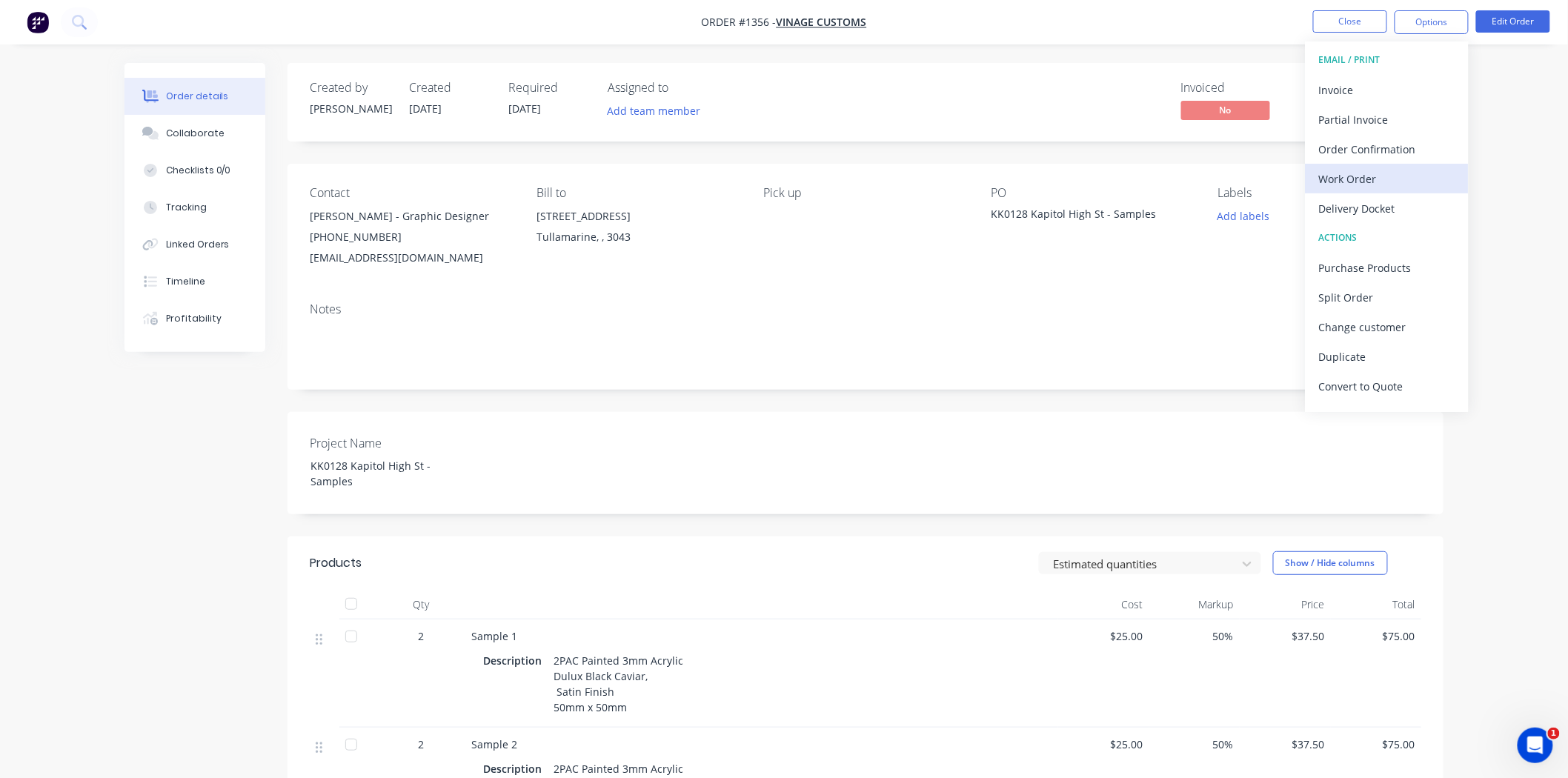
click at [1387, 171] on div "Work Order" at bounding box center [1387, 179] width 136 height 22
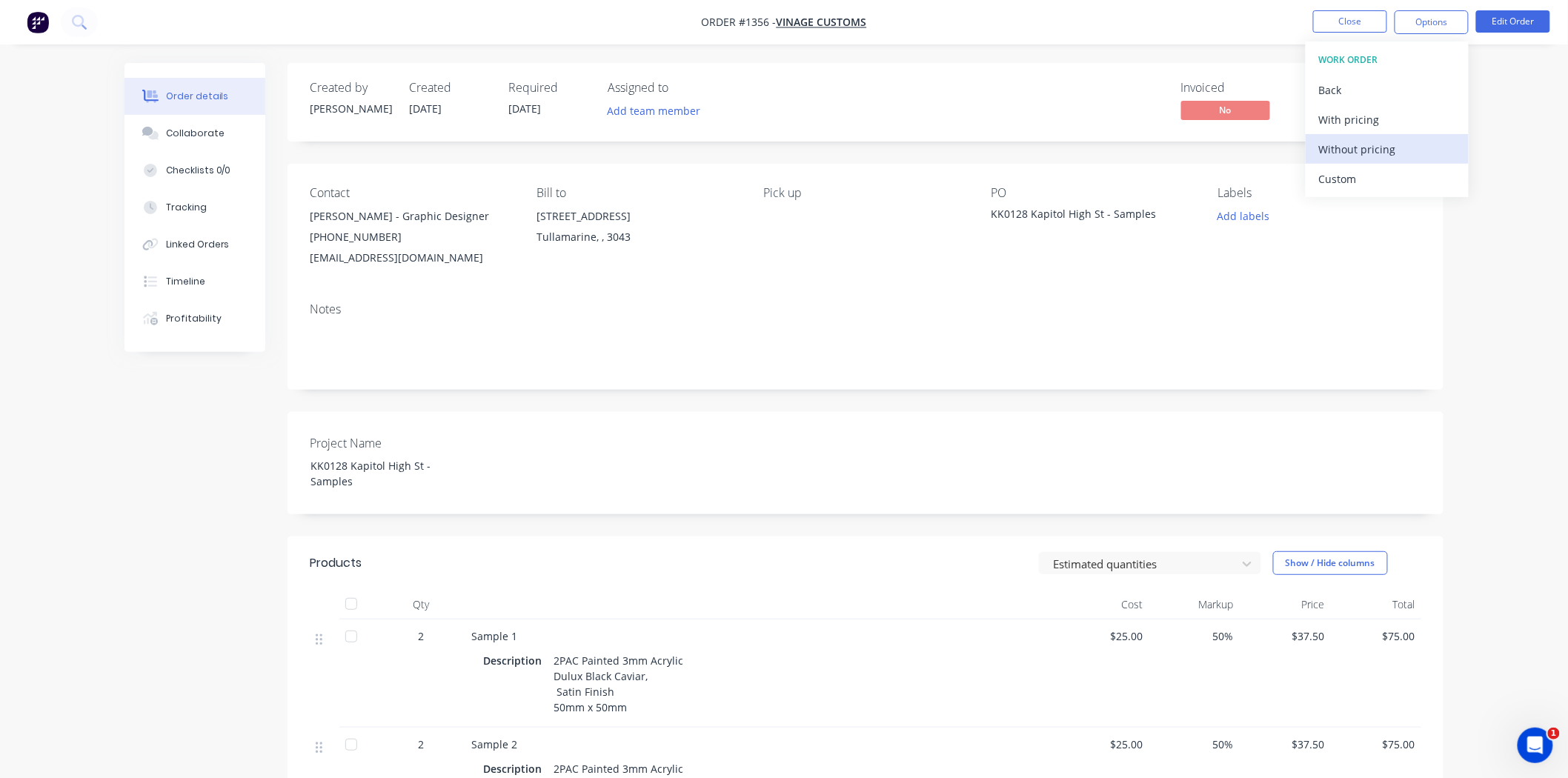
click at [1381, 162] on button "Without pricing" at bounding box center [1387, 148] width 163 height 30
click at [1341, 13] on button "Close" at bounding box center [1349, 22] width 74 height 22
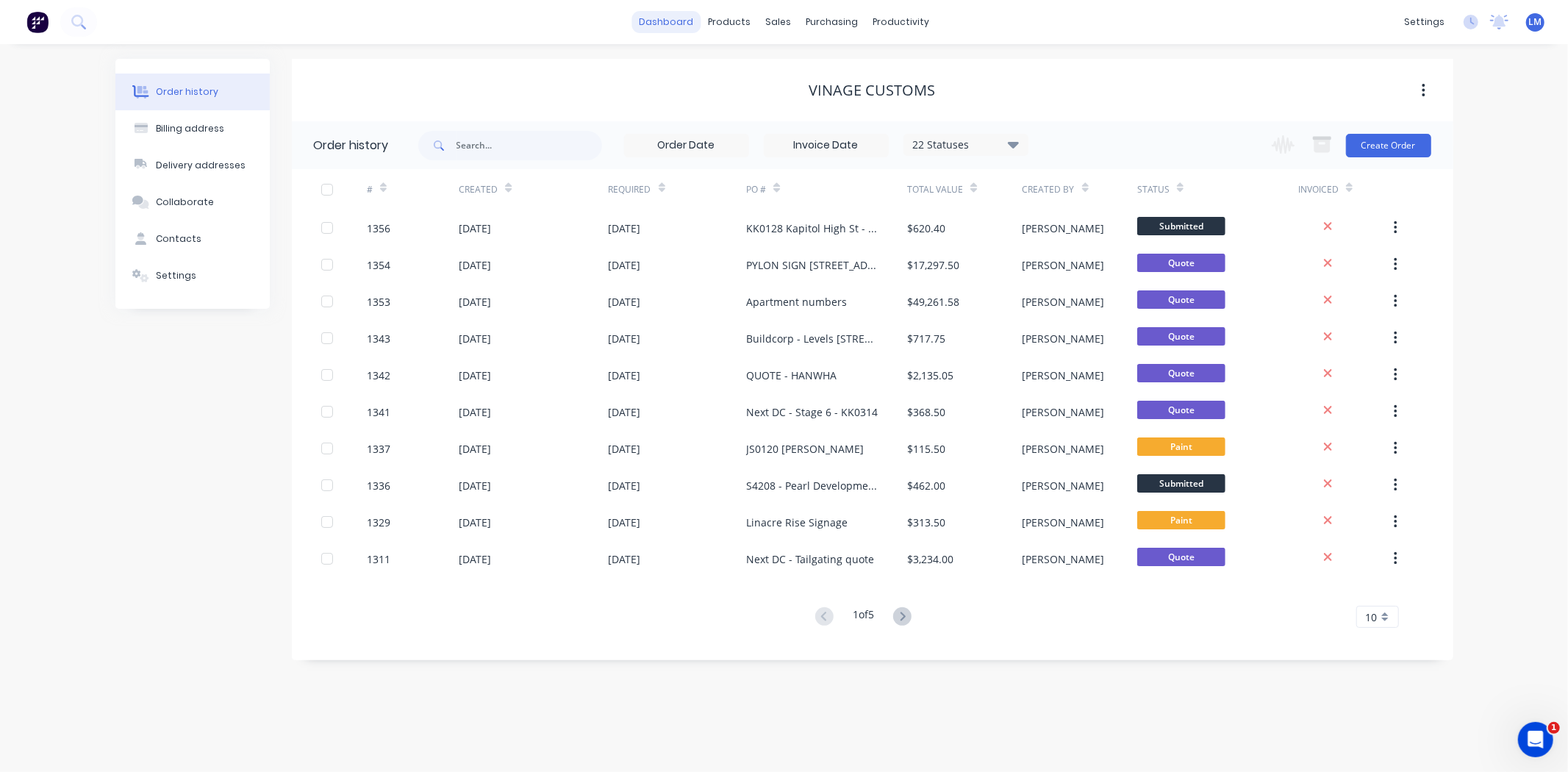
click at [675, 25] on link "dashboard" at bounding box center [666, 21] width 69 height 22
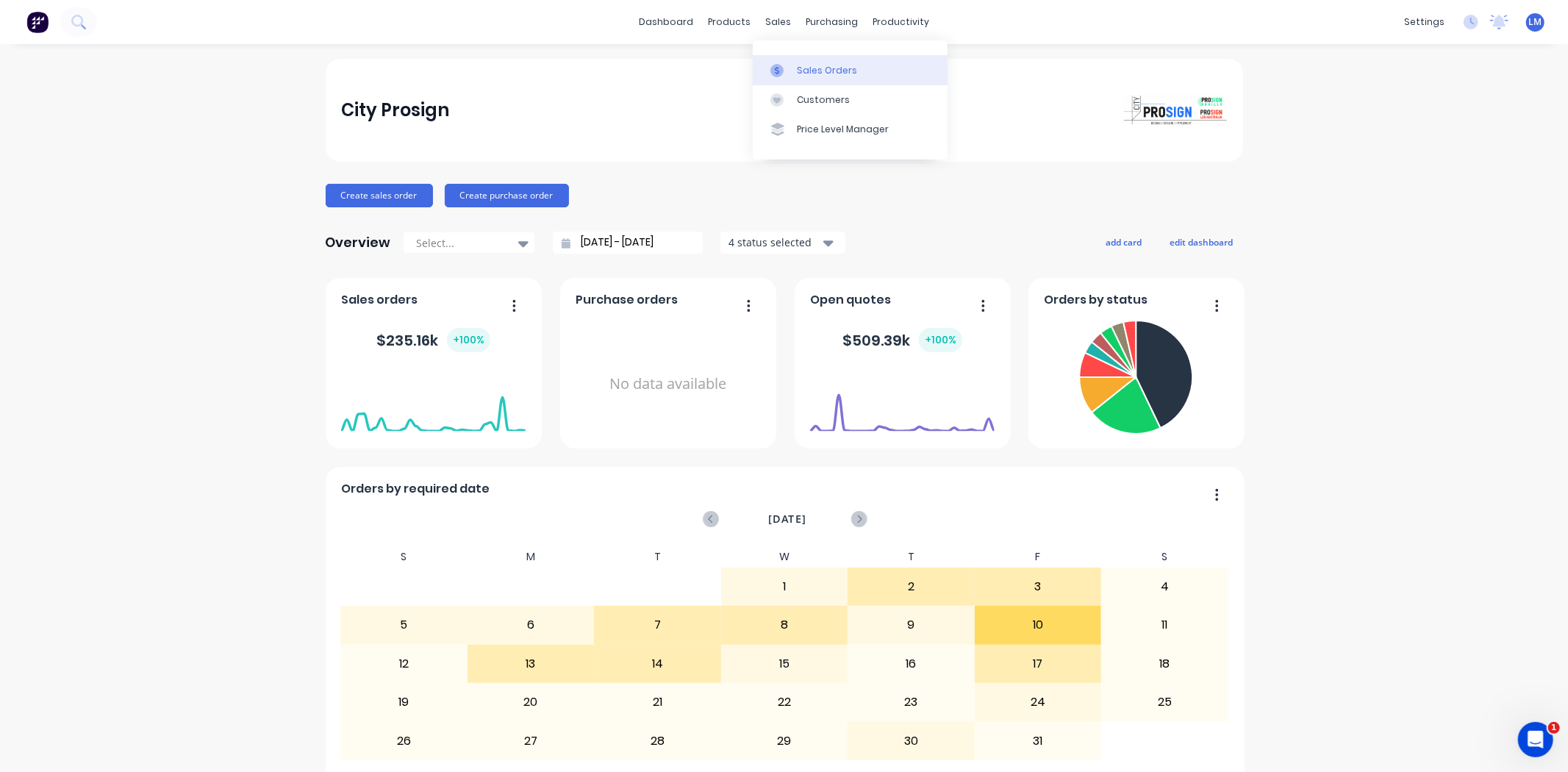
click at [802, 67] on div "Sales Orders" at bounding box center [827, 70] width 61 height 13
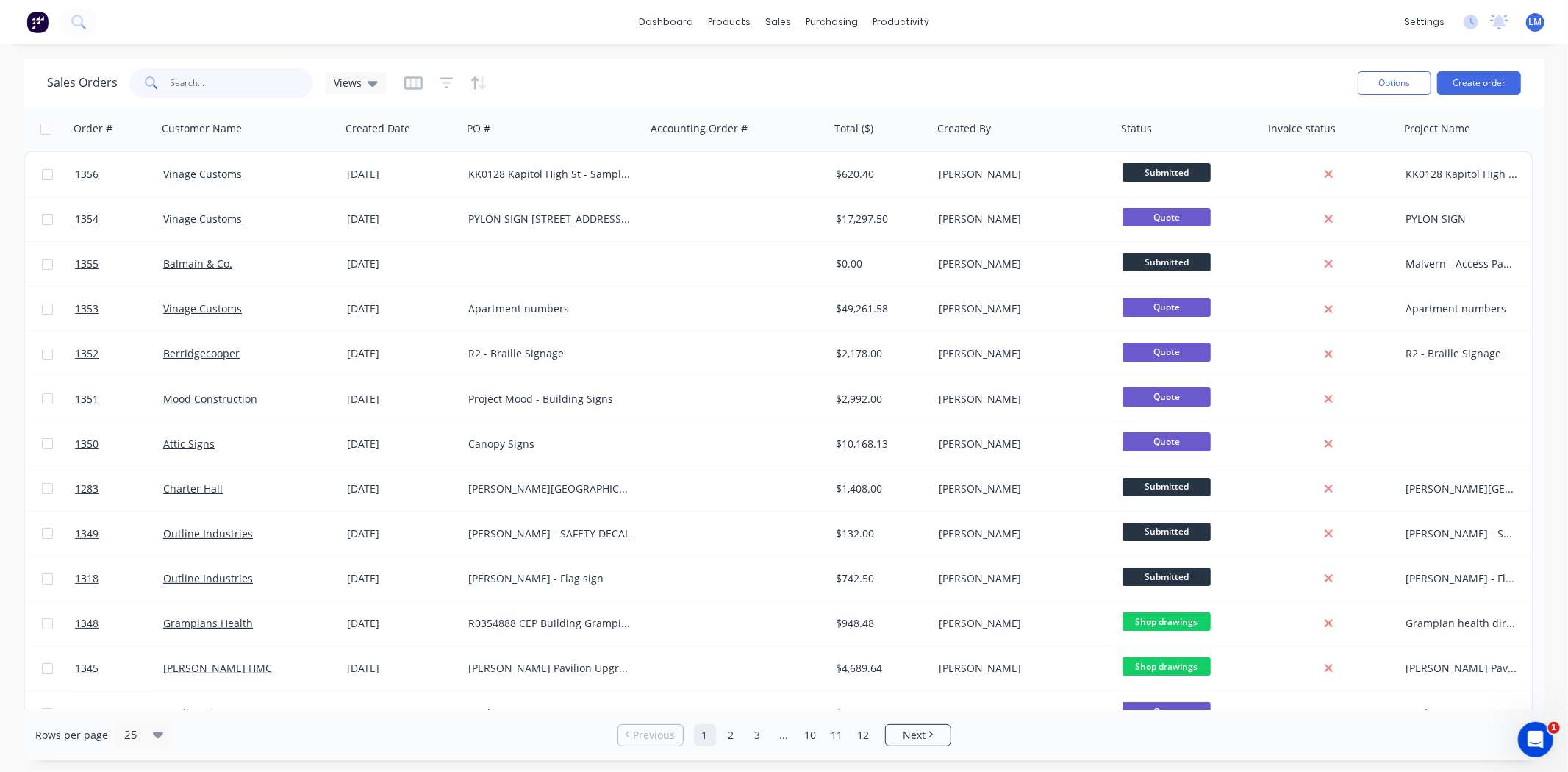
click at [251, 89] on input "text" at bounding box center [242, 83] width 143 height 29
type input "sterling"
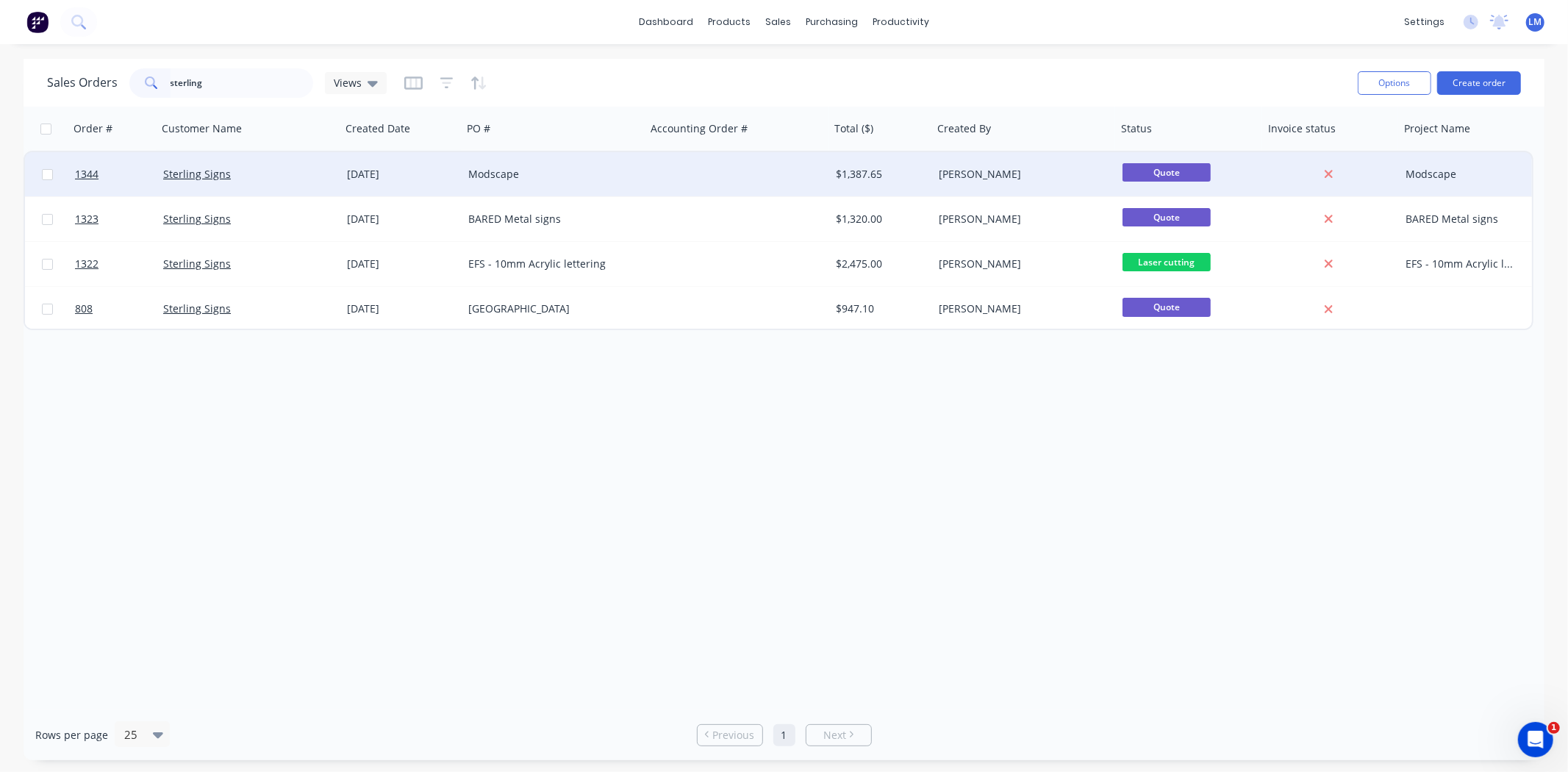
click at [677, 186] on div at bounding box center [738, 175] width 183 height 45
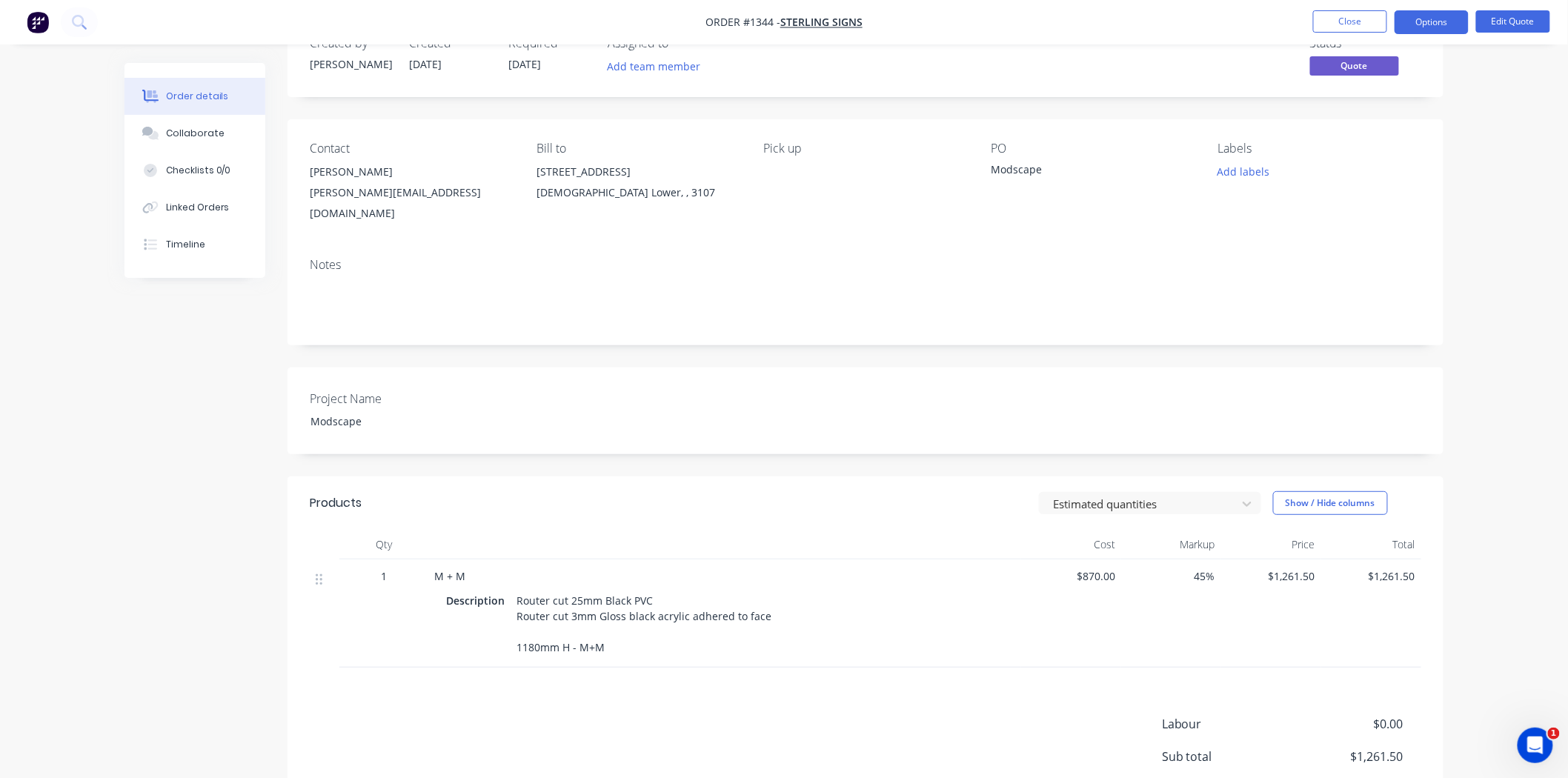
scroll to position [83, 0]
